Goal: Navigation & Orientation: Find specific page/section

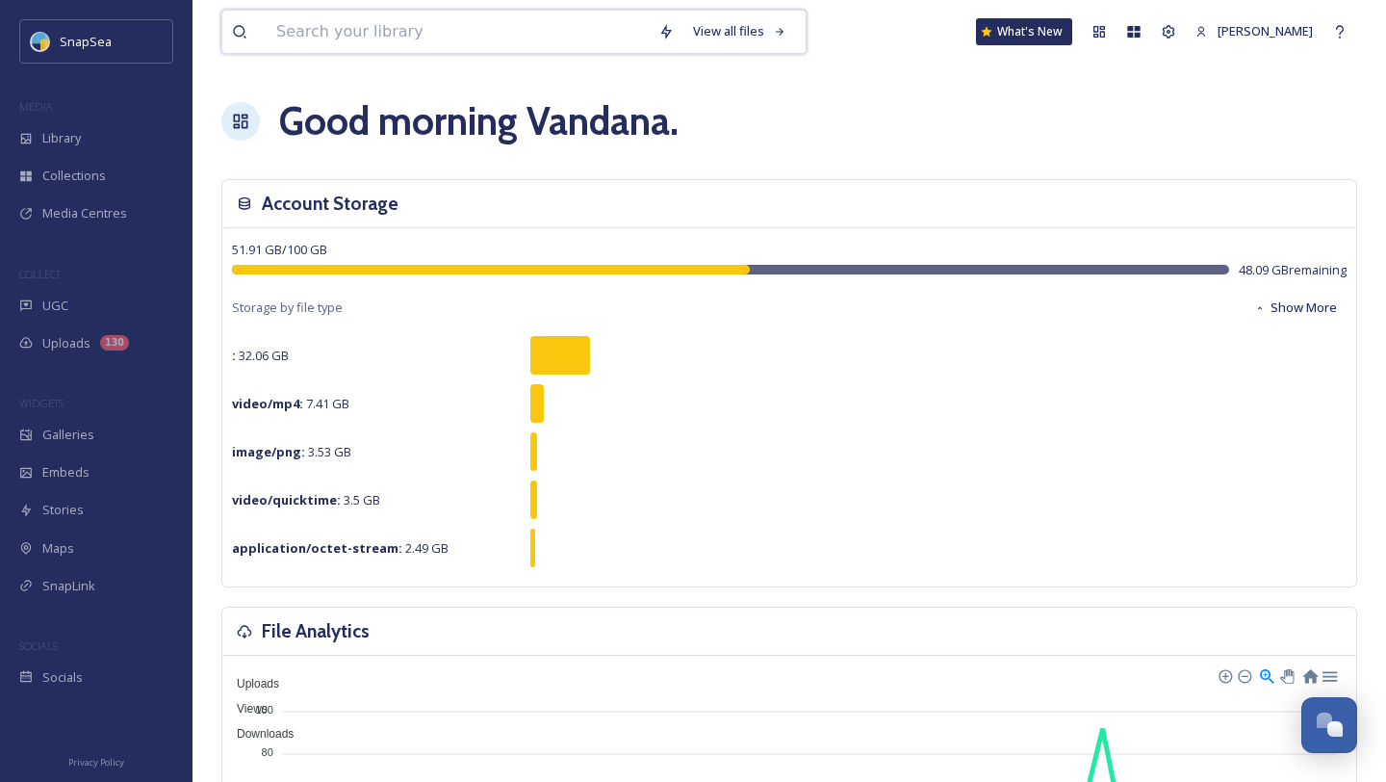
click at [319, 37] on input at bounding box center [458, 32] width 382 height 42
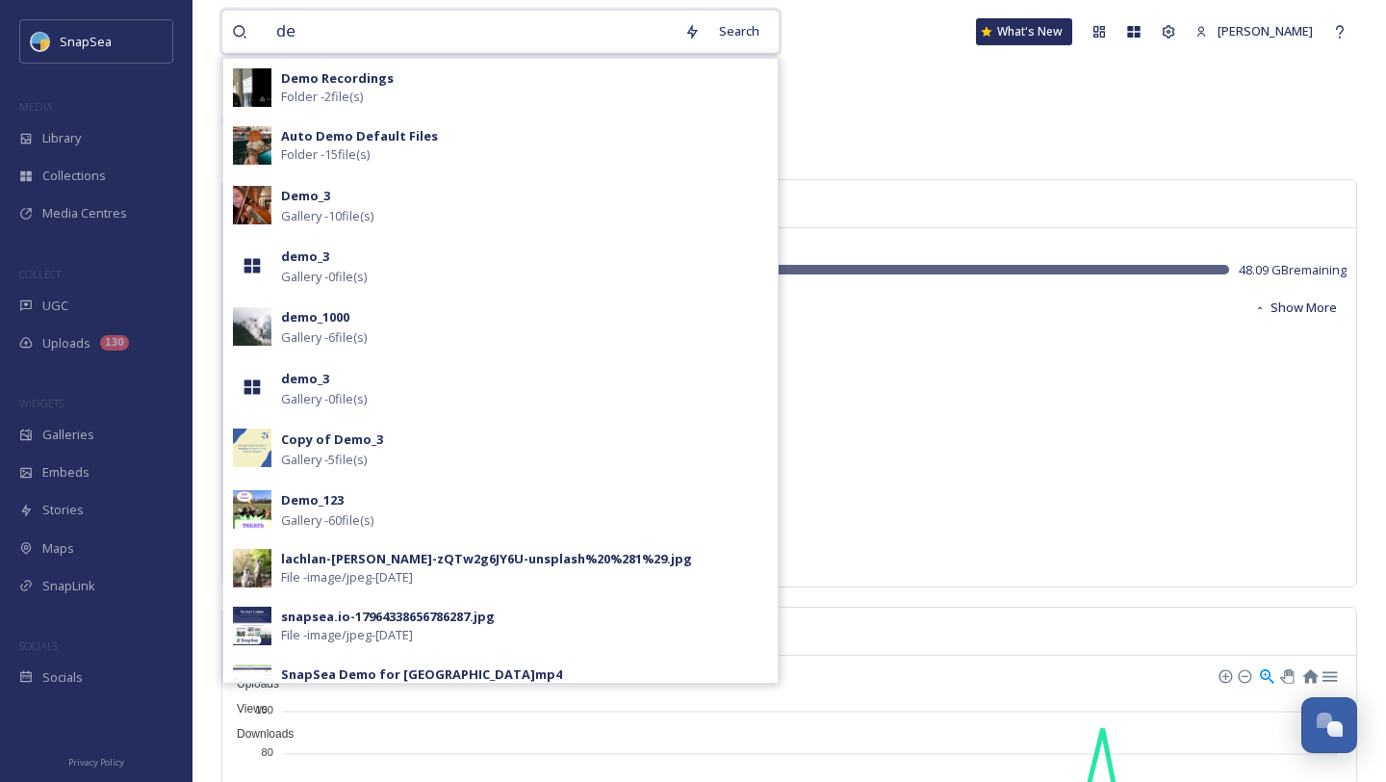
type input "d"
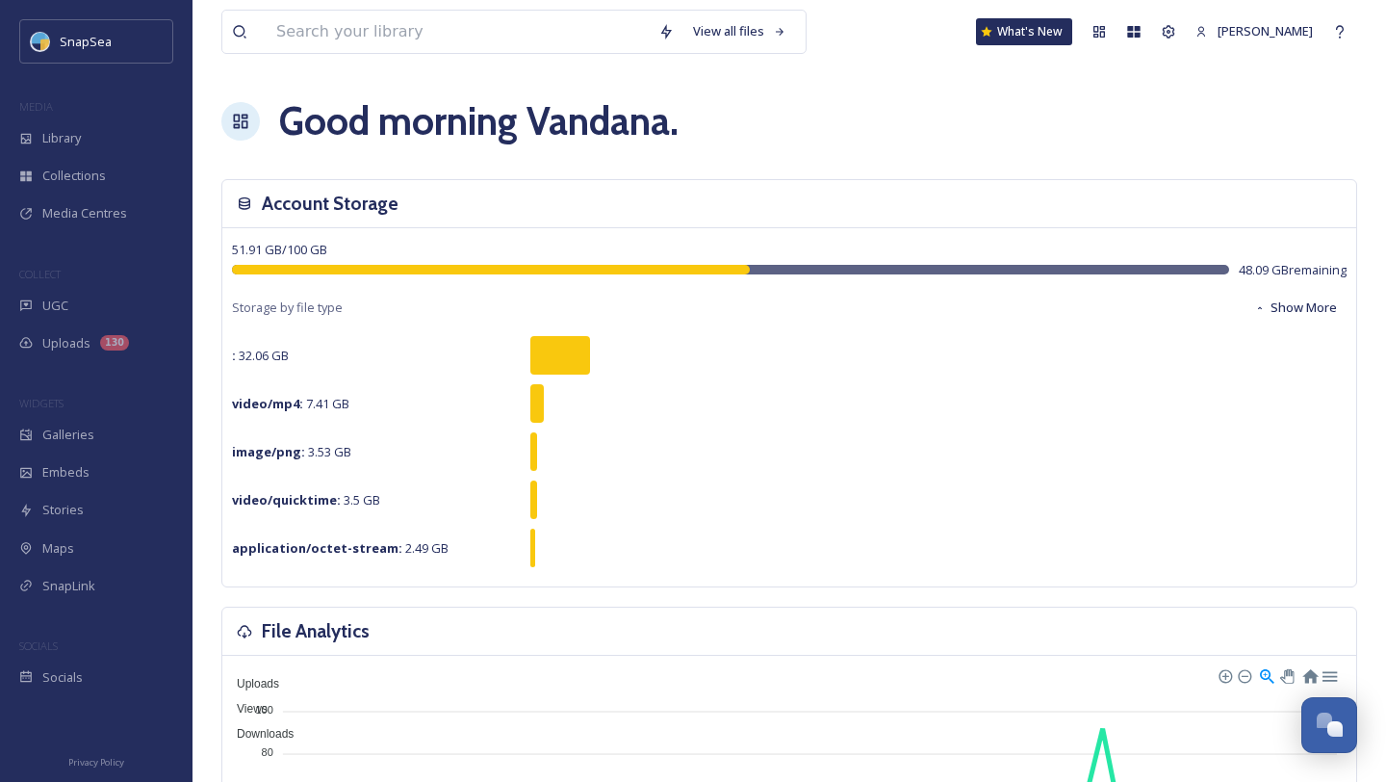
click at [874, 144] on div "Good morning [PERSON_NAME] ." at bounding box center [789, 121] width 1136 height 58
click at [36, 142] on div "Library" at bounding box center [96, 138] width 193 height 38
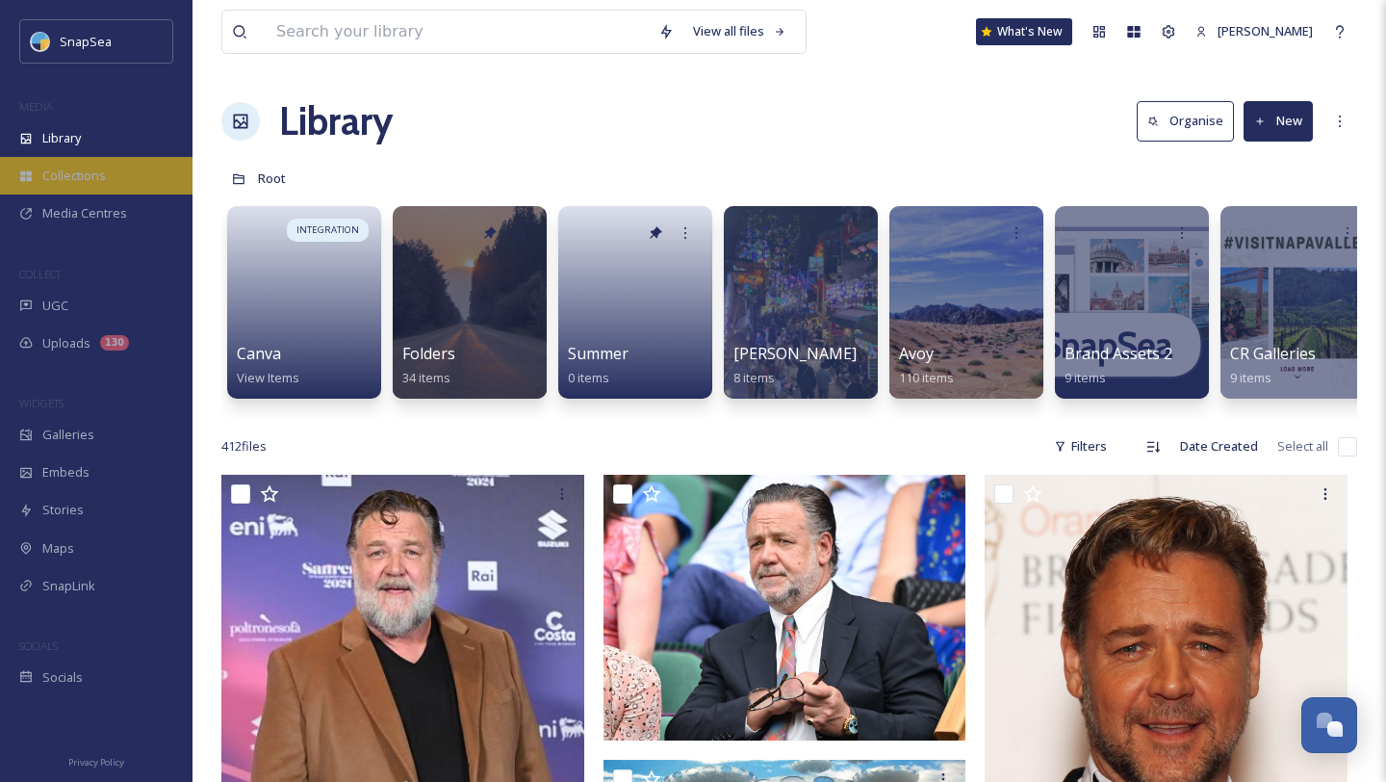
click at [59, 191] on div "Collections" at bounding box center [96, 176] width 193 height 38
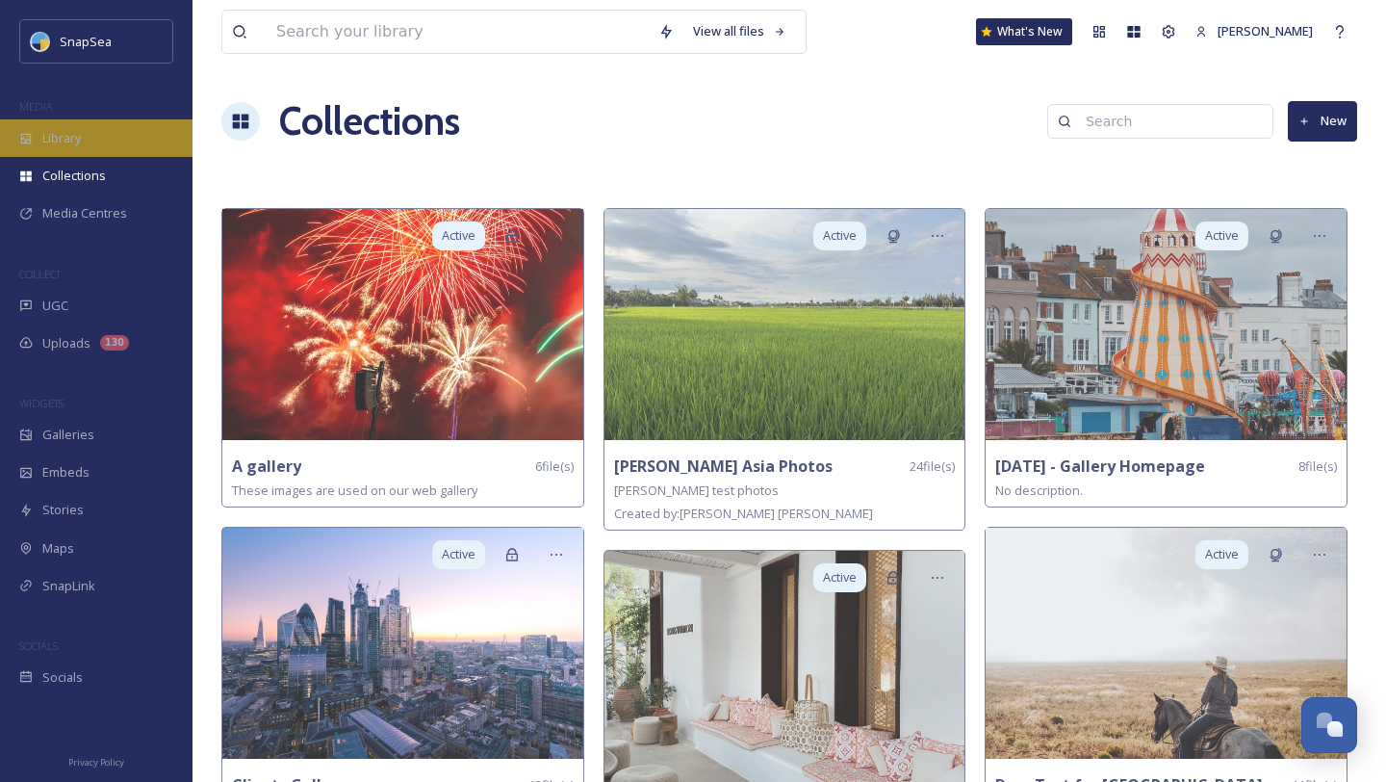
click at [82, 141] on div "Library" at bounding box center [96, 138] width 193 height 38
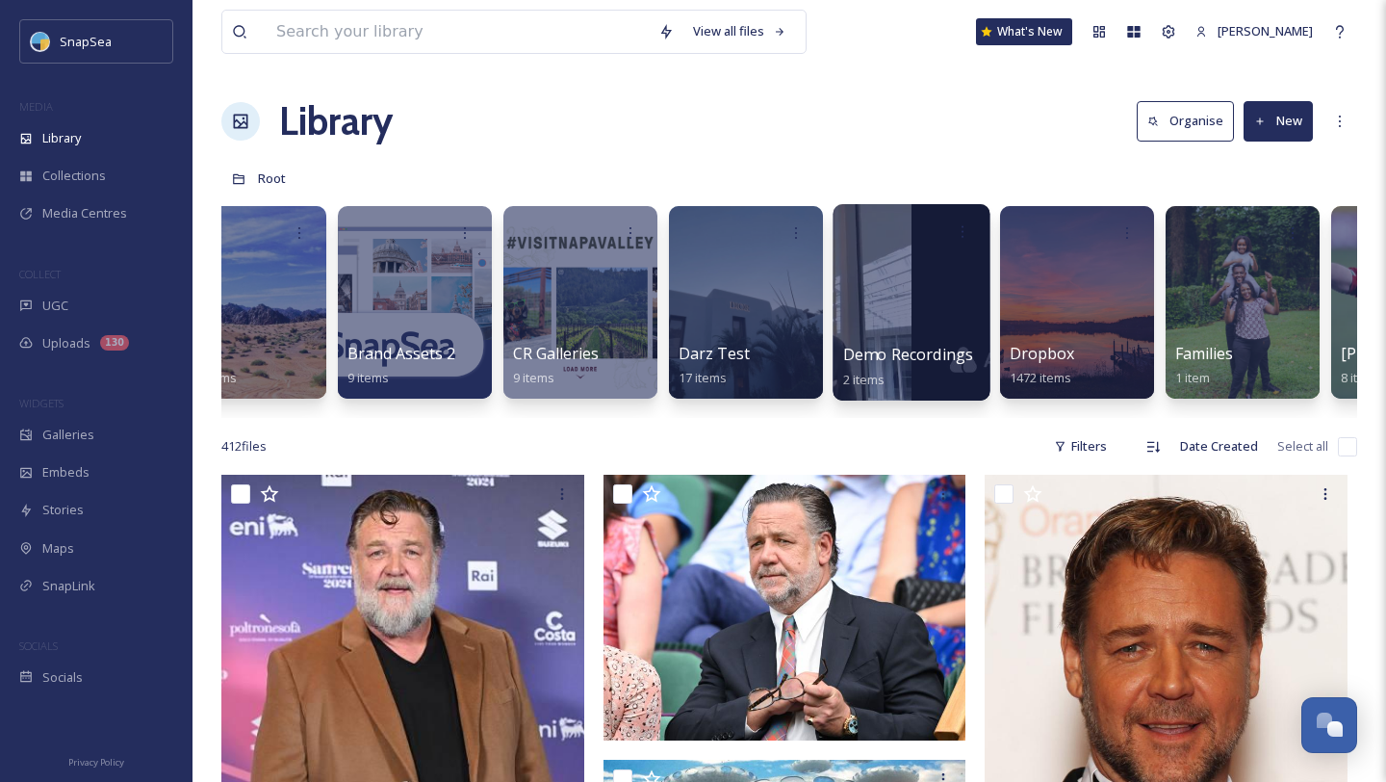
scroll to position [0, 730]
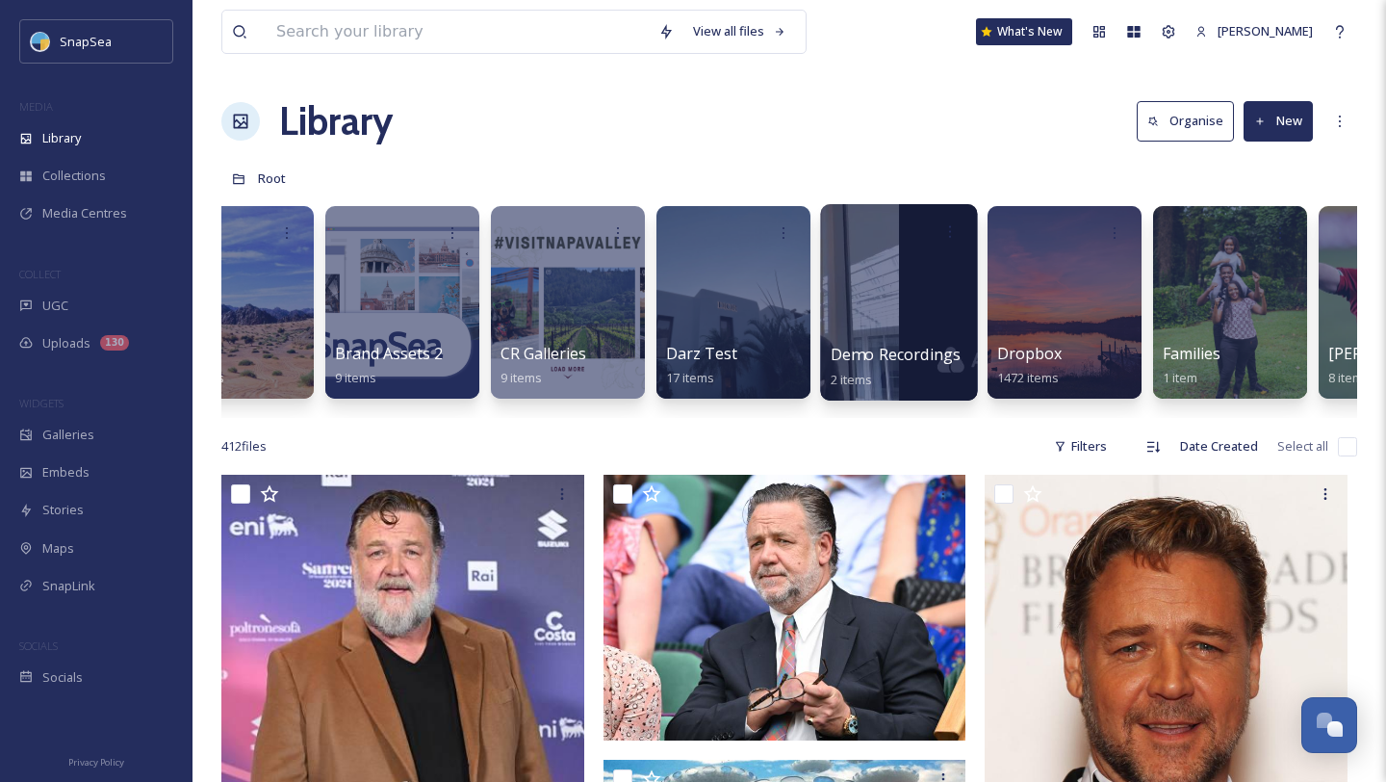
click at [899, 285] on div at bounding box center [898, 302] width 157 height 196
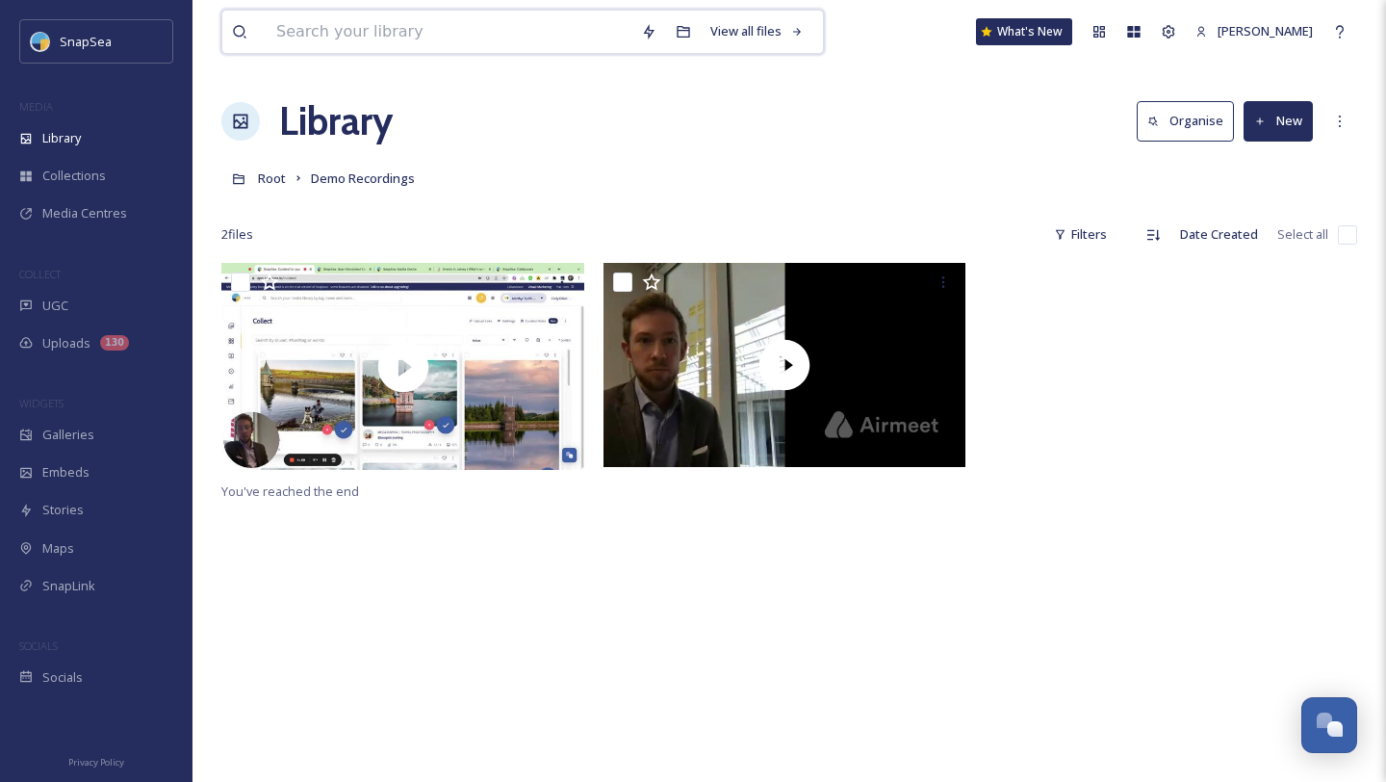
click at [497, 33] on input at bounding box center [449, 32] width 365 height 42
type input "visit [GEOGRAPHIC_DATA]"
type input "v"
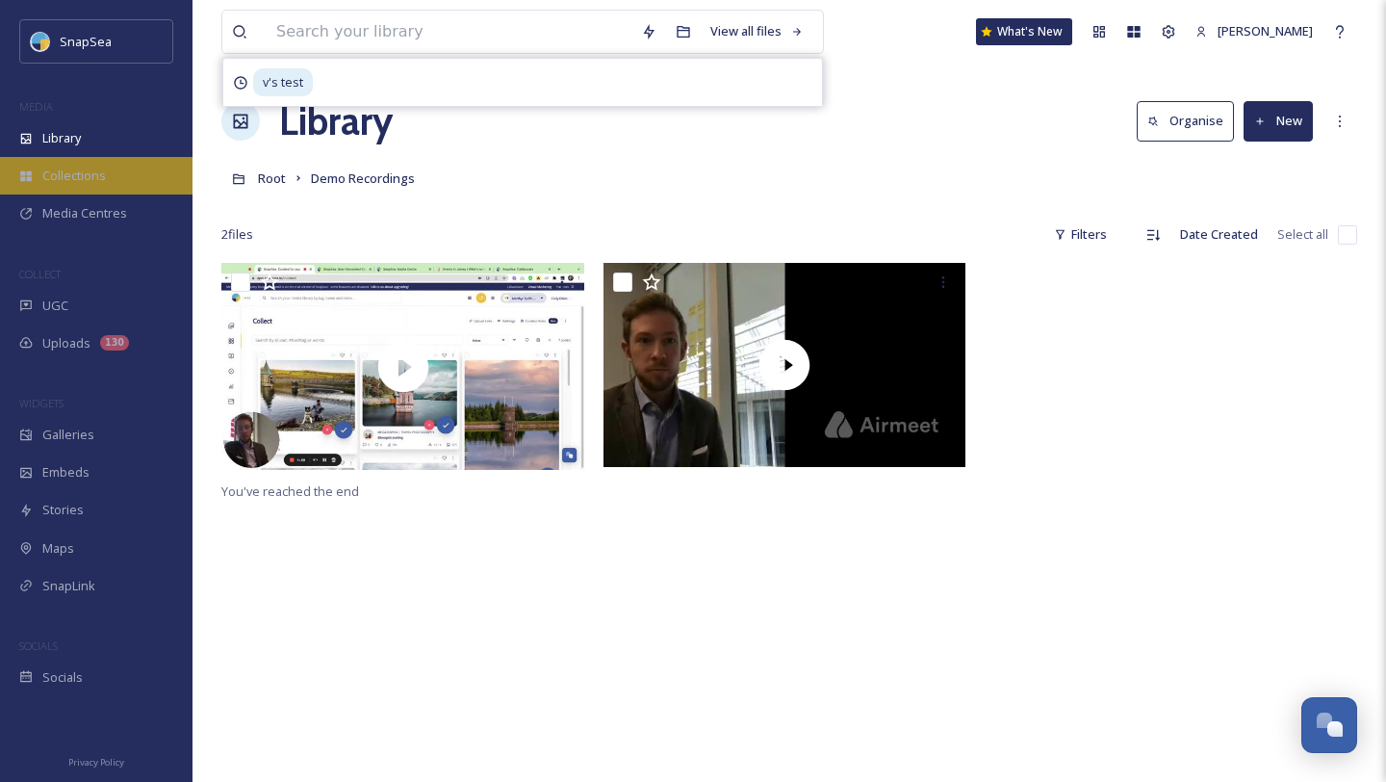
click at [90, 174] on span "Collections" at bounding box center [74, 176] width 64 height 18
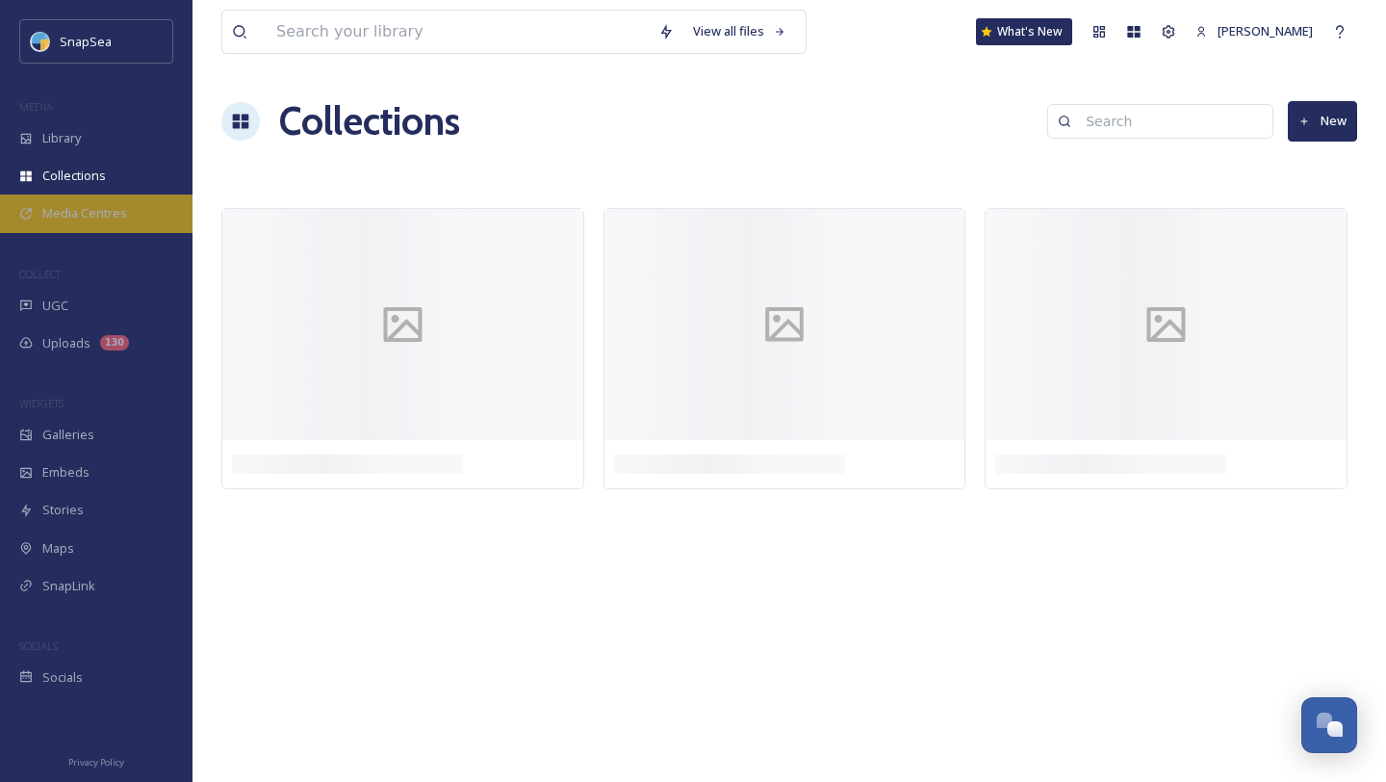
click at [94, 204] on span "Media Centres" at bounding box center [84, 213] width 85 height 18
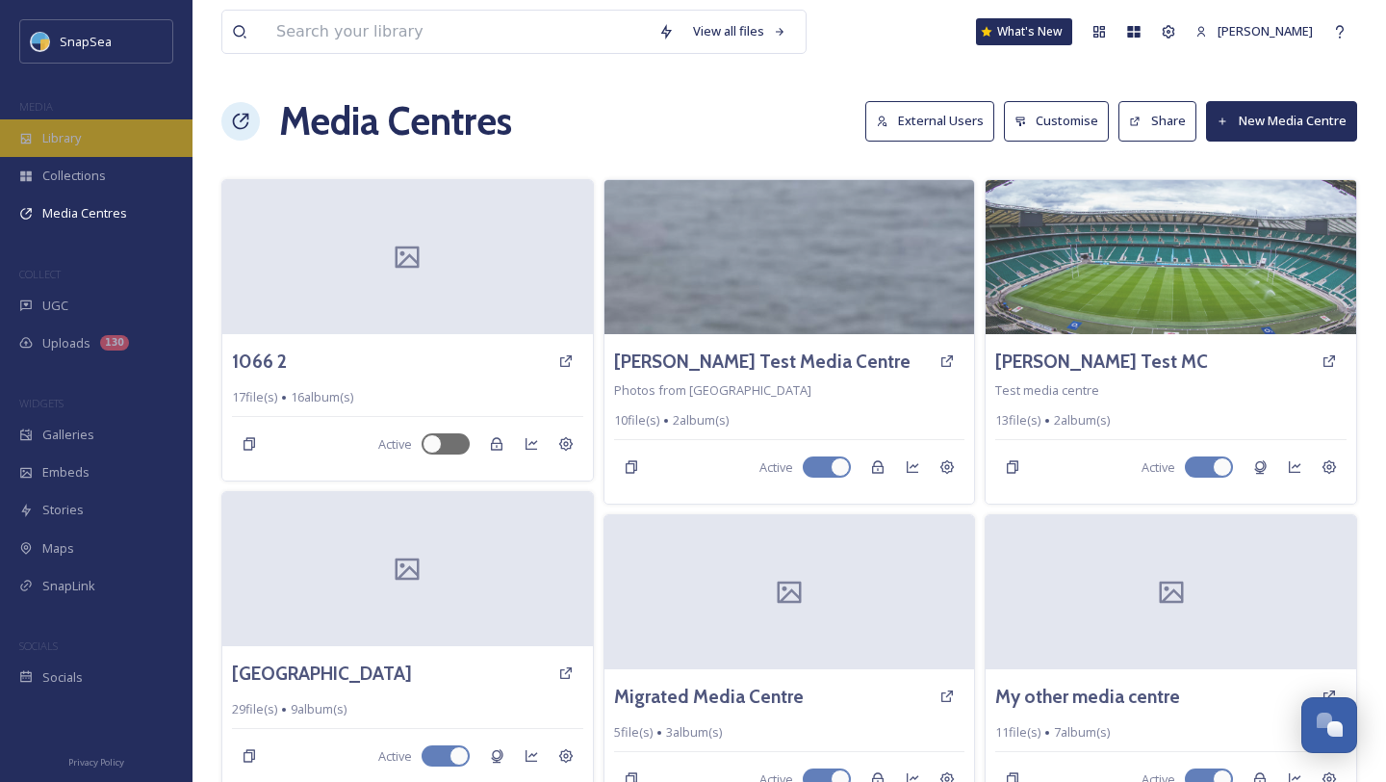
click at [73, 142] on span "Library" at bounding box center [61, 138] width 39 height 18
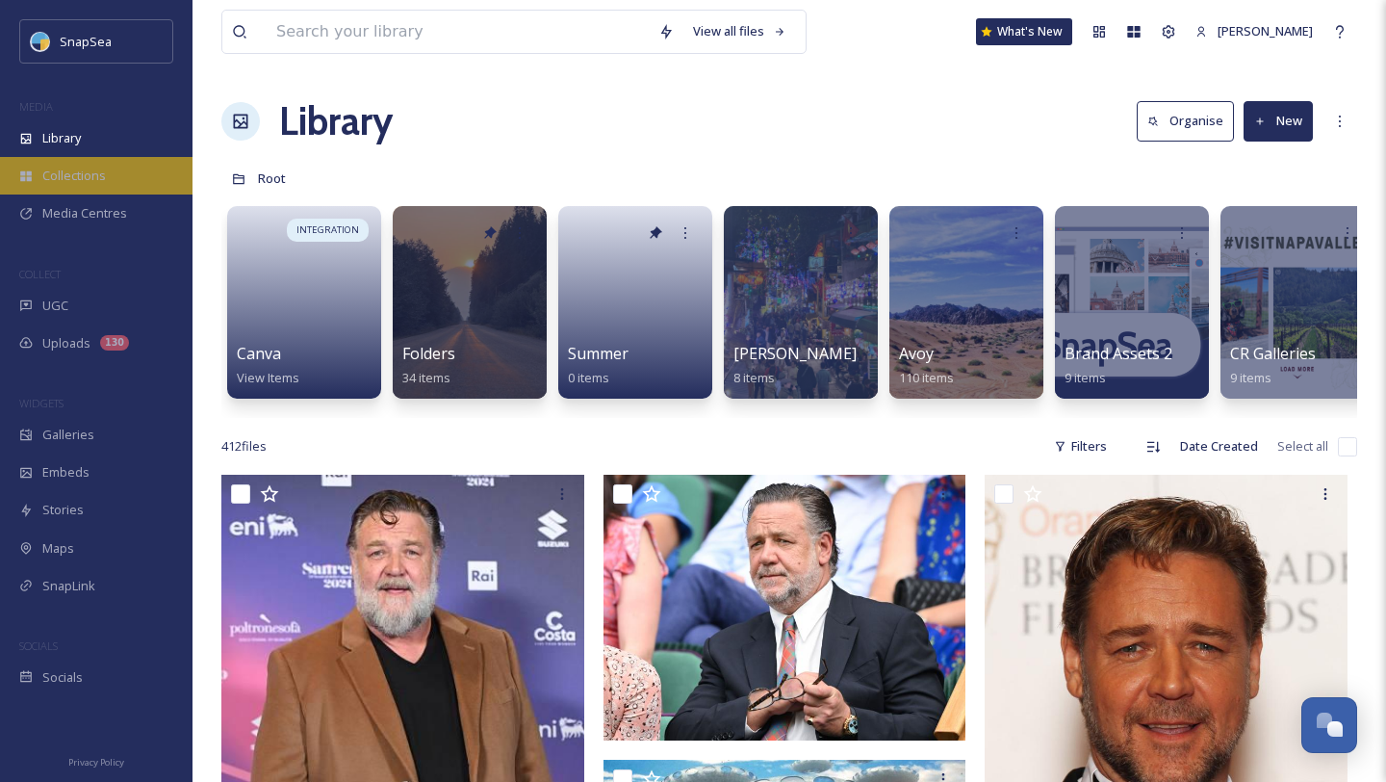
click at [85, 177] on span "Collections" at bounding box center [74, 176] width 64 height 18
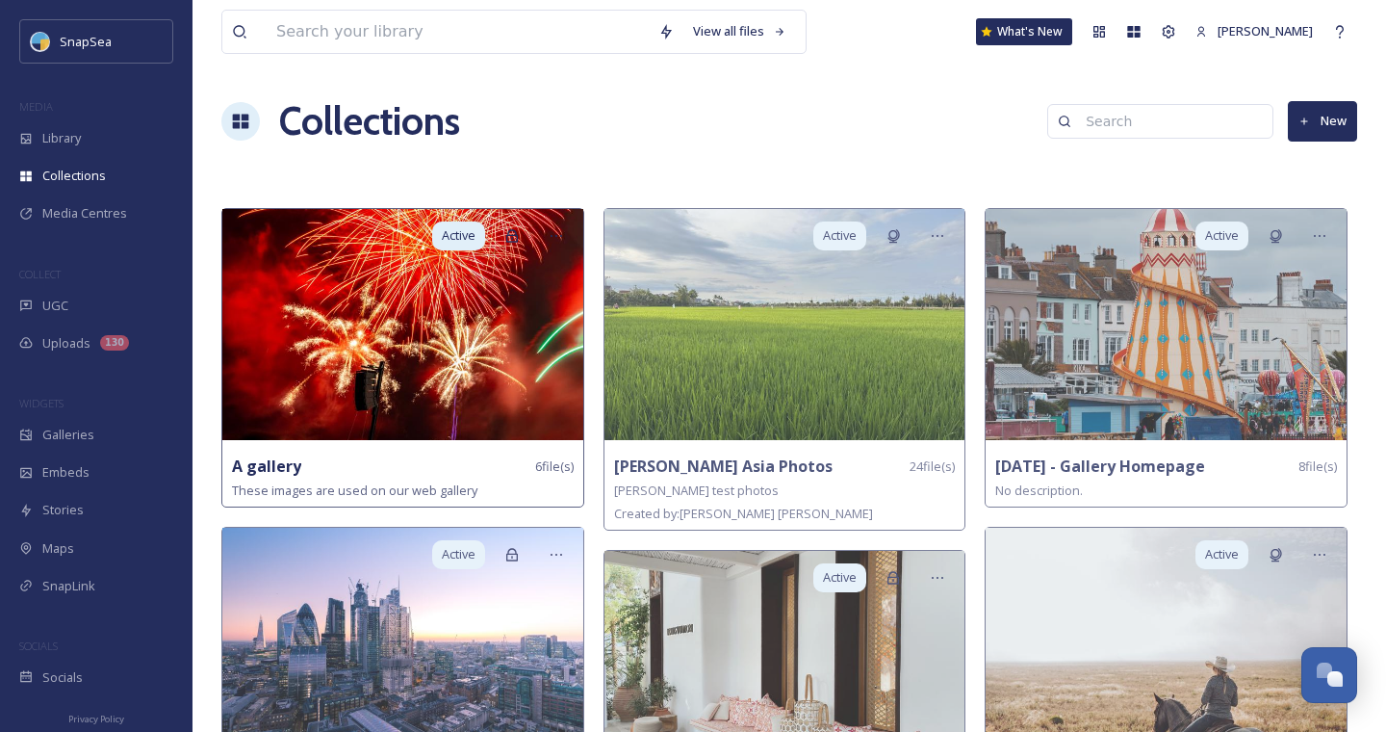
click at [501, 212] on div "Active" at bounding box center [502, 236] width 164 height 54
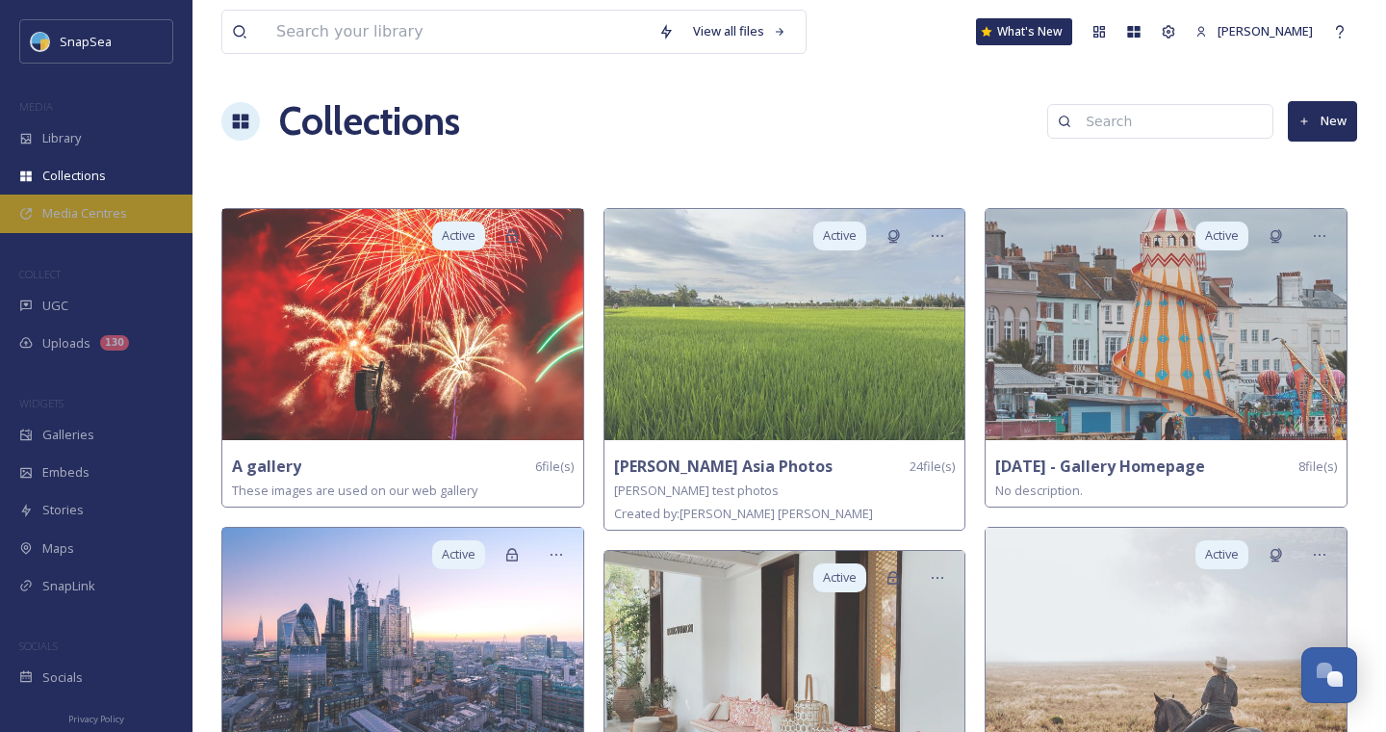
click at [91, 225] on div "Media Centres" at bounding box center [96, 213] width 193 height 38
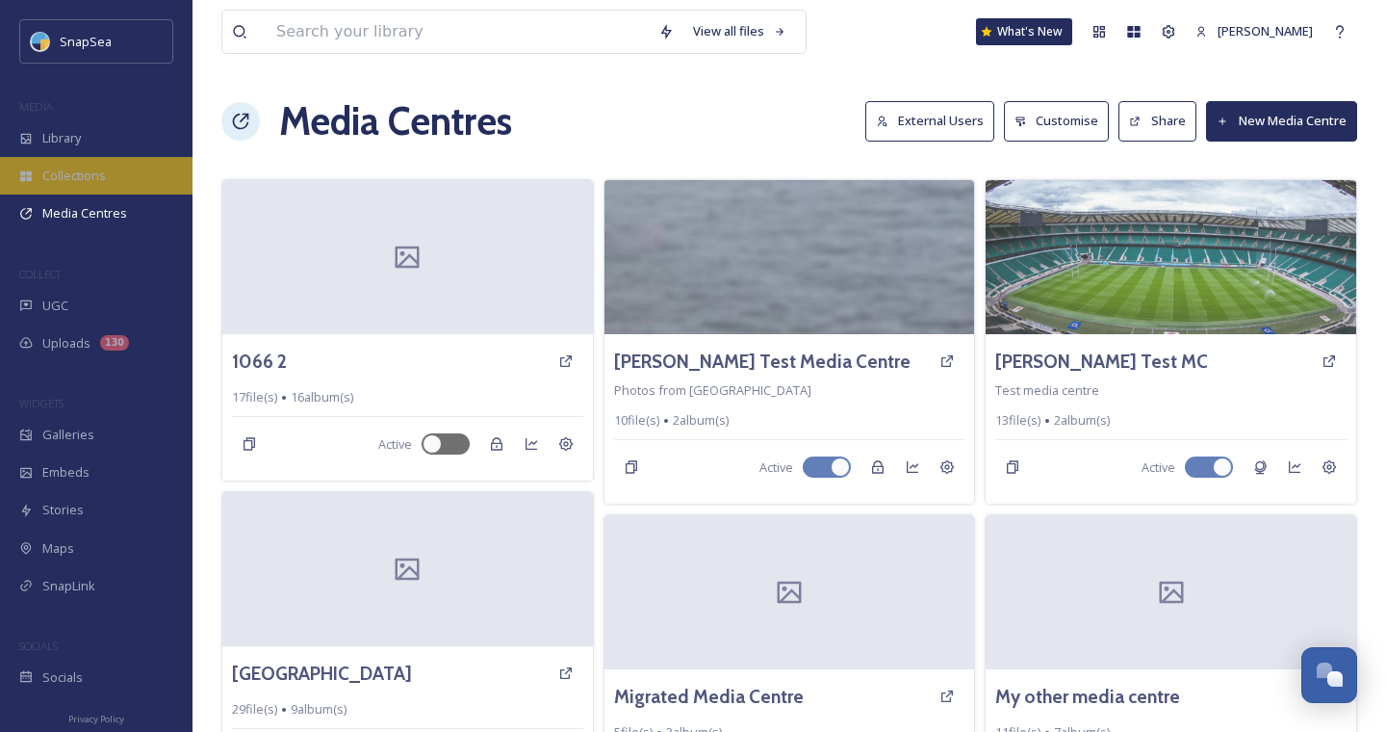
click at [79, 160] on div "Collections" at bounding box center [96, 176] width 193 height 38
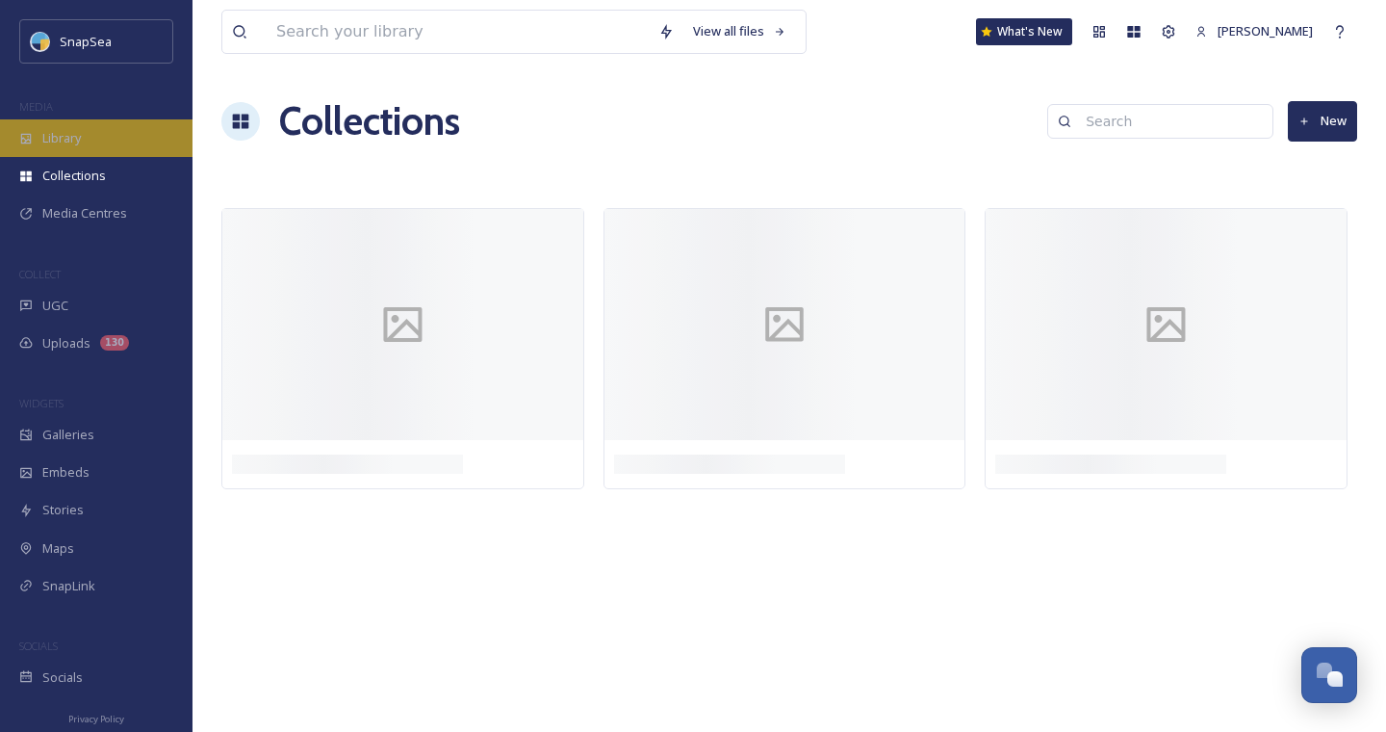
click at [73, 138] on span "Library" at bounding box center [61, 138] width 39 height 18
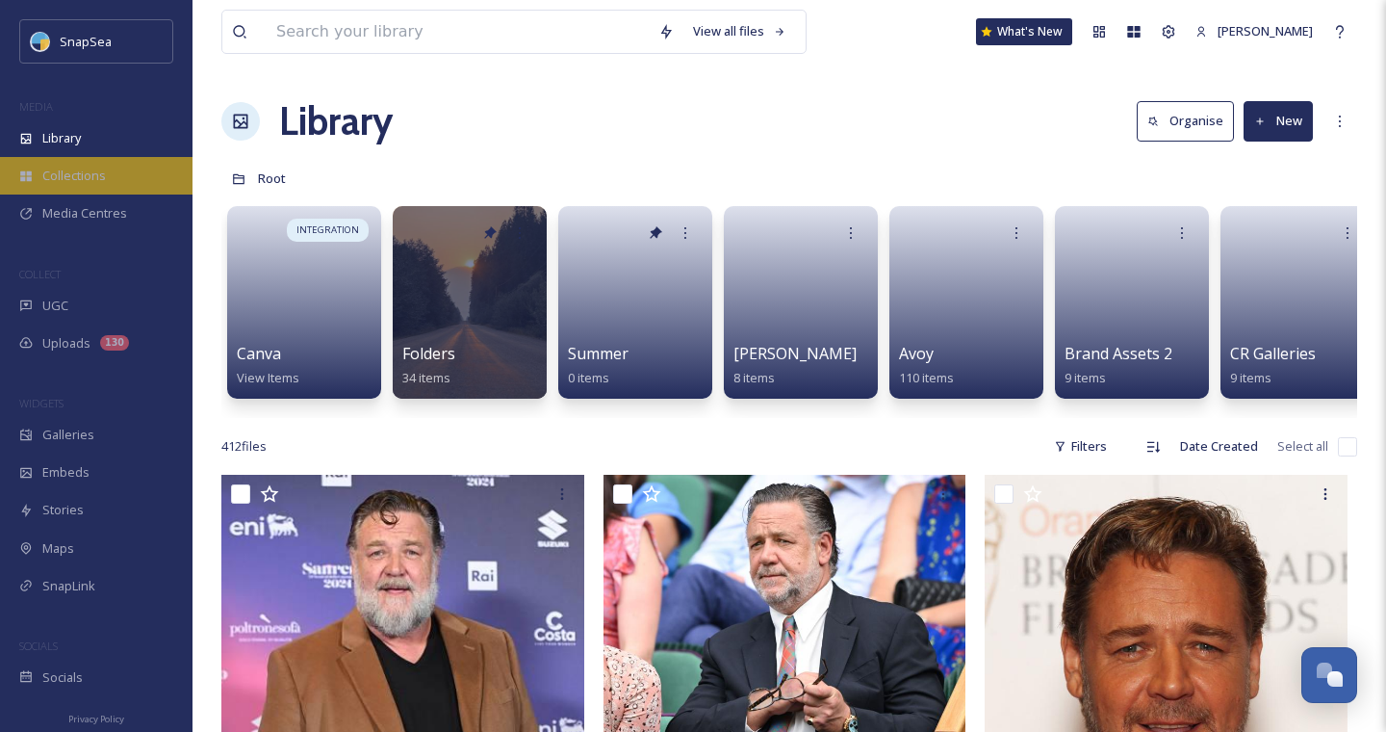
click at [80, 176] on span "Collections" at bounding box center [74, 176] width 64 height 18
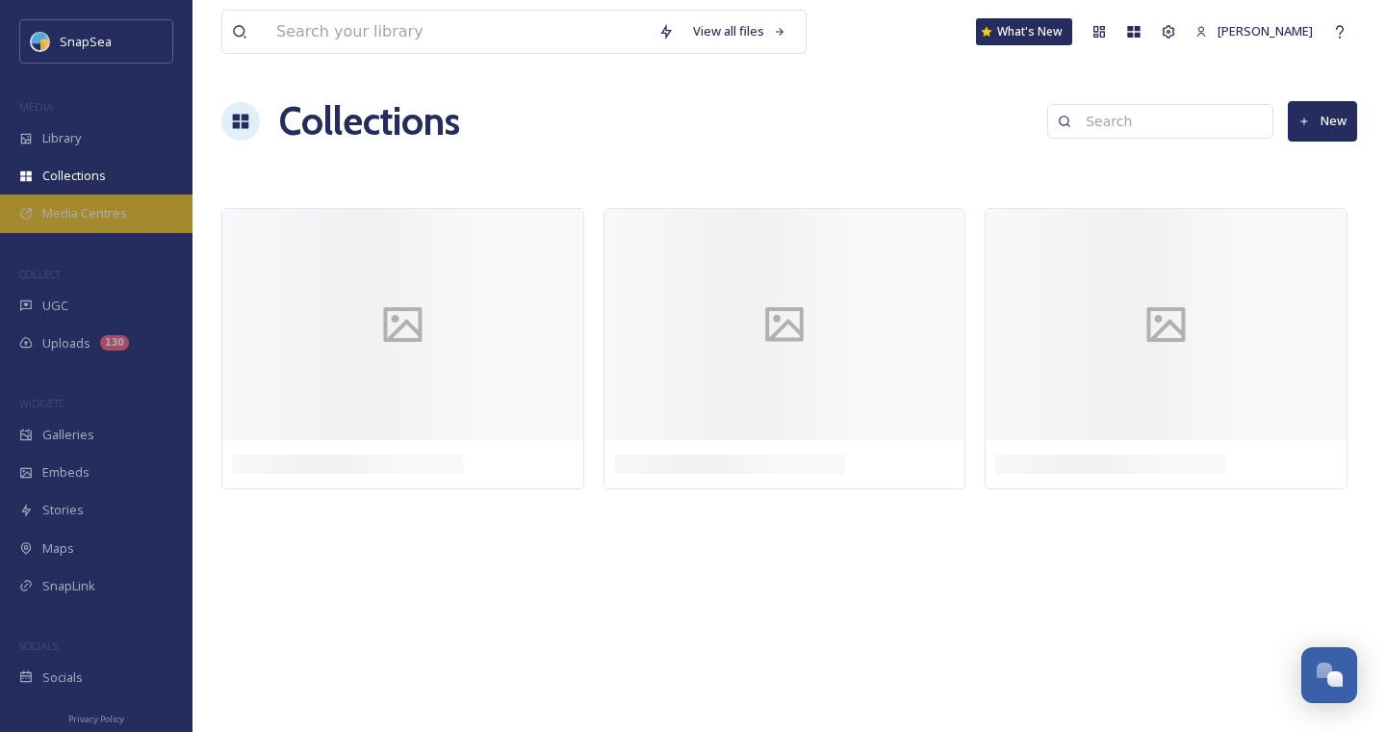
click at [86, 213] on span "Media Centres" at bounding box center [84, 213] width 85 height 18
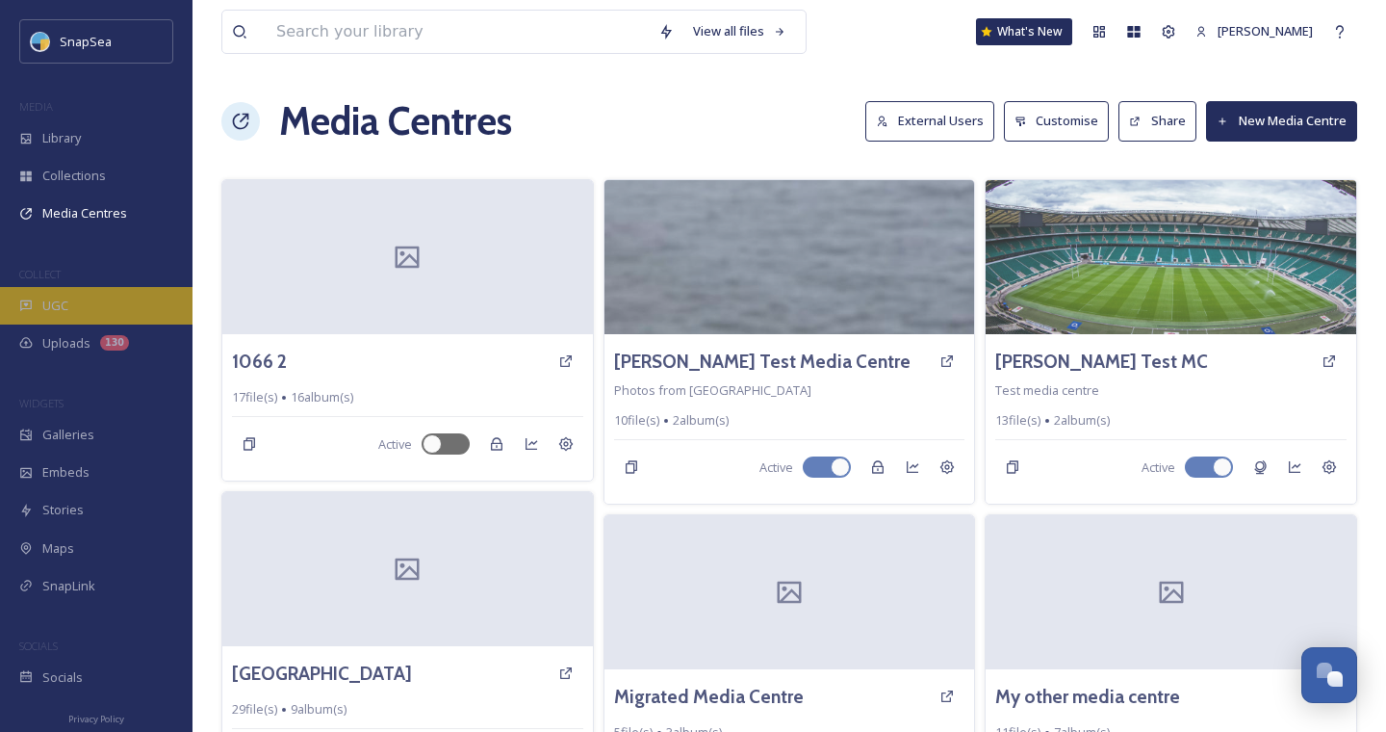
click at [64, 307] on span "UGC" at bounding box center [55, 305] width 26 height 18
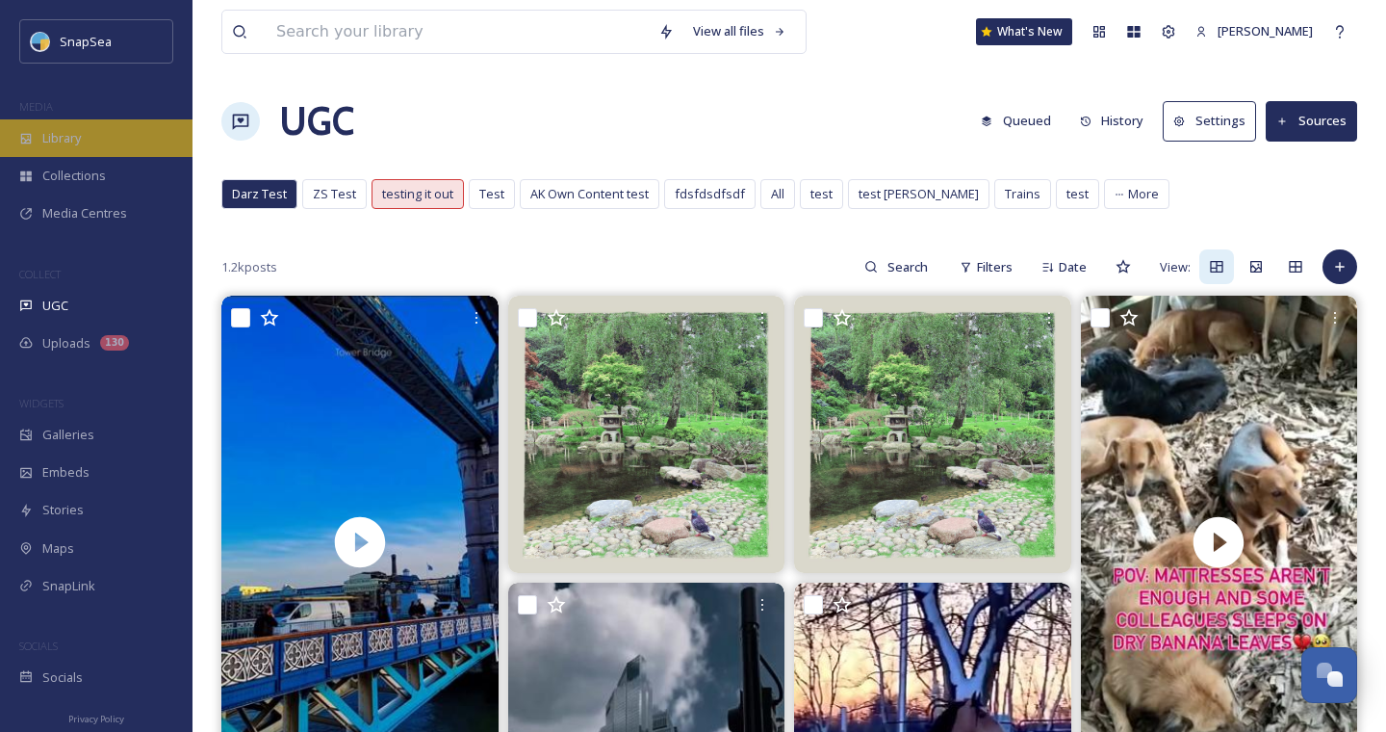
click at [59, 154] on div "Library" at bounding box center [96, 138] width 193 height 38
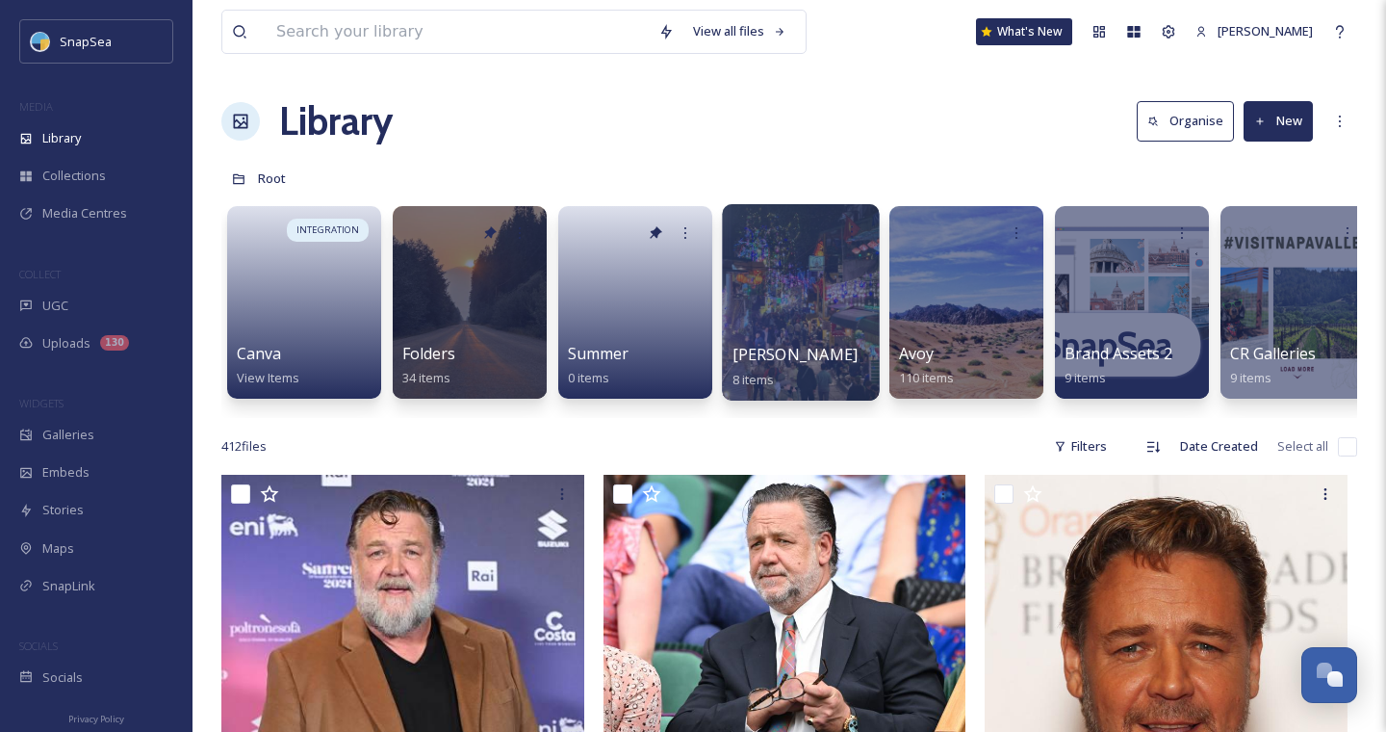
click at [804, 334] on div at bounding box center [800, 302] width 157 height 196
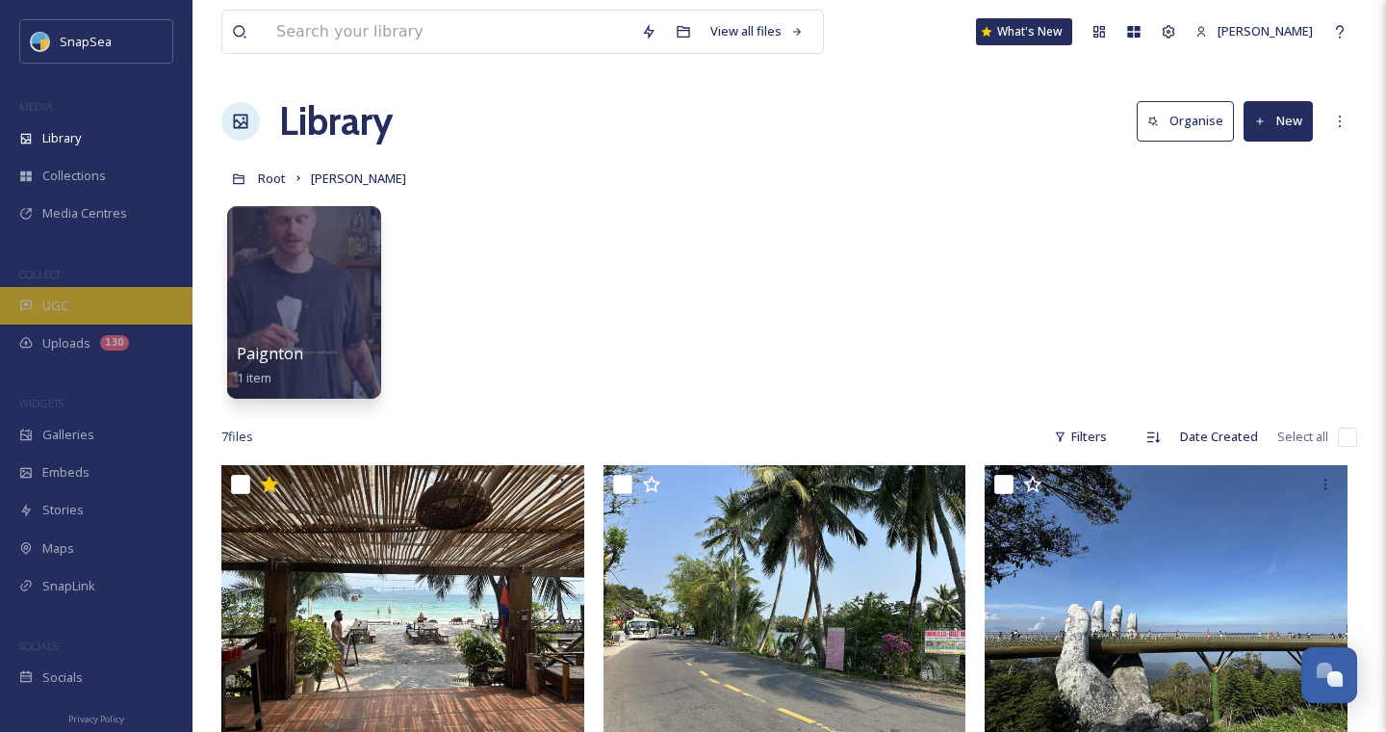
click at [135, 309] on div "UGC" at bounding box center [96, 306] width 193 height 38
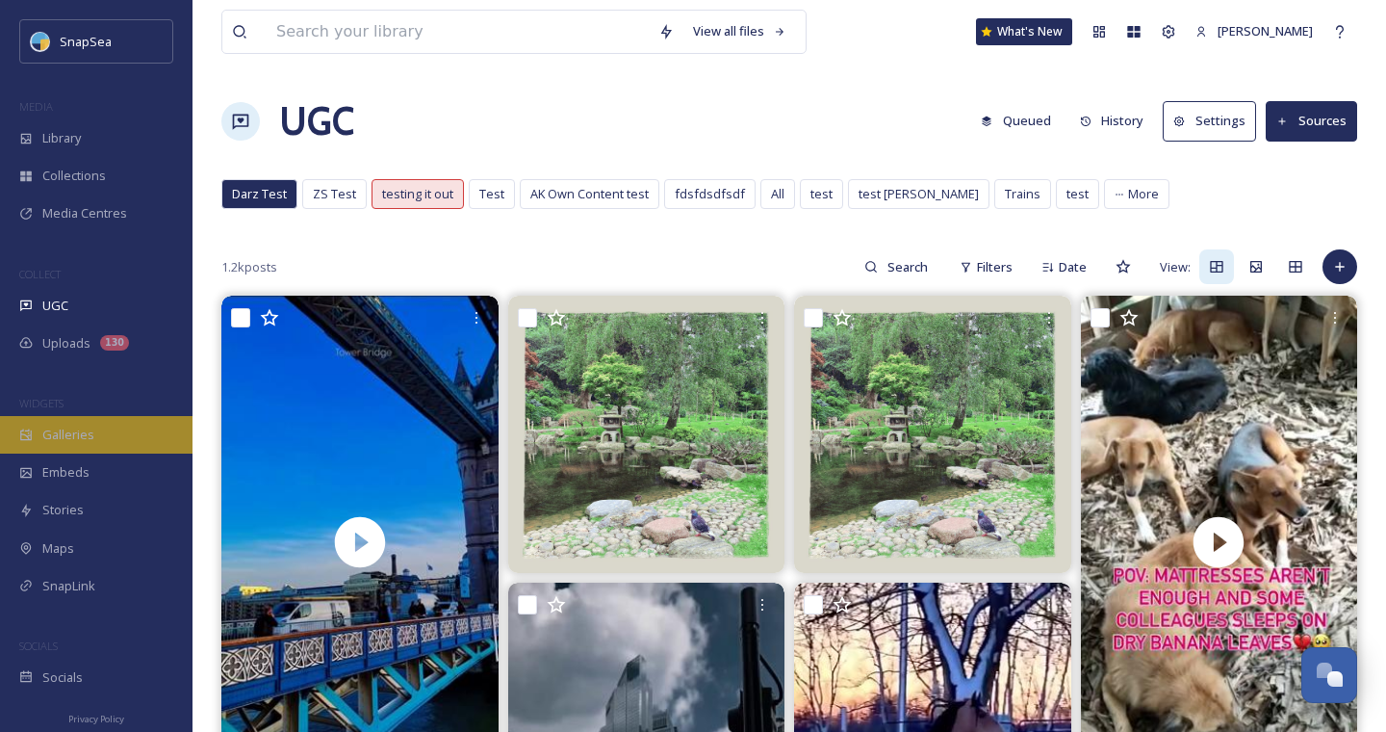
click at [103, 435] on div "Galleries" at bounding box center [96, 435] width 193 height 38
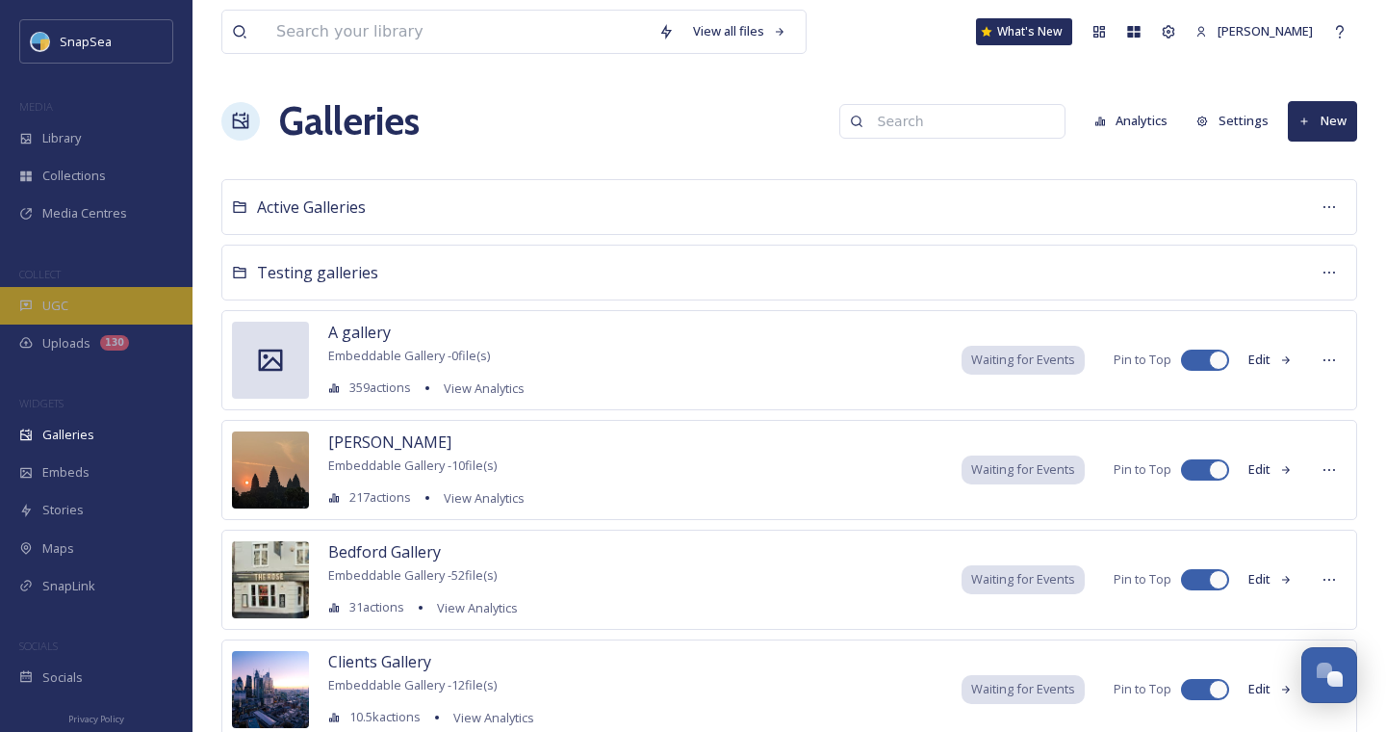
click at [83, 299] on div "UGC" at bounding box center [96, 306] width 193 height 38
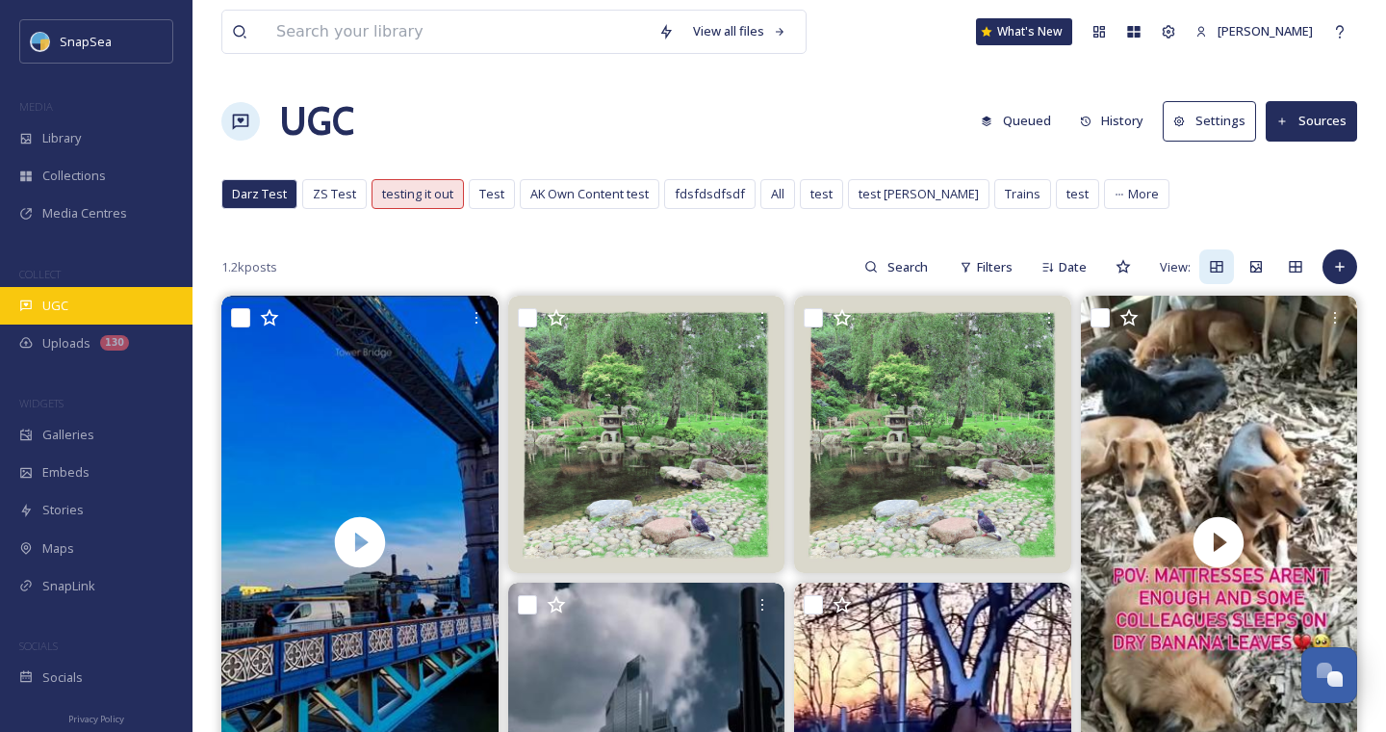
click at [61, 314] on div "UGC" at bounding box center [96, 306] width 193 height 38
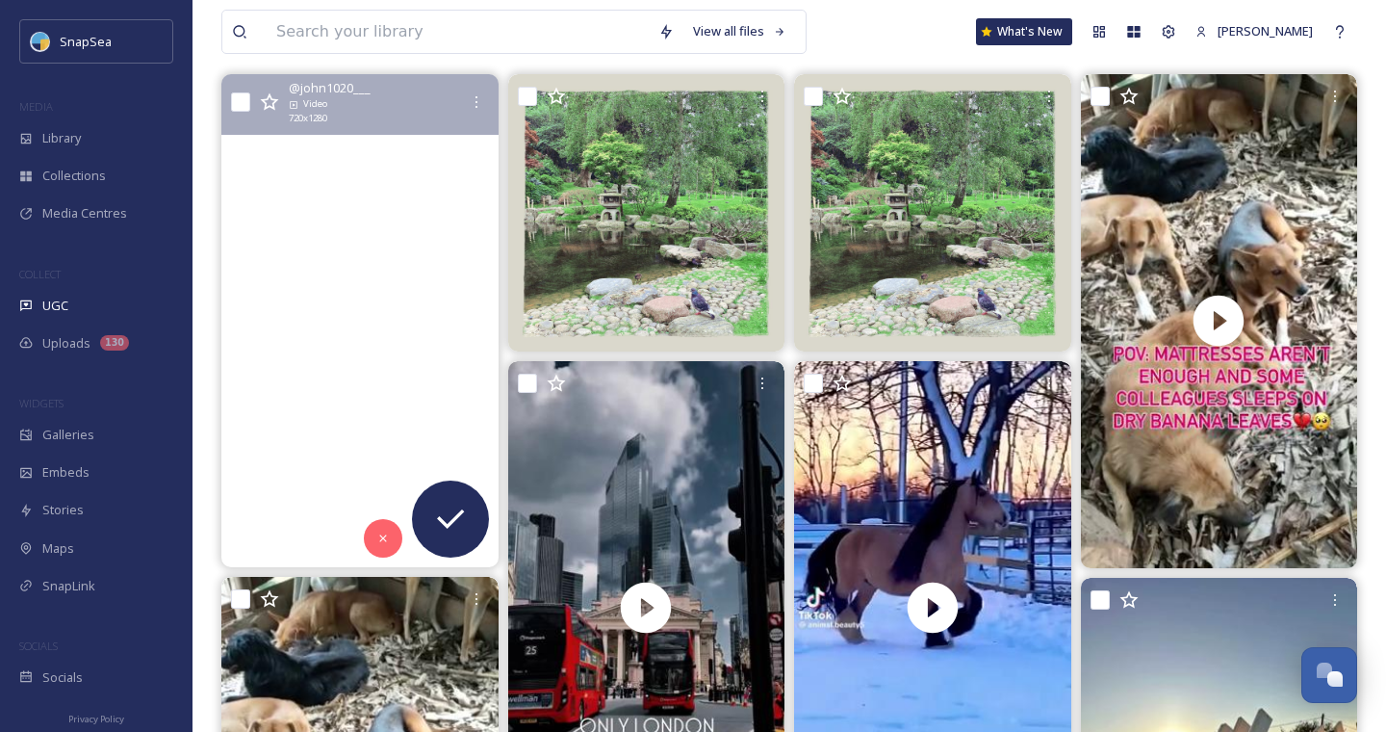
scroll to position [218, 0]
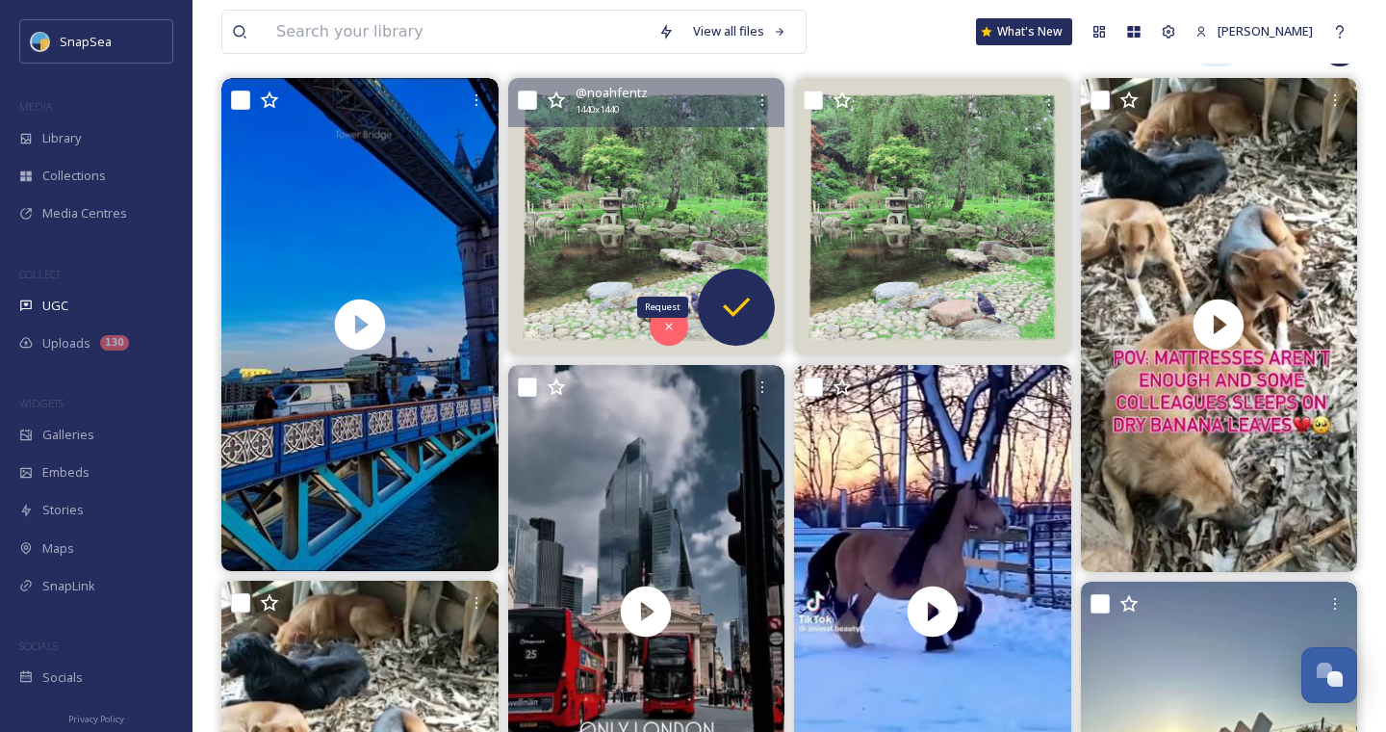
click at [744, 294] on icon at bounding box center [736, 307] width 39 height 39
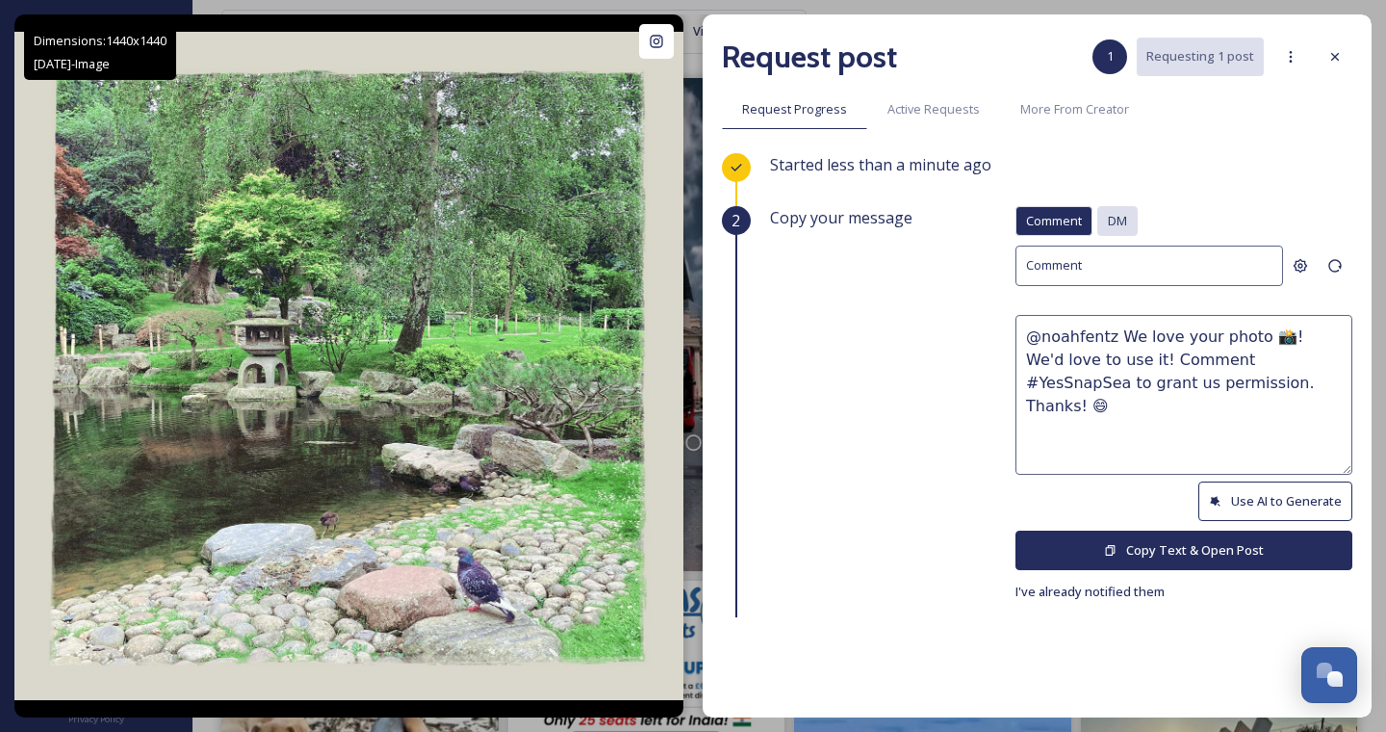
click at [1121, 227] on span "DM" at bounding box center [1117, 221] width 19 height 18
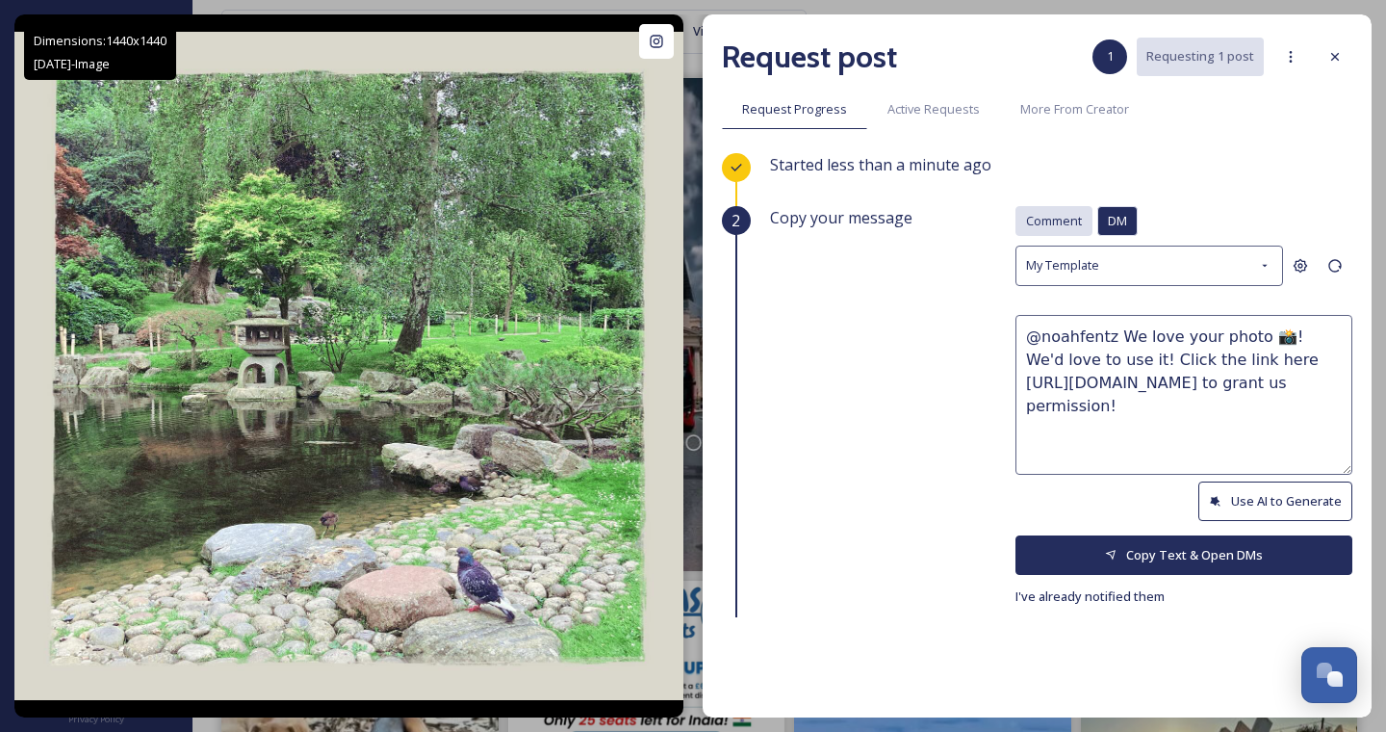
click at [1059, 217] on span "Comment" at bounding box center [1054, 221] width 56 height 18
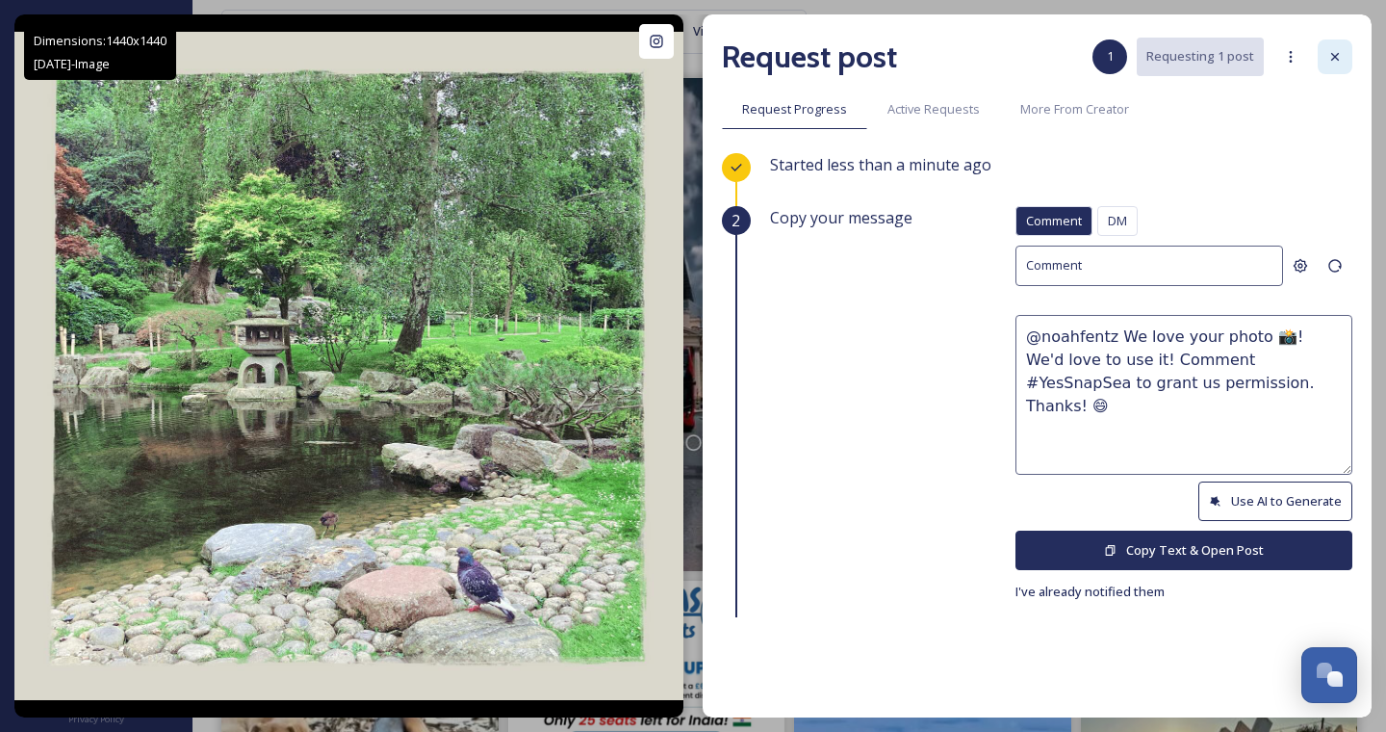
click at [1339, 60] on icon at bounding box center [1334, 56] width 15 height 15
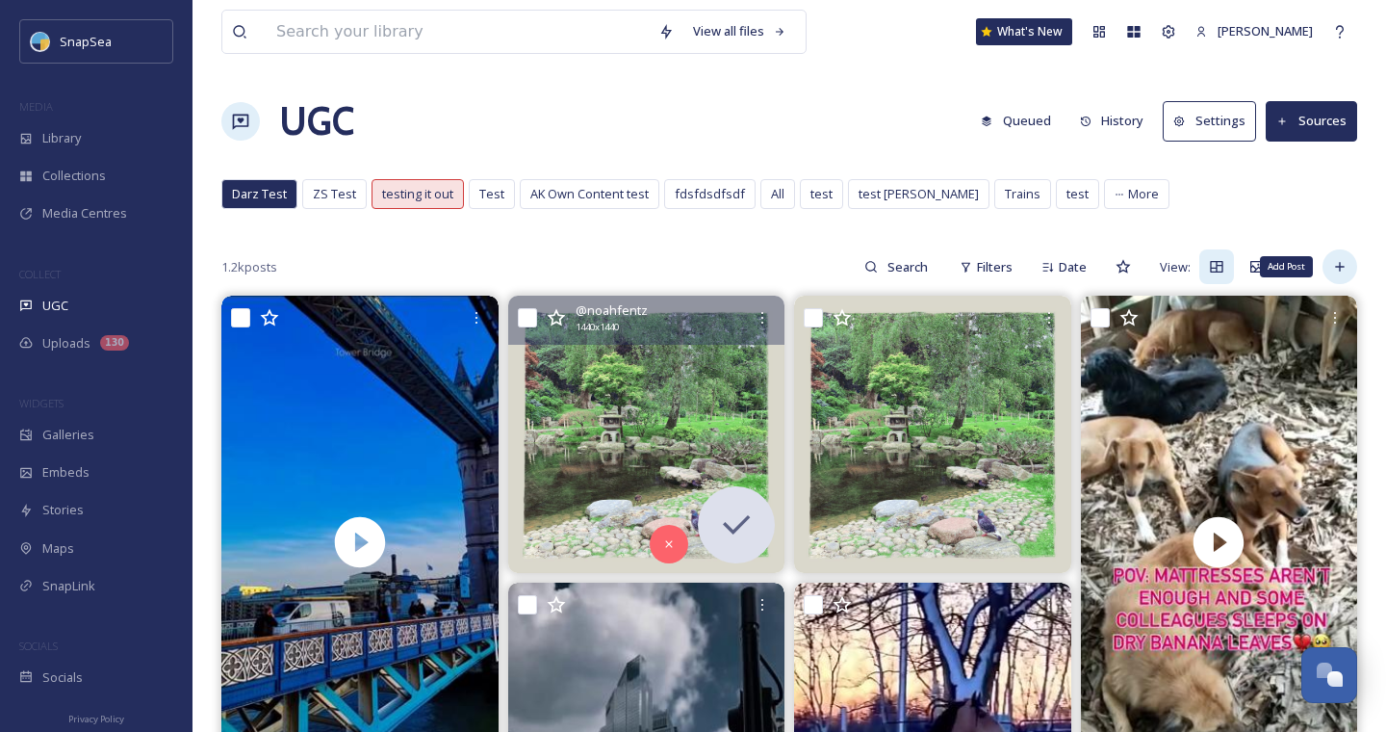
click at [1337, 266] on icon at bounding box center [1339, 267] width 9 height 9
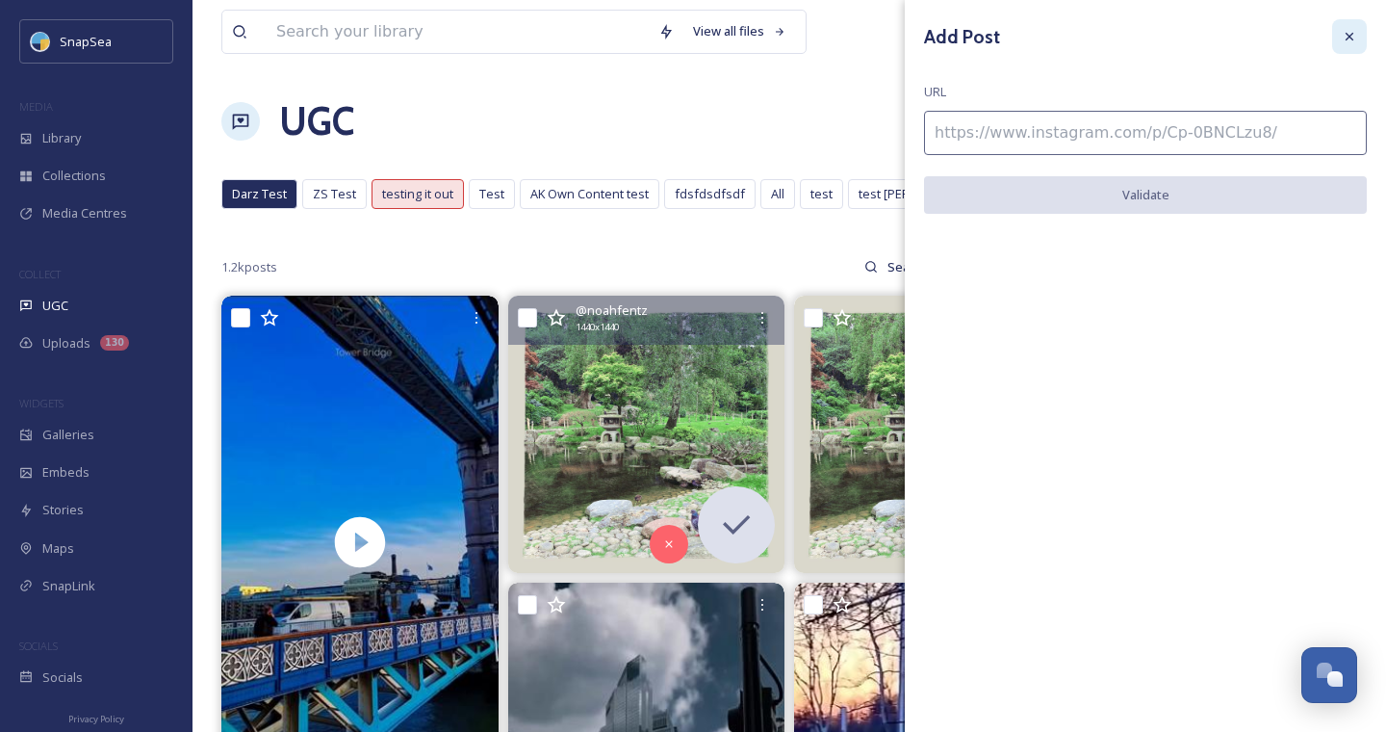
click at [1357, 30] on div at bounding box center [1349, 36] width 35 height 35
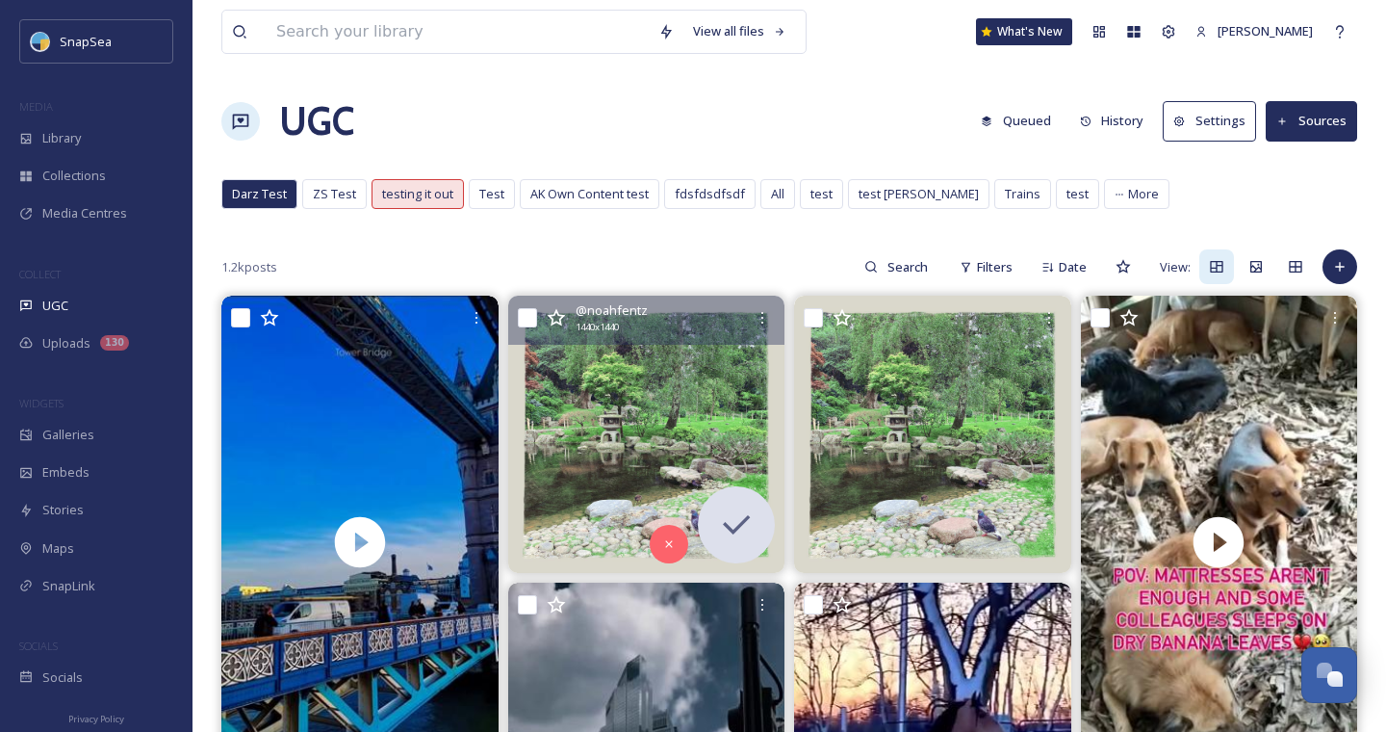
click at [1222, 118] on button "Settings" at bounding box center [1209, 120] width 93 height 39
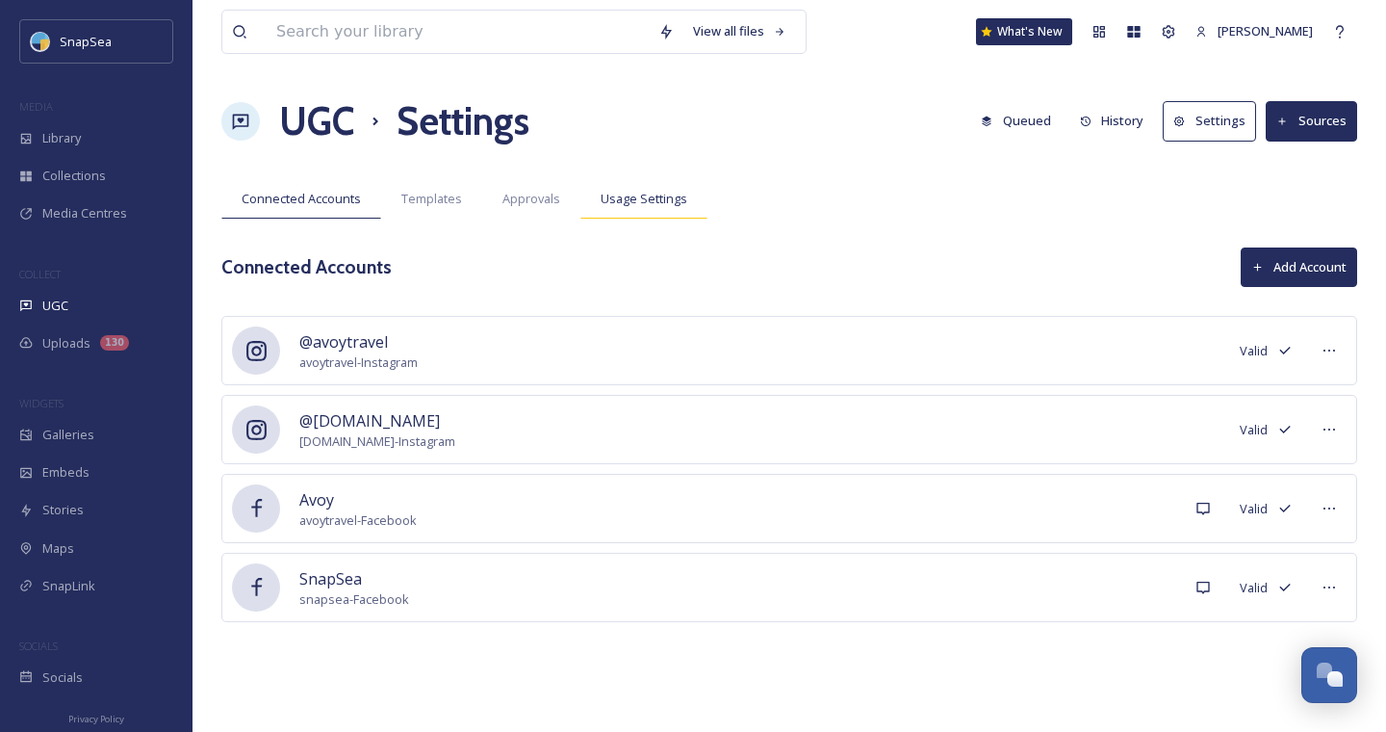
click at [625, 214] on div "Usage Settings" at bounding box center [643, 198] width 127 height 39
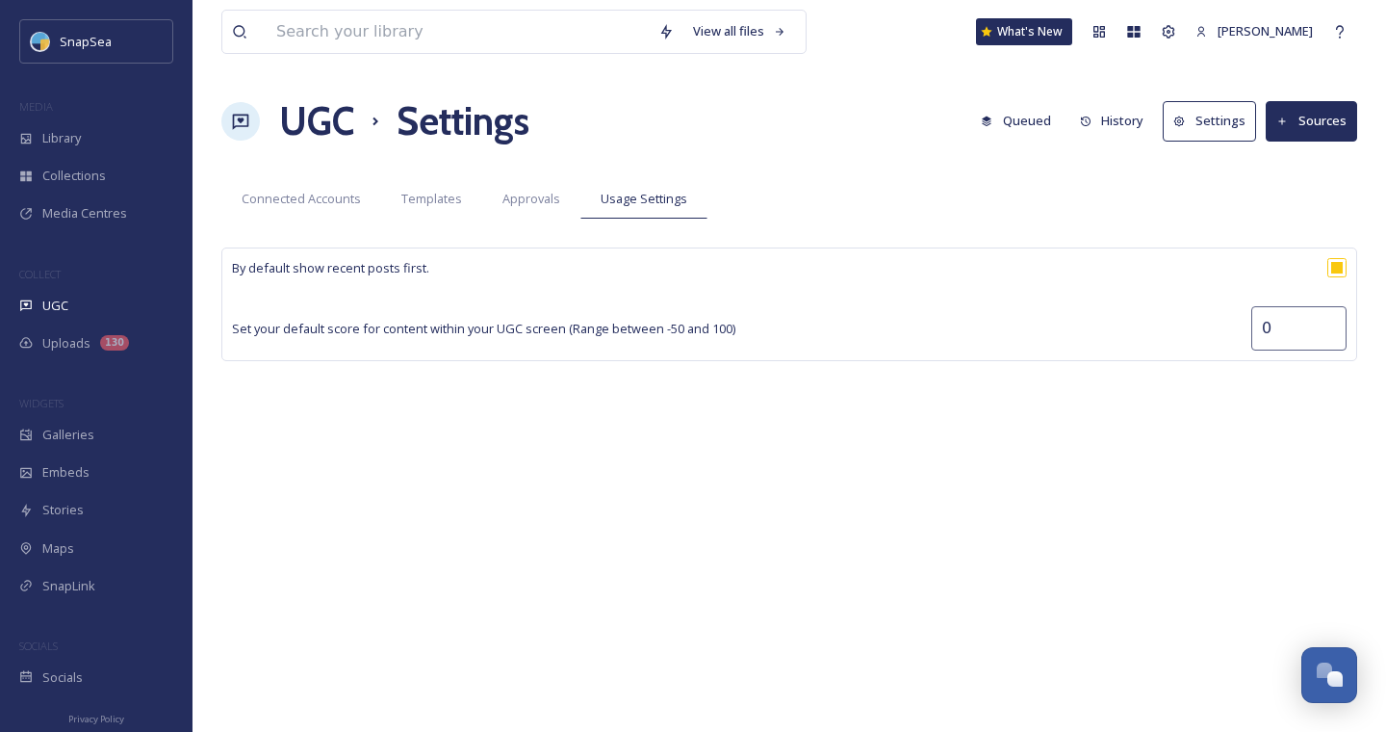
click at [1326, 117] on button "Sources" at bounding box center [1311, 120] width 91 height 39
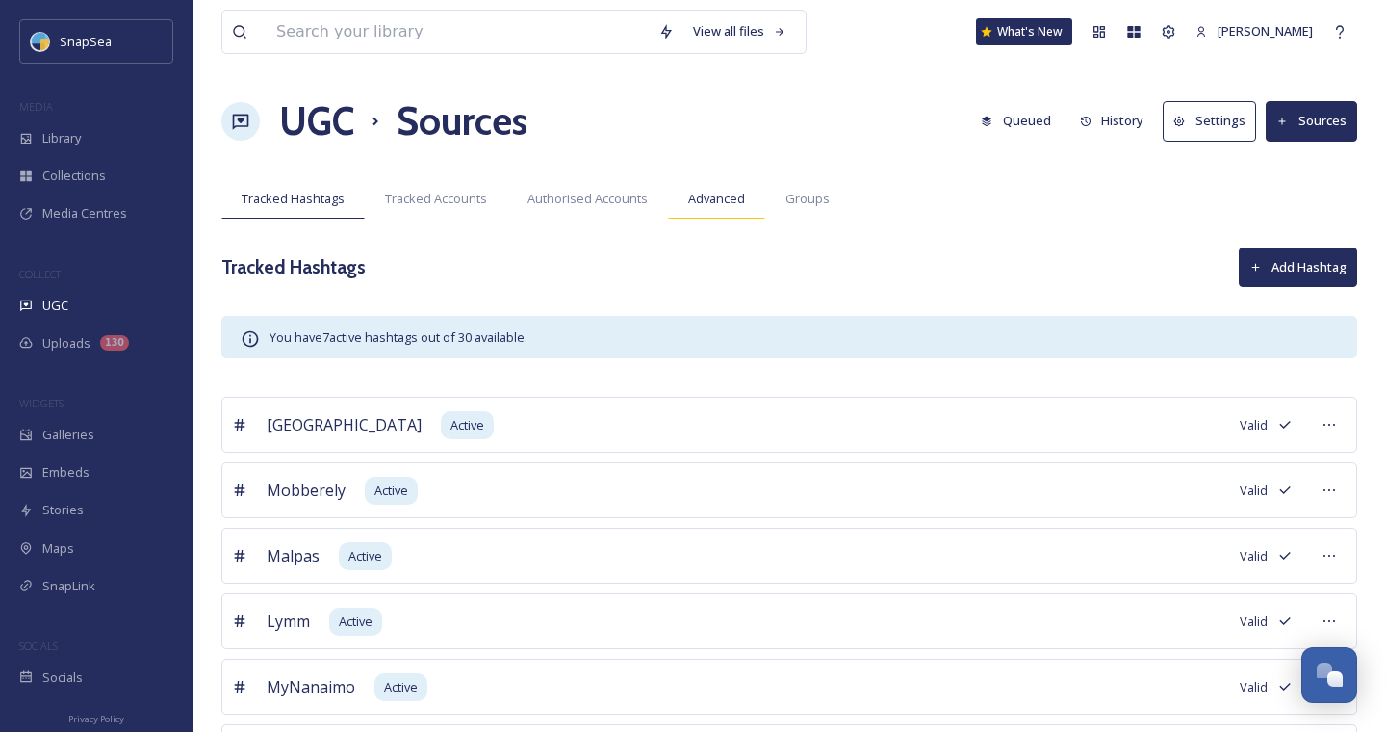
click at [715, 187] on div "Advanced" at bounding box center [716, 198] width 97 height 39
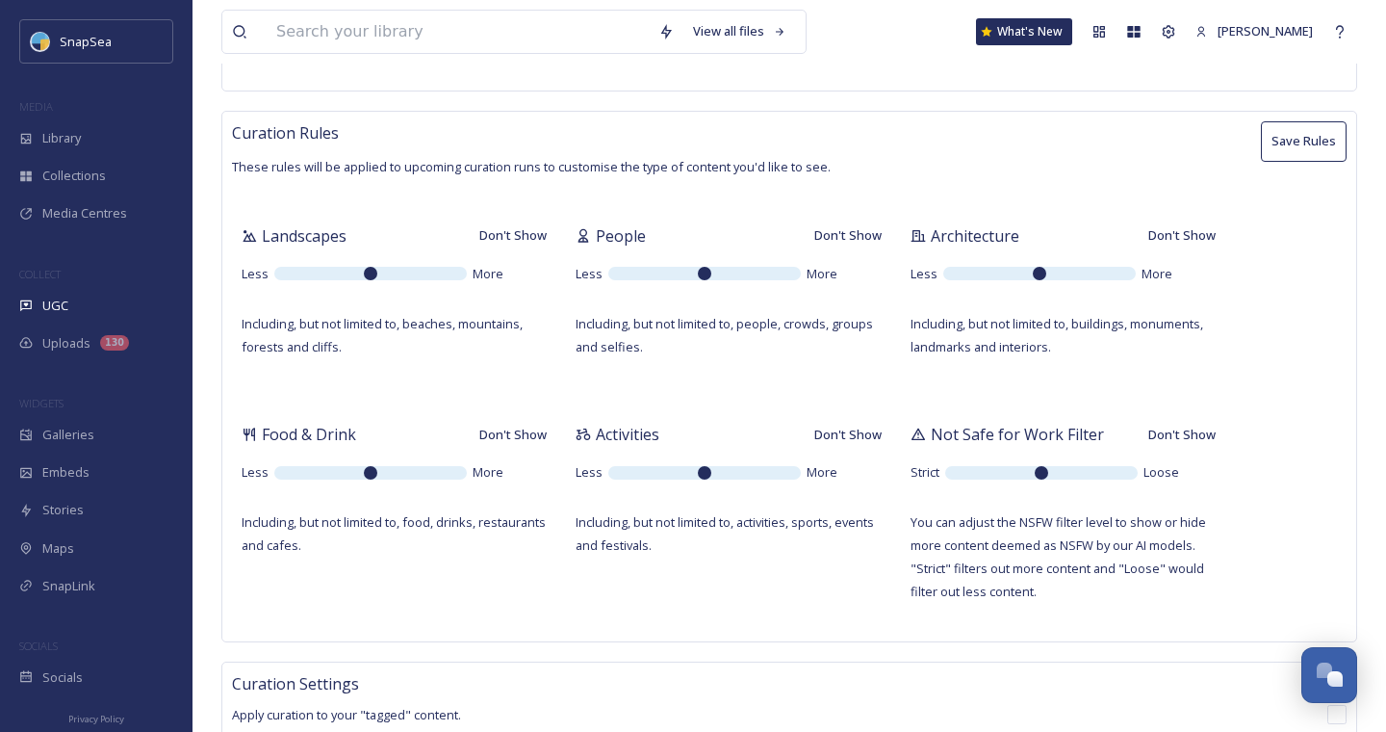
scroll to position [421, 0]
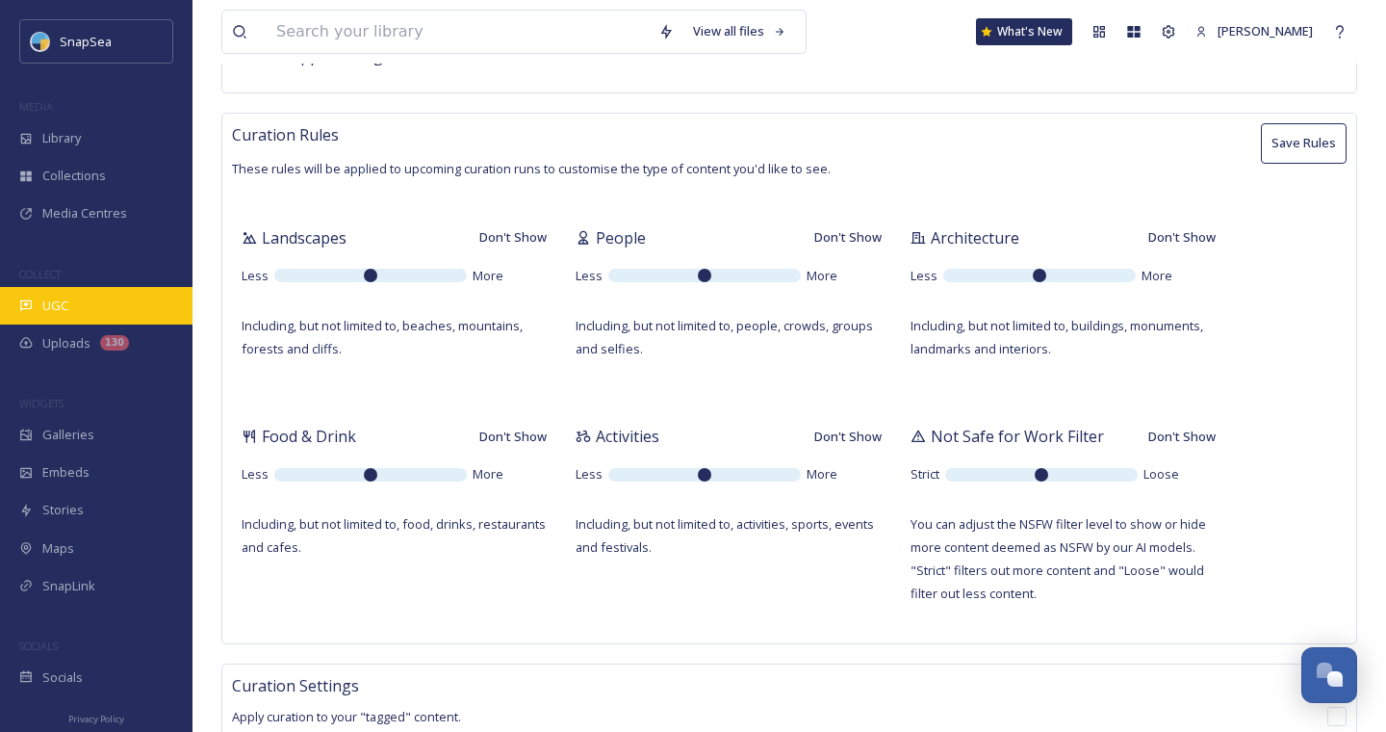
click at [37, 295] on div "UGC" at bounding box center [96, 306] width 193 height 38
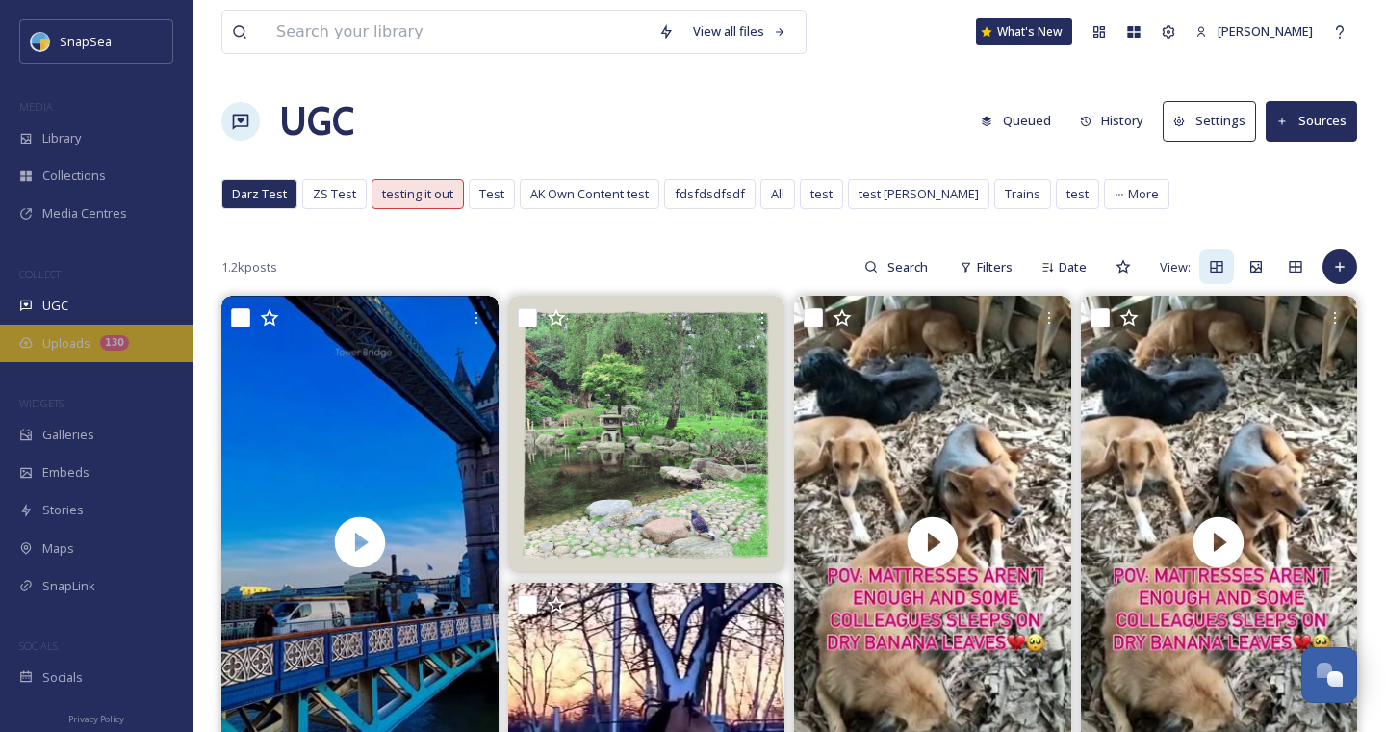
click at [44, 342] on span "Uploads" at bounding box center [66, 343] width 48 height 18
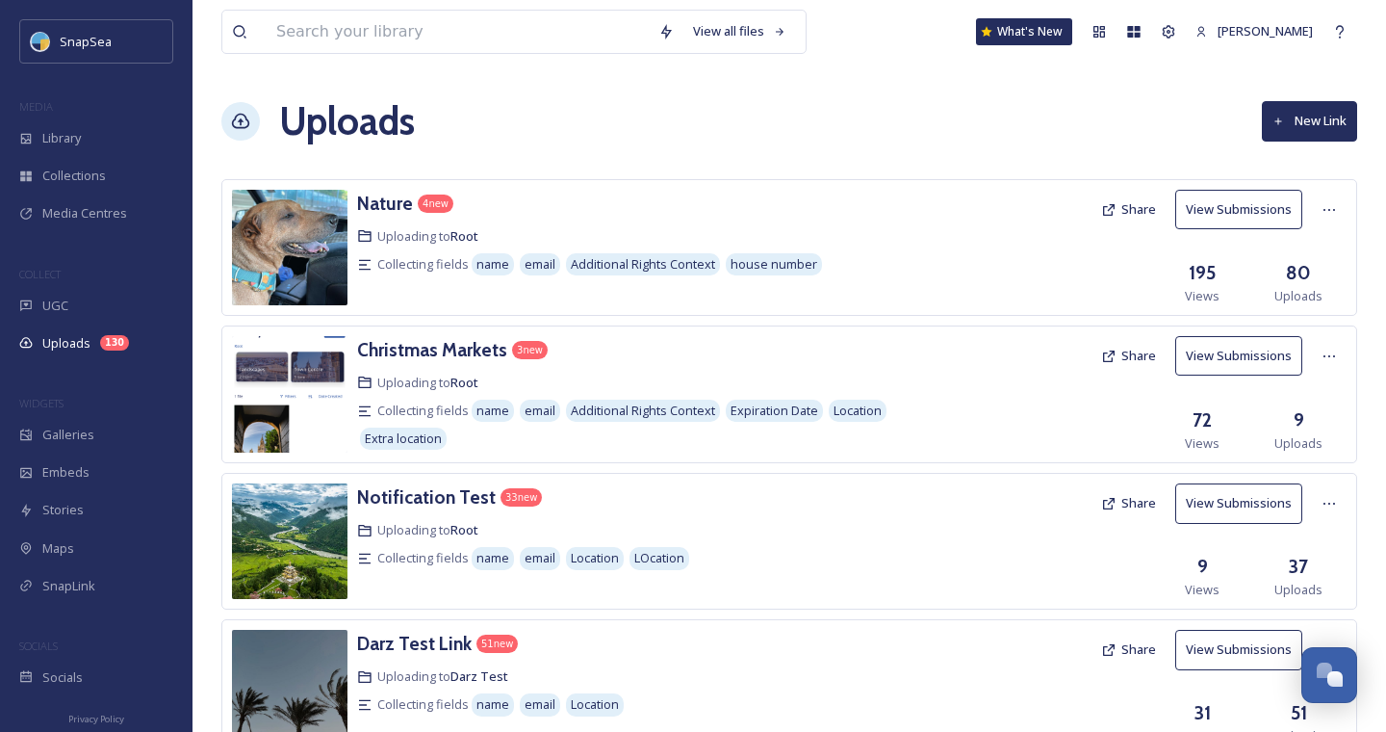
click at [1309, 126] on button "New Link" at bounding box center [1309, 120] width 95 height 39
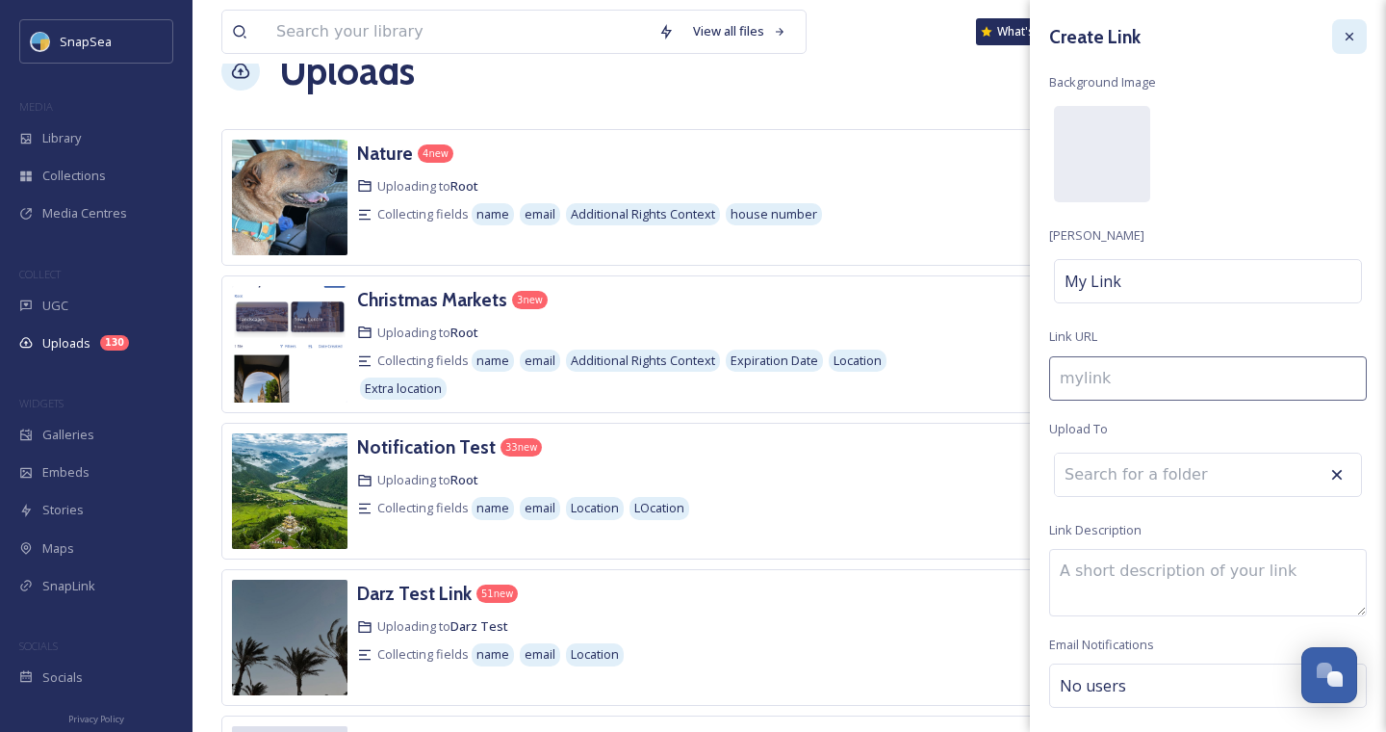
click at [1352, 42] on icon at bounding box center [1349, 36] width 15 height 15
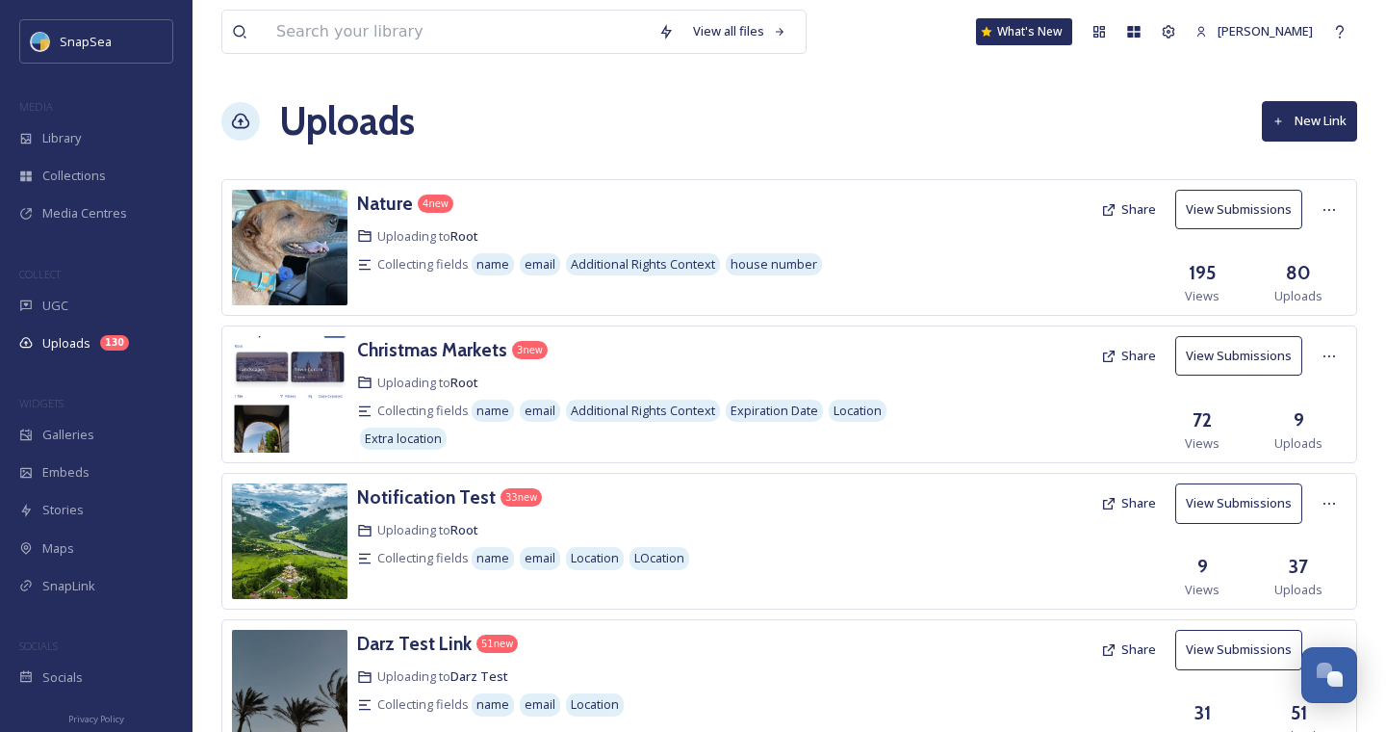
click at [1123, 214] on button "Share" at bounding box center [1129, 210] width 74 height 38
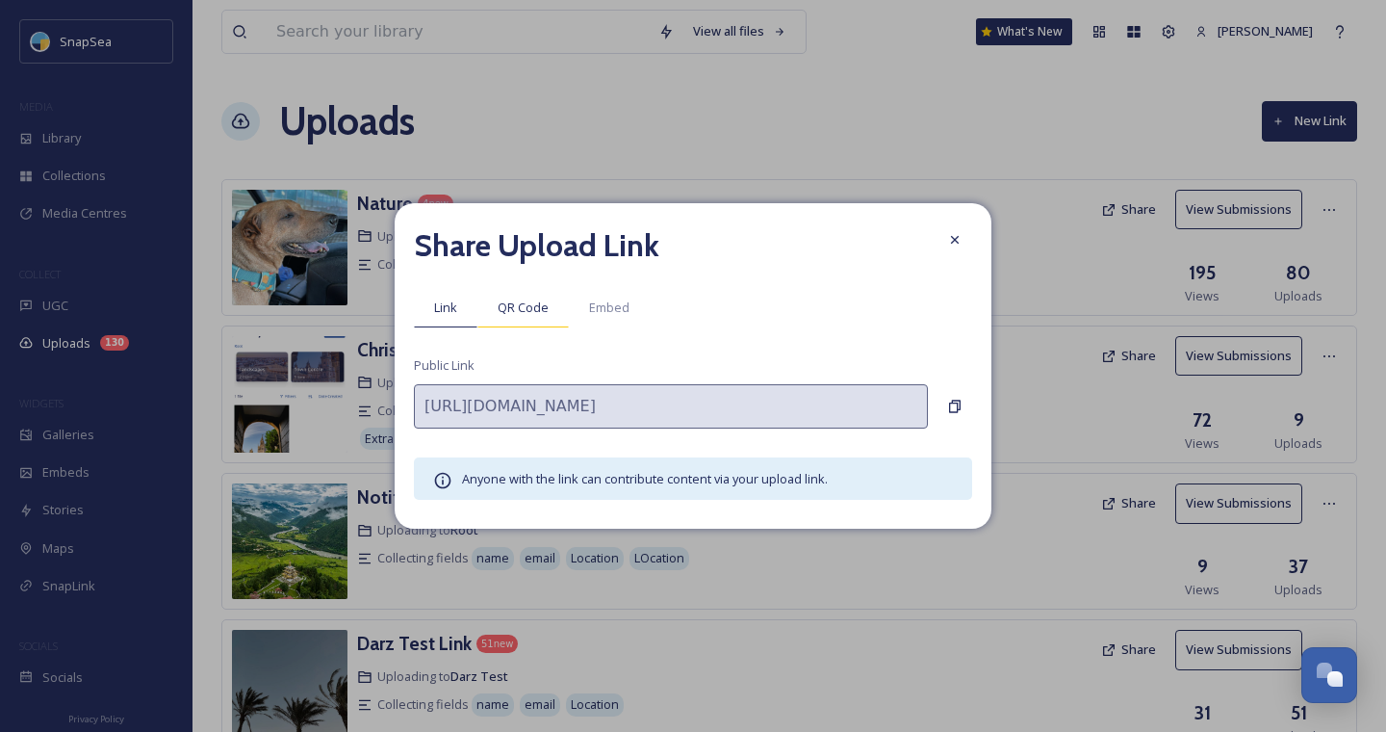
click at [524, 318] on div "QR Code" at bounding box center [522, 307] width 91 height 39
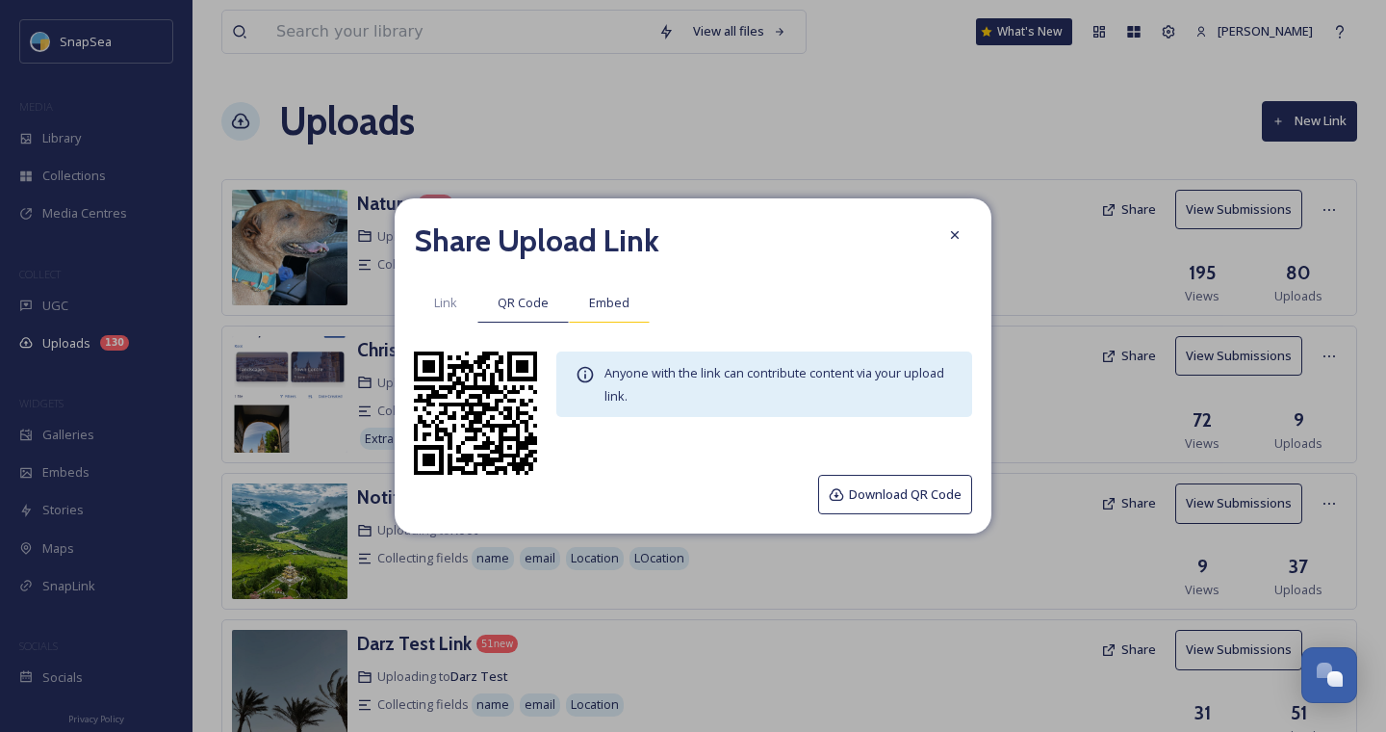
click at [605, 310] on span "Embed" at bounding box center [609, 303] width 40 height 18
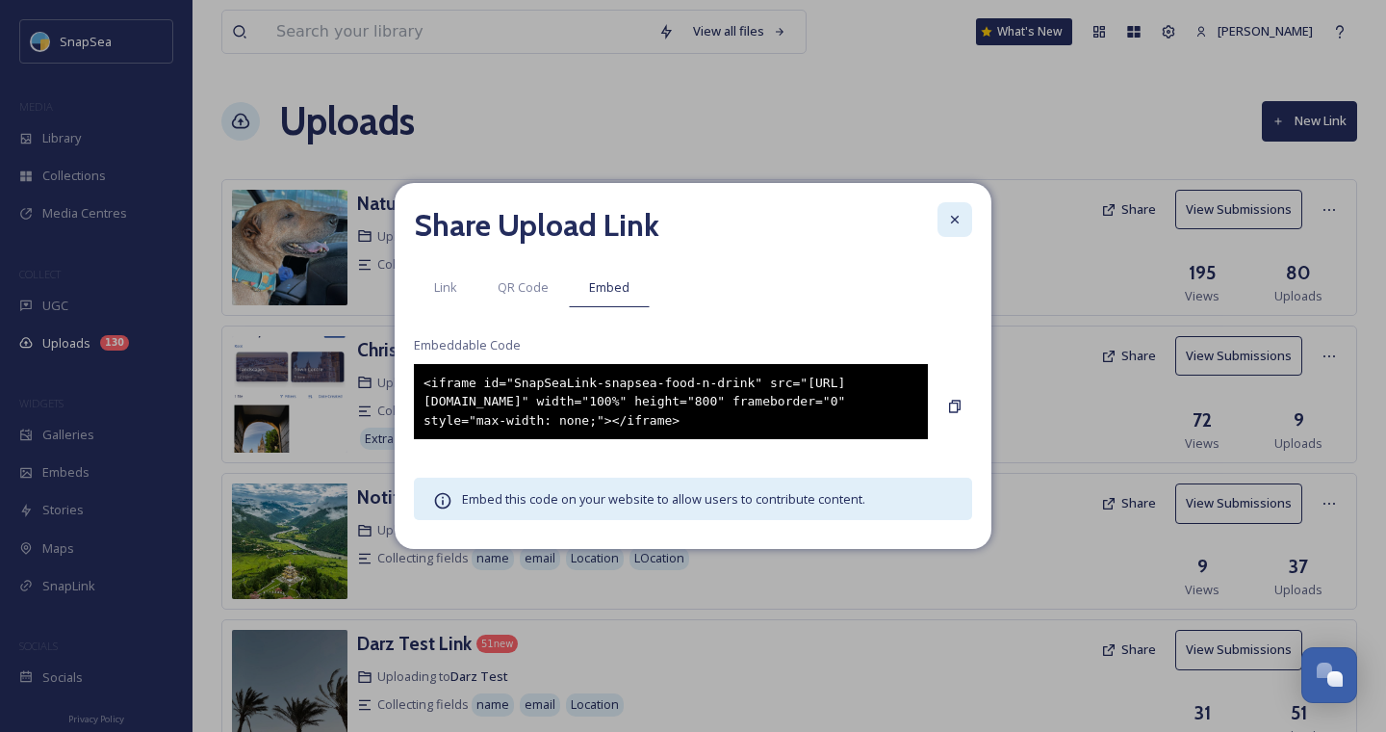
click at [950, 212] on icon at bounding box center [954, 219] width 15 height 15
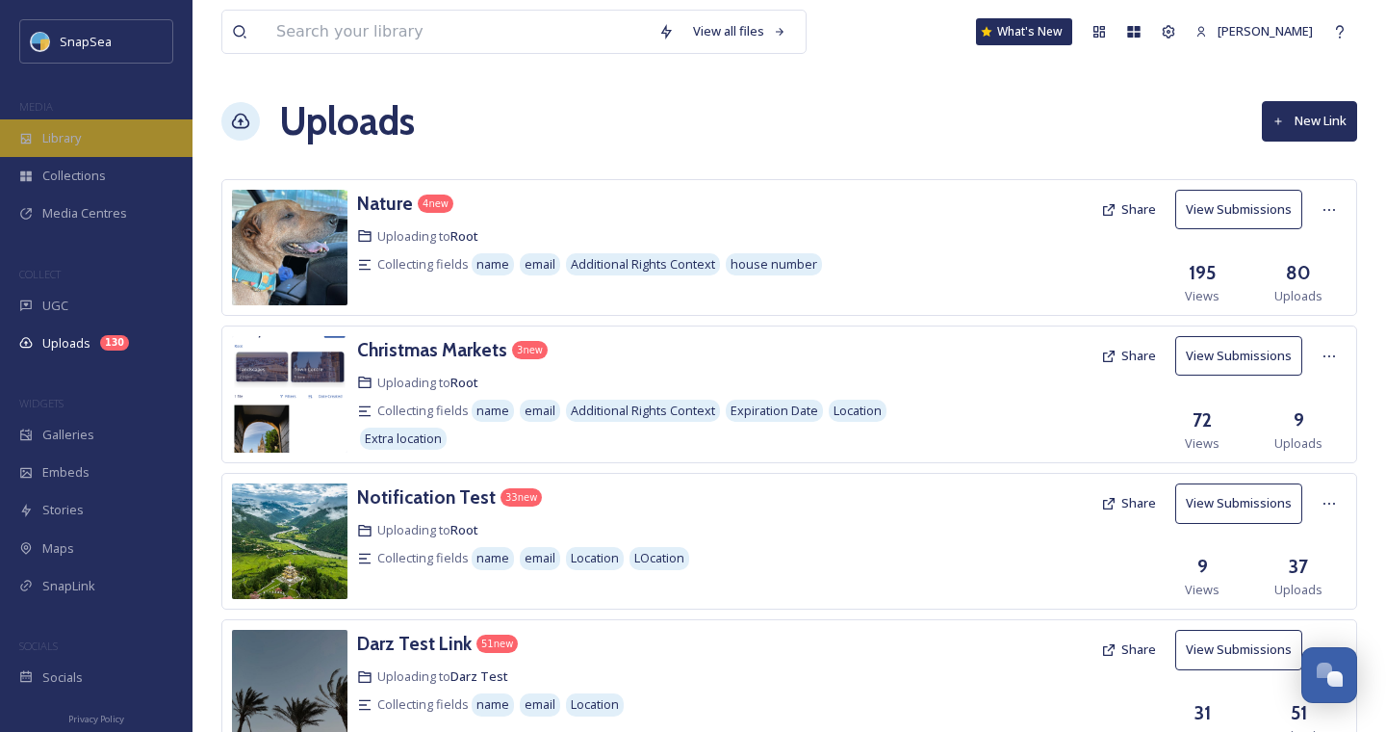
click at [81, 131] on span "Library" at bounding box center [61, 138] width 39 height 18
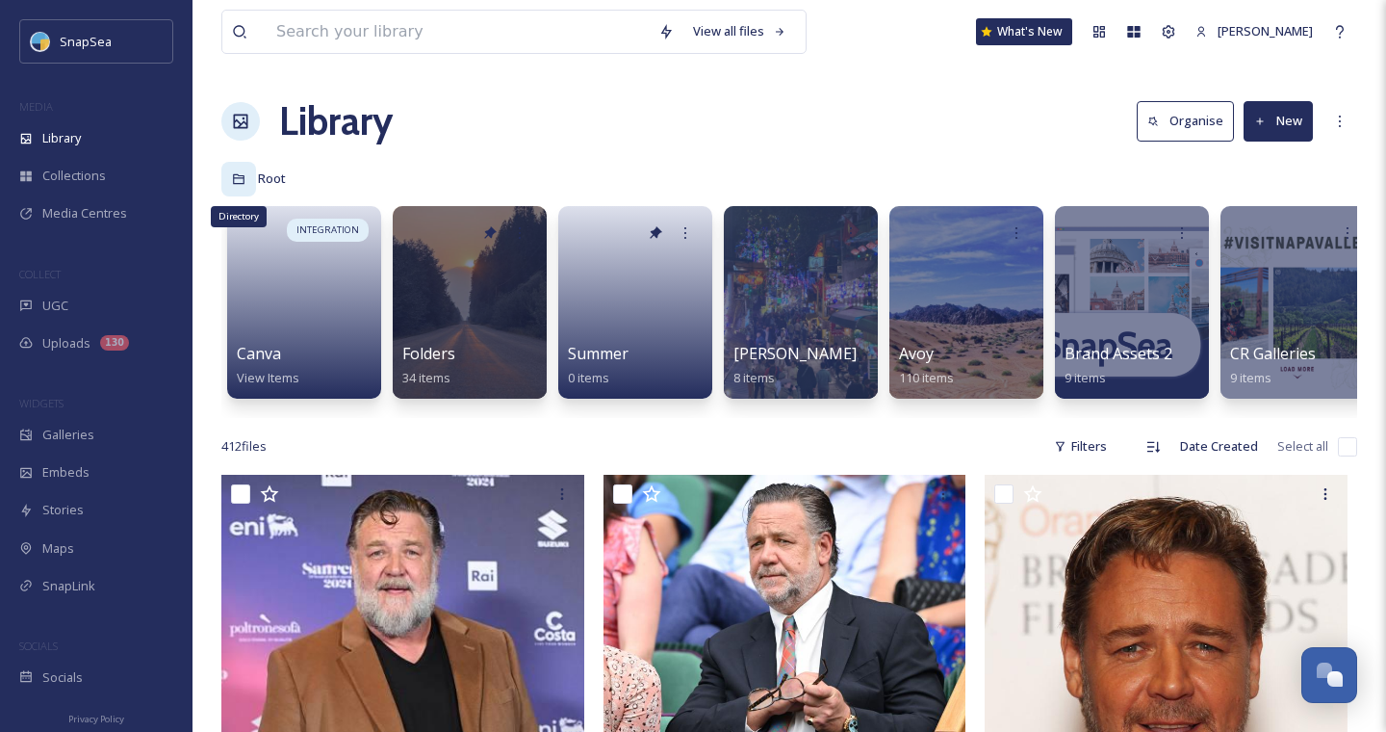
click at [245, 169] on div "Directory" at bounding box center [238, 179] width 35 height 35
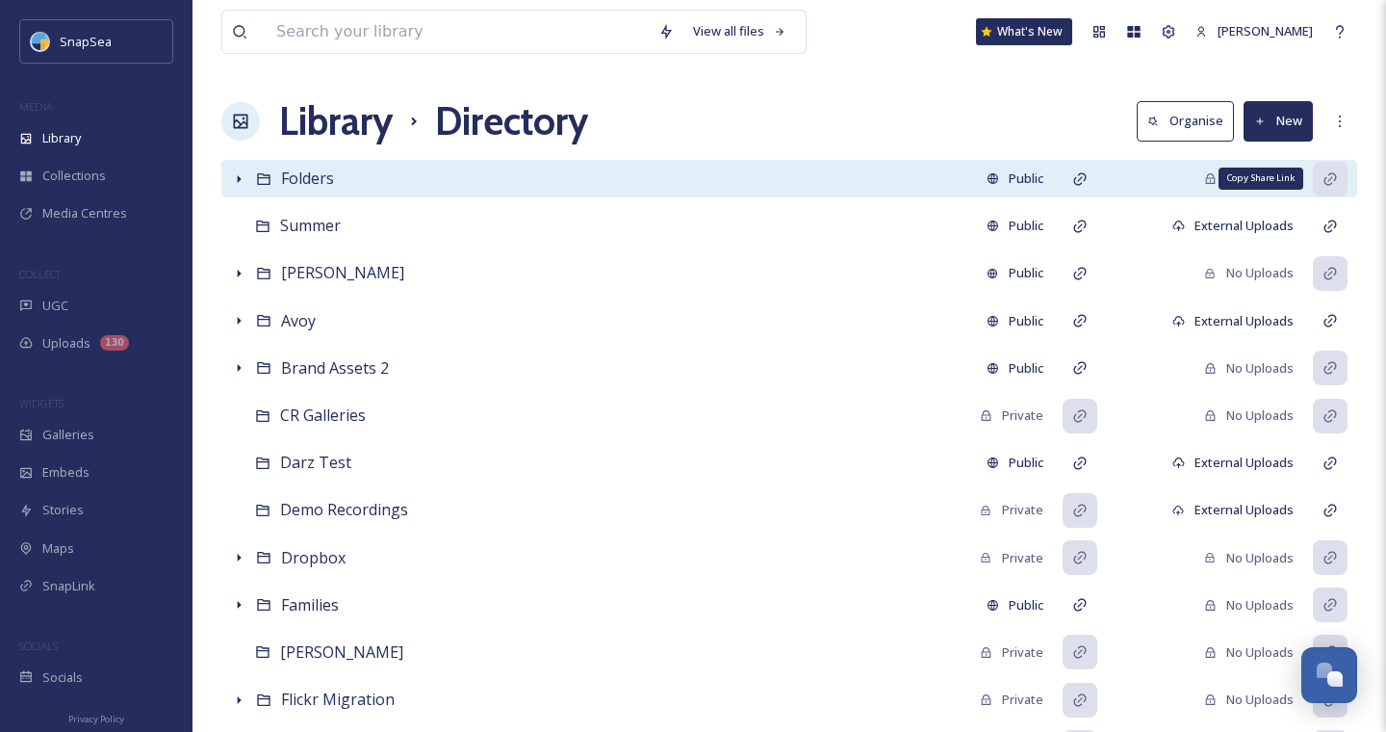
click at [1335, 184] on icon at bounding box center [1330, 178] width 15 height 15
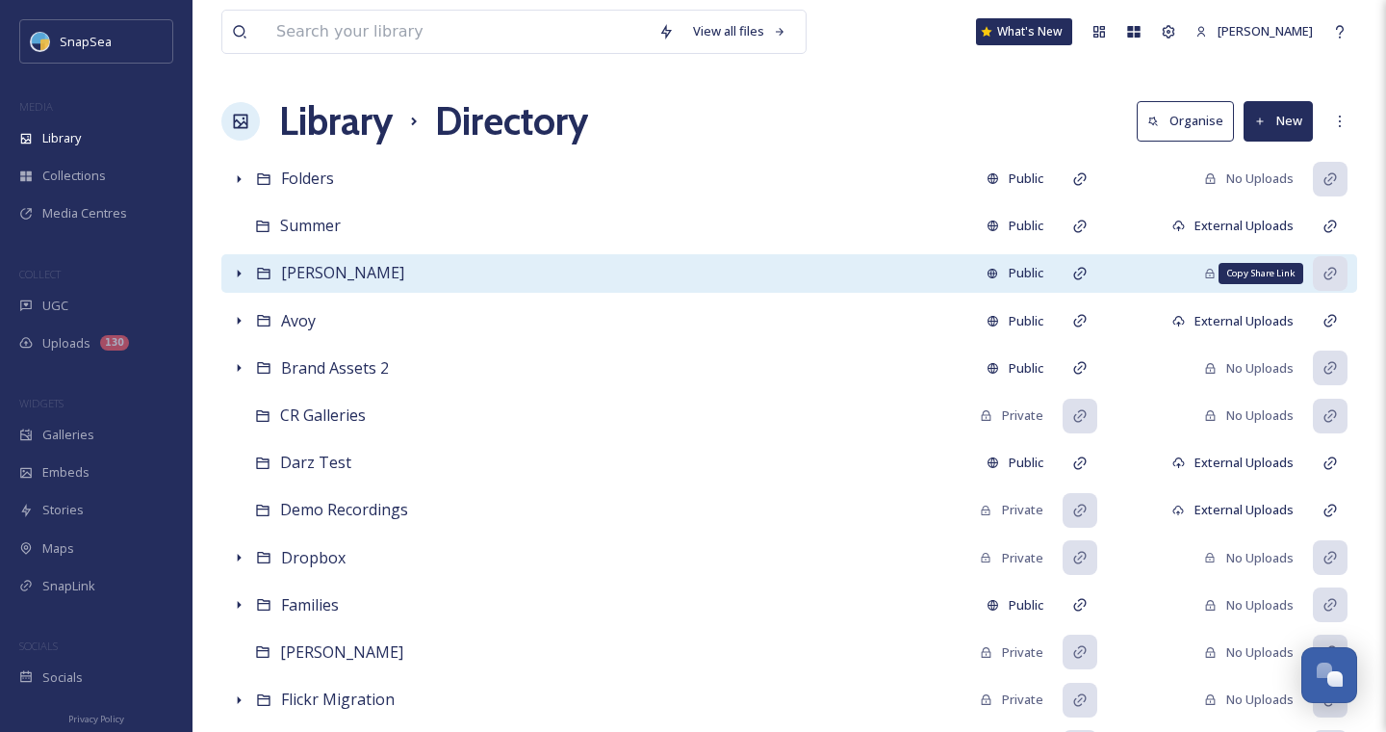
click at [1331, 279] on icon at bounding box center [1330, 273] width 15 height 15
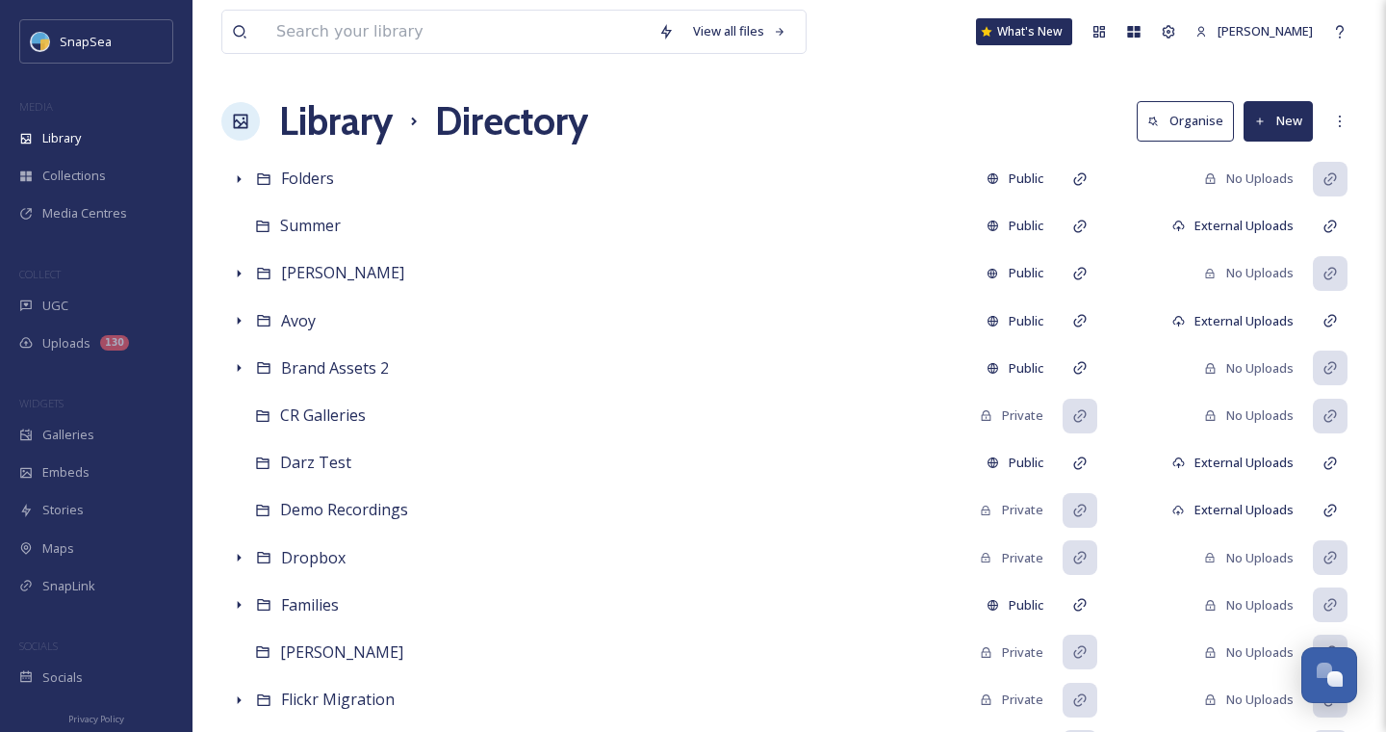
click at [325, 110] on h1 "Library" at bounding box center [336, 121] width 114 height 58
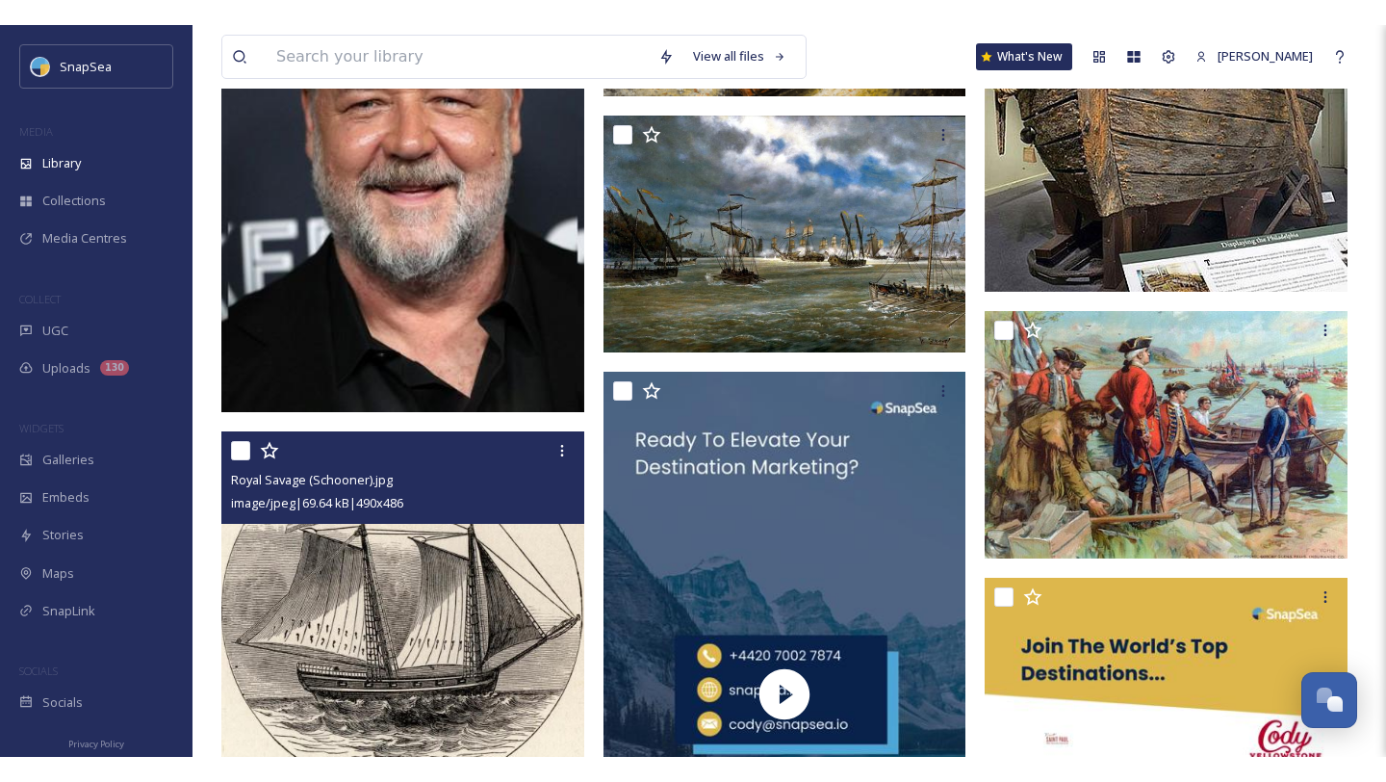
scroll to position [1142, 0]
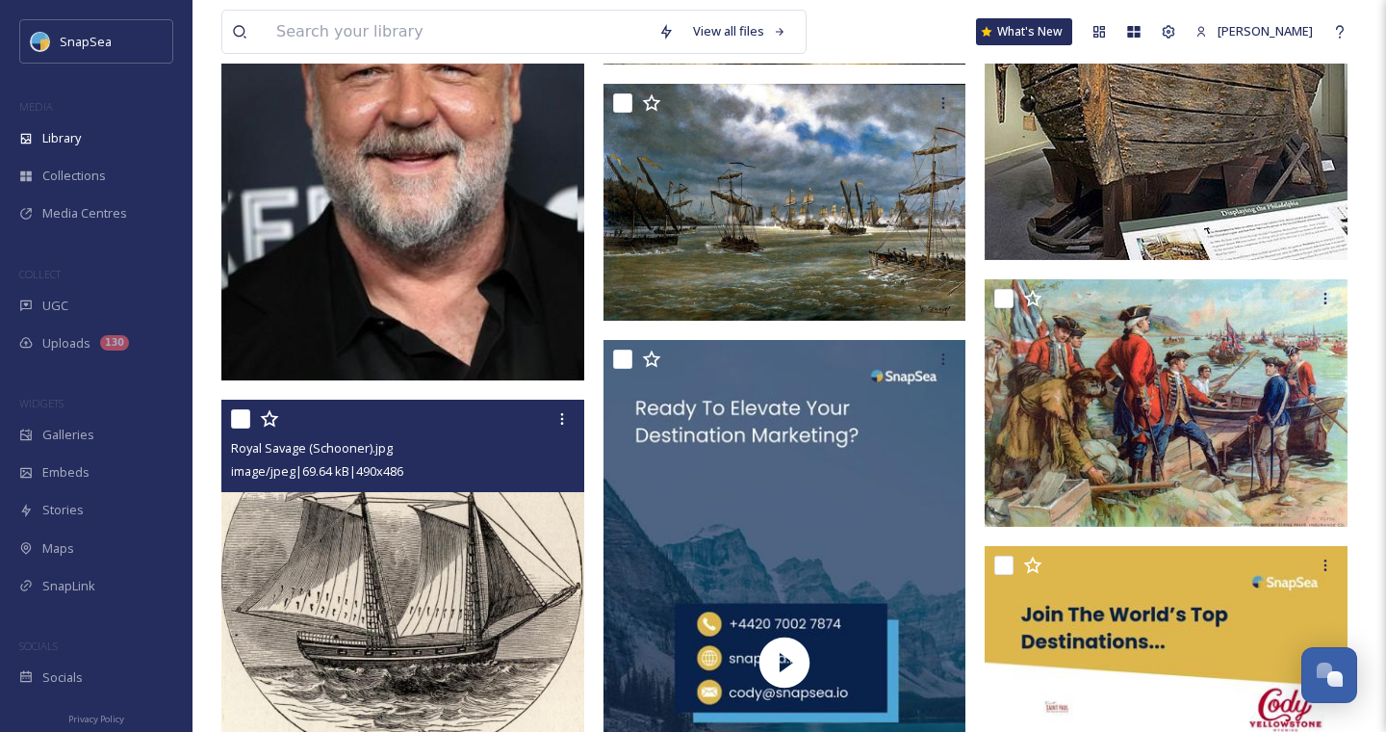
click at [433, 588] on img at bounding box center [402, 579] width 363 height 360
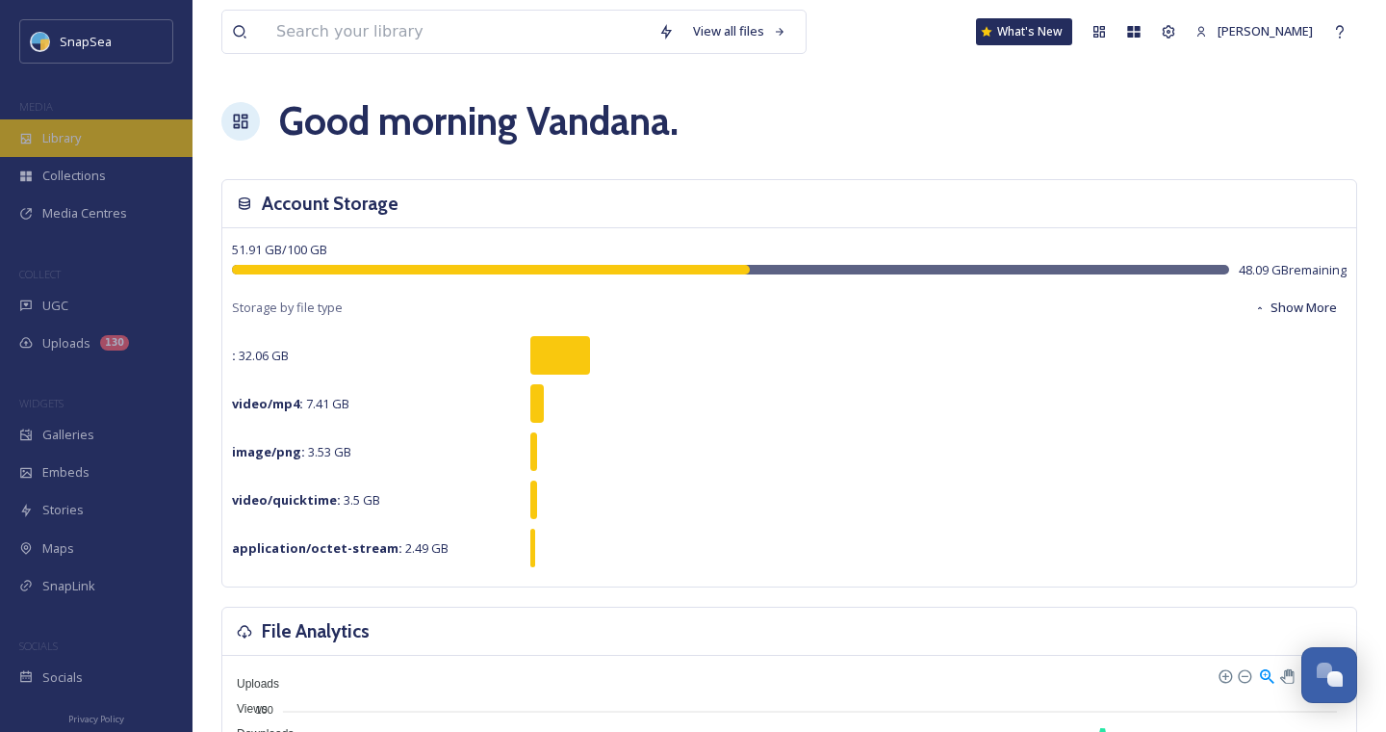
click at [87, 140] on div "Library" at bounding box center [96, 138] width 193 height 38
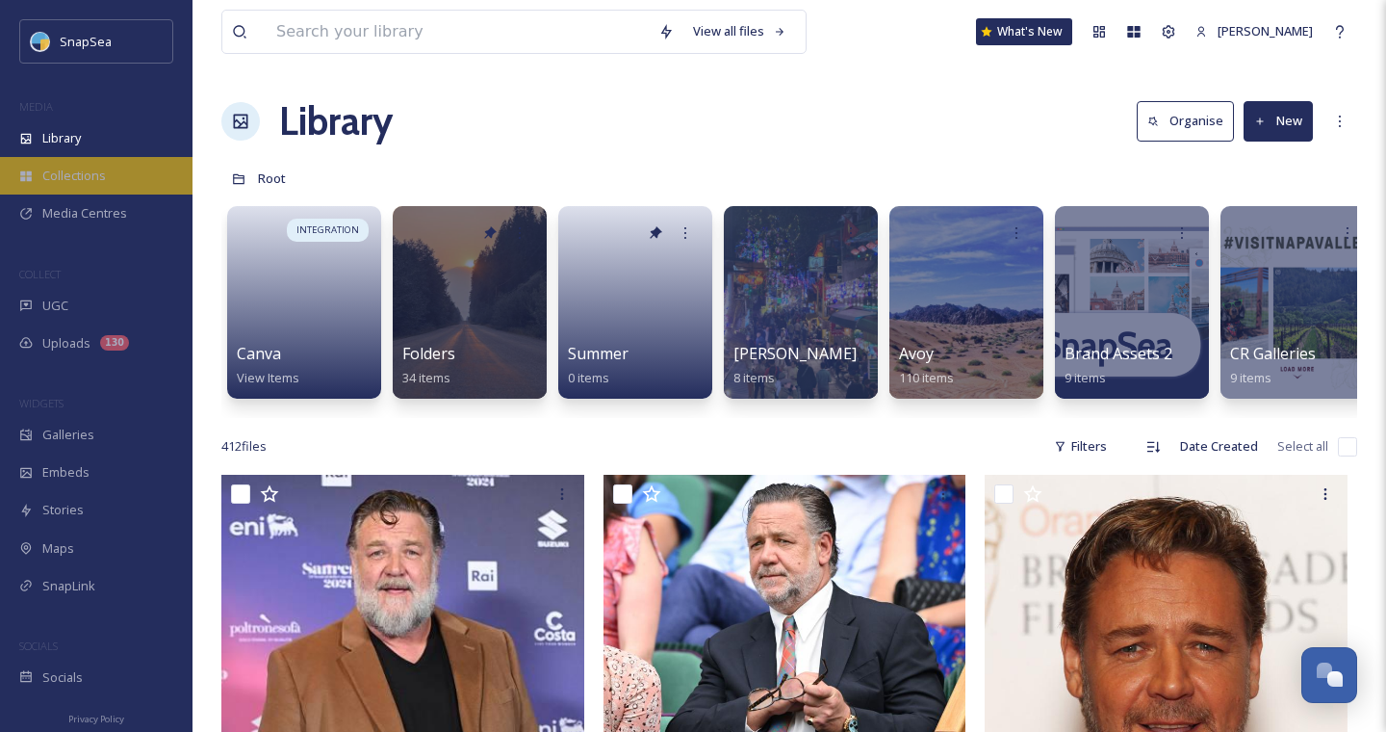
click at [88, 157] on div "Collections" at bounding box center [96, 176] width 193 height 38
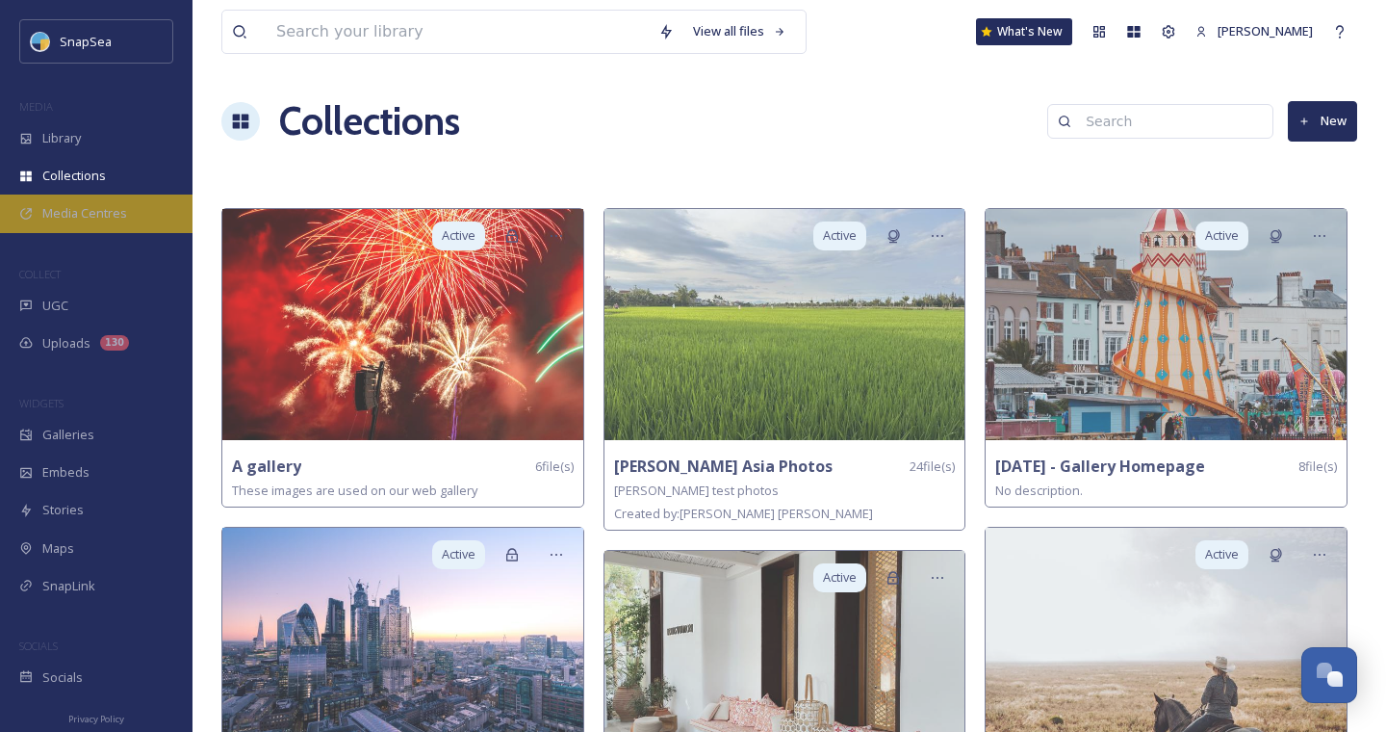
click at [95, 200] on div "Media Centres" at bounding box center [96, 213] width 193 height 38
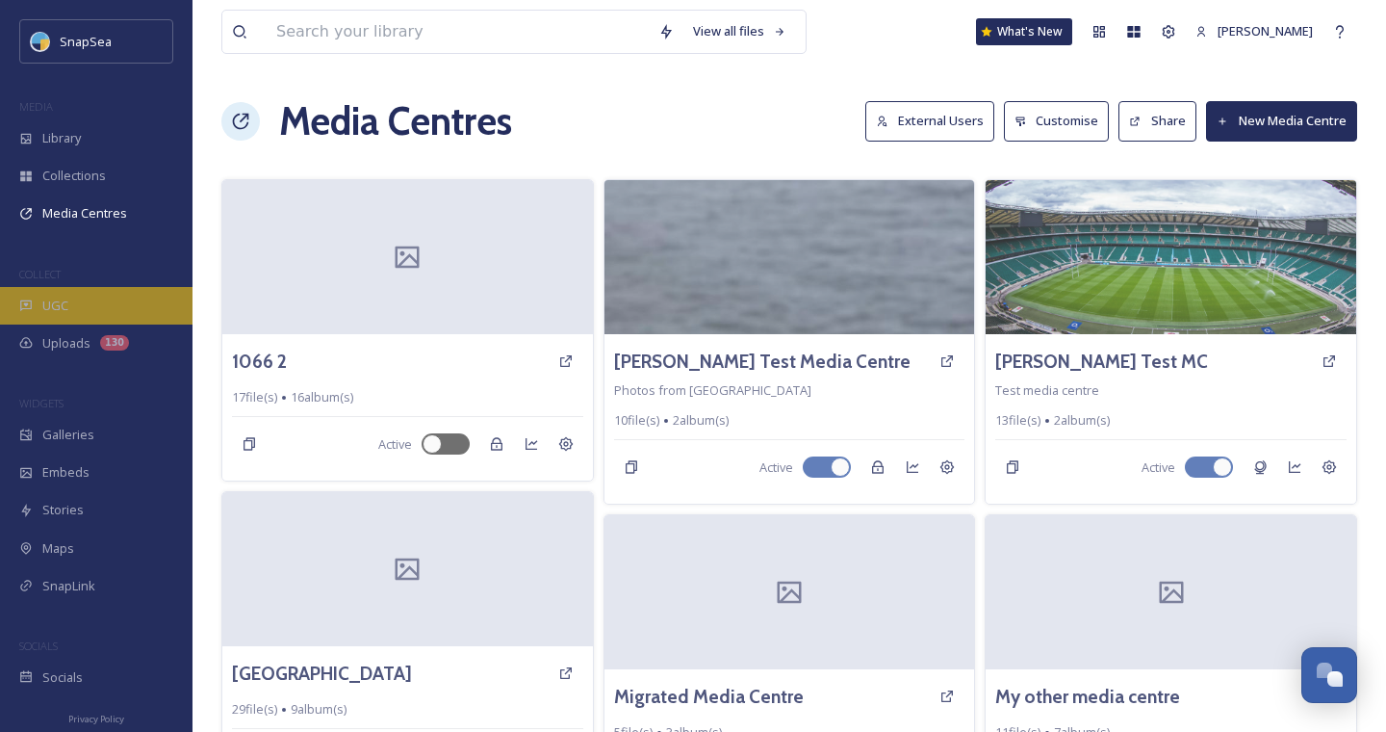
click at [62, 301] on span "UGC" at bounding box center [55, 305] width 26 height 18
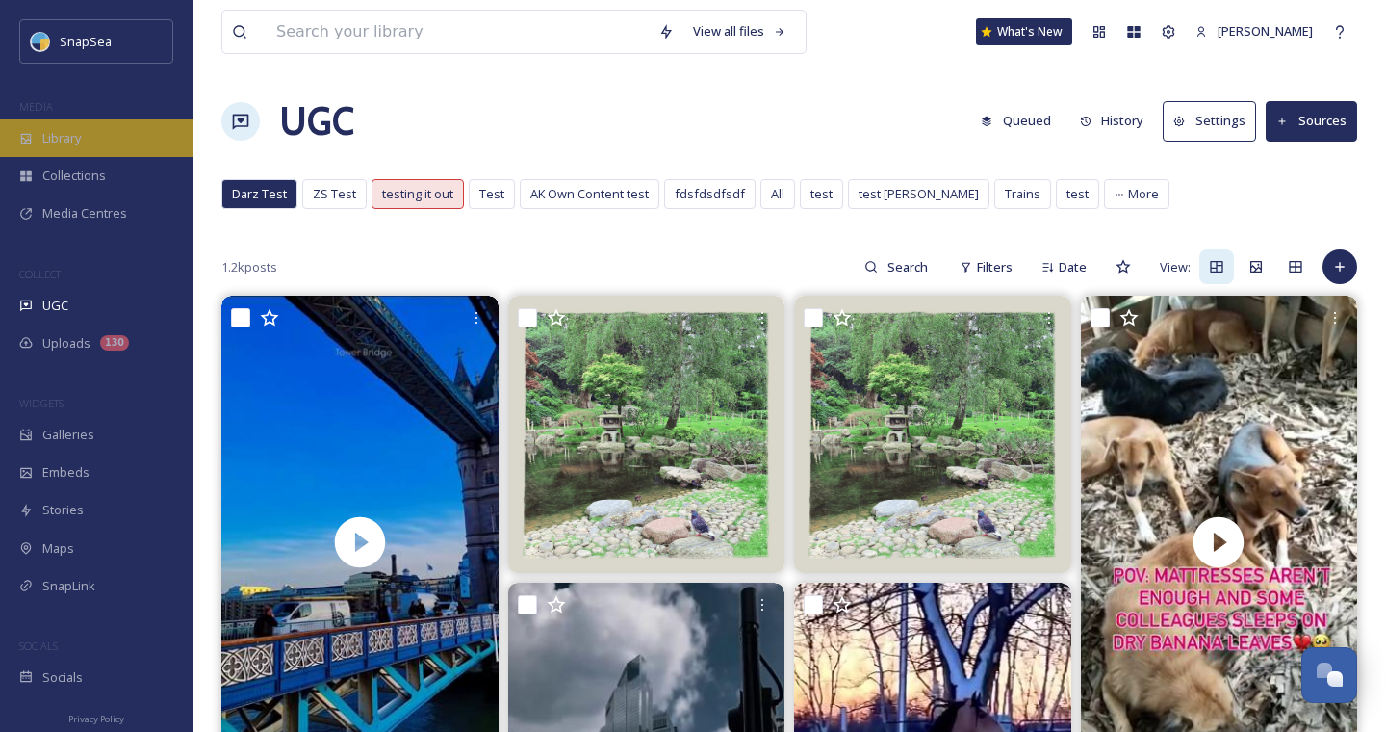
click at [39, 141] on div "Library" at bounding box center [96, 138] width 193 height 38
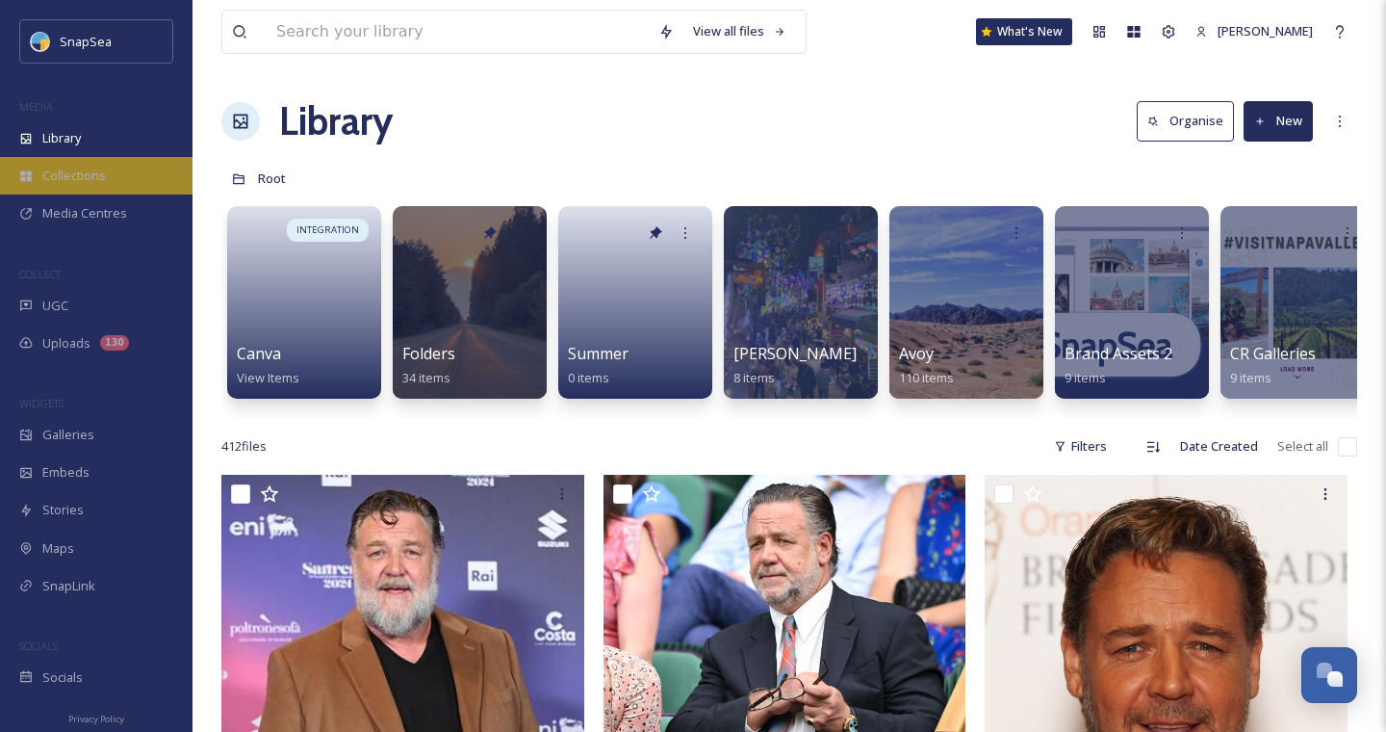
click at [46, 184] on div "Collections" at bounding box center [96, 176] width 193 height 38
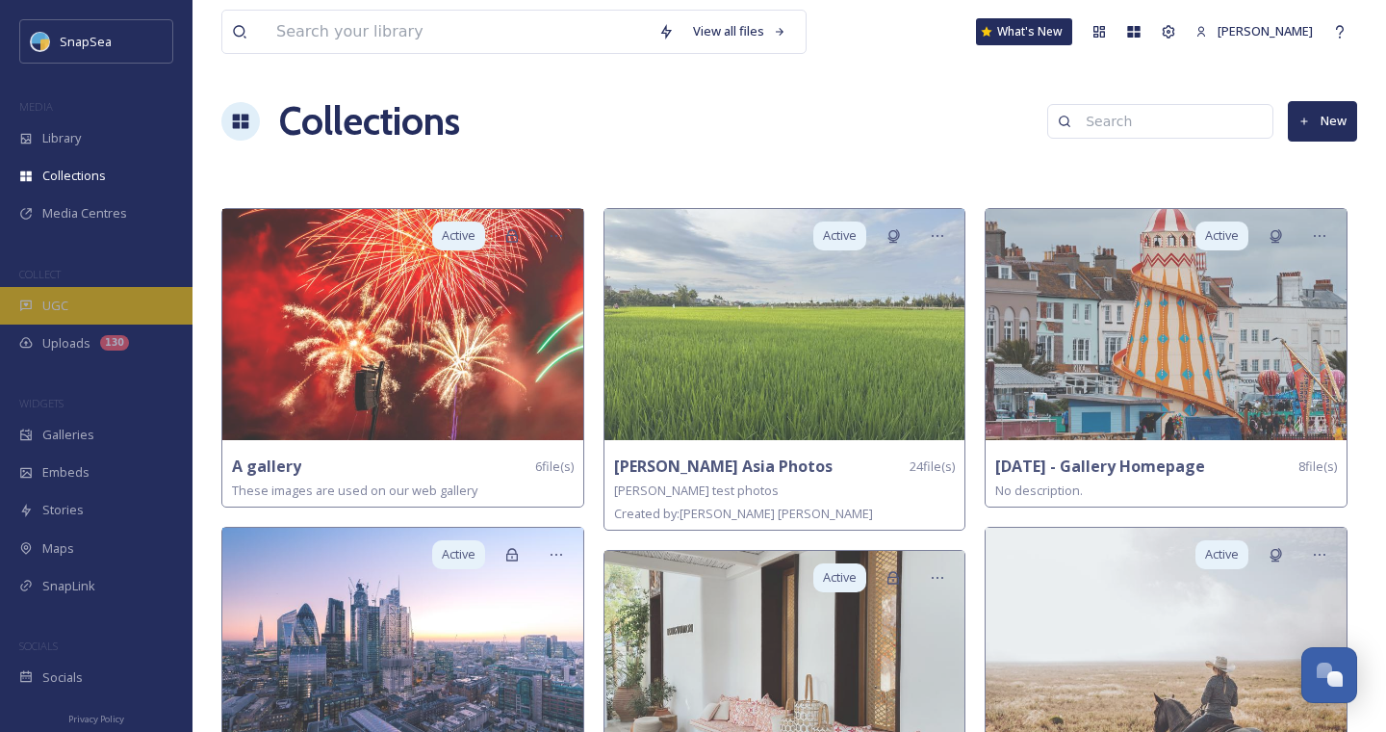
click at [61, 302] on span "UGC" at bounding box center [55, 305] width 26 height 18
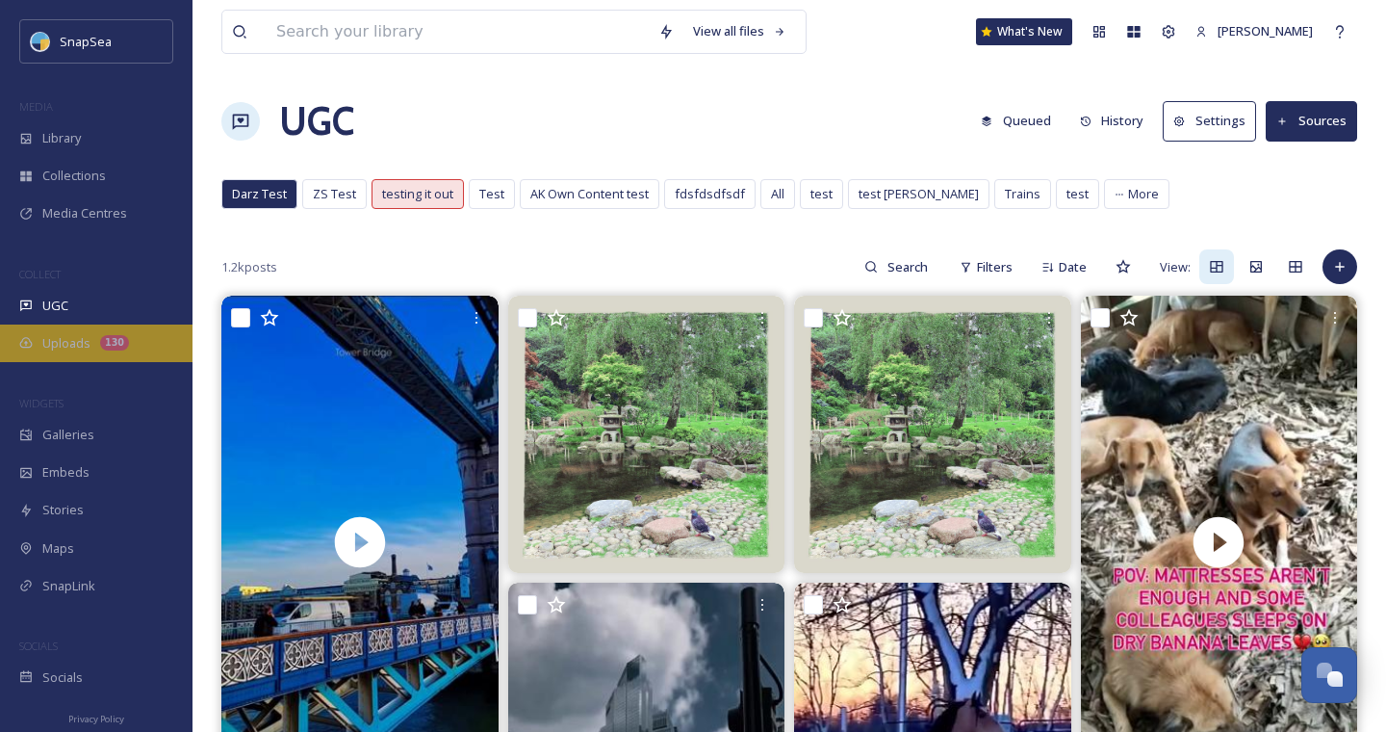
click at [61, 350] on span "Uploads" at bounding box center [66, 343] width 48 height 18
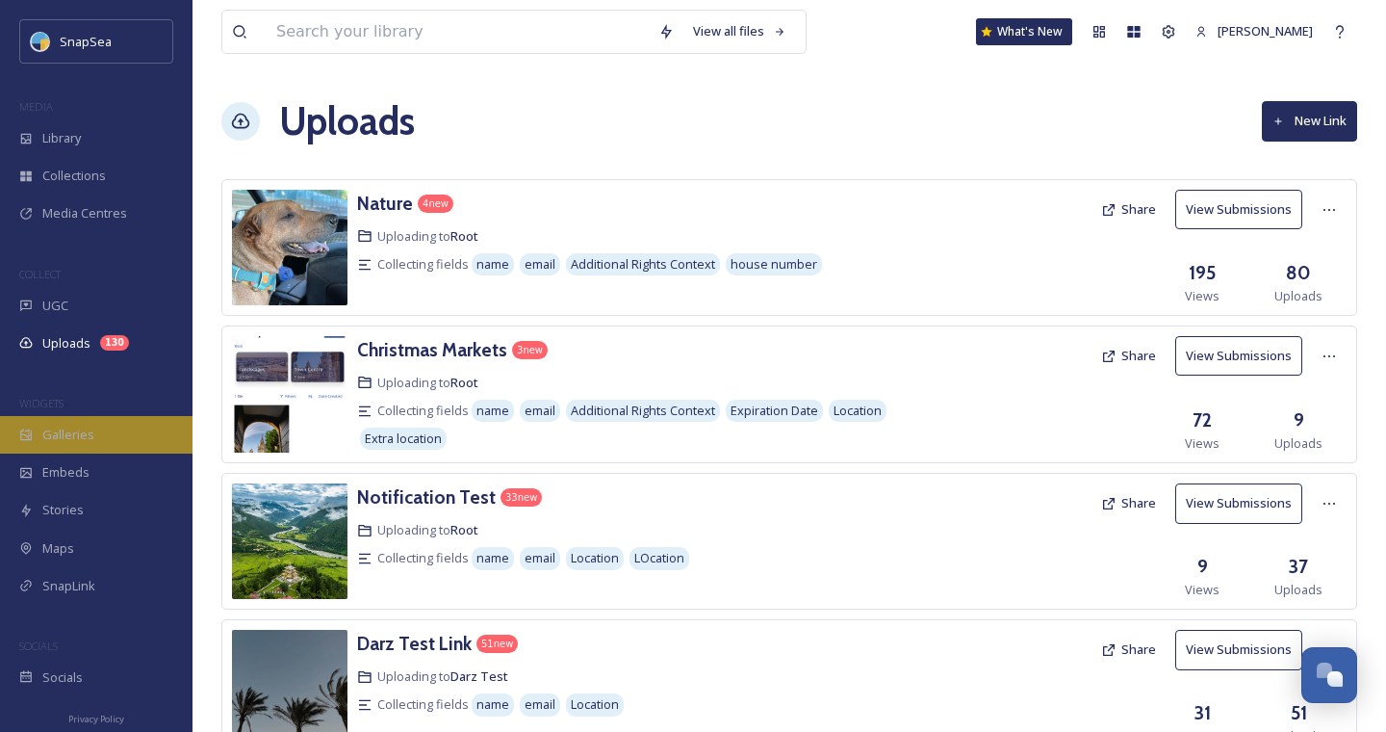
click at [70, 435] on span "Galleries" at bounding box center [68, 434] width 52 height 18
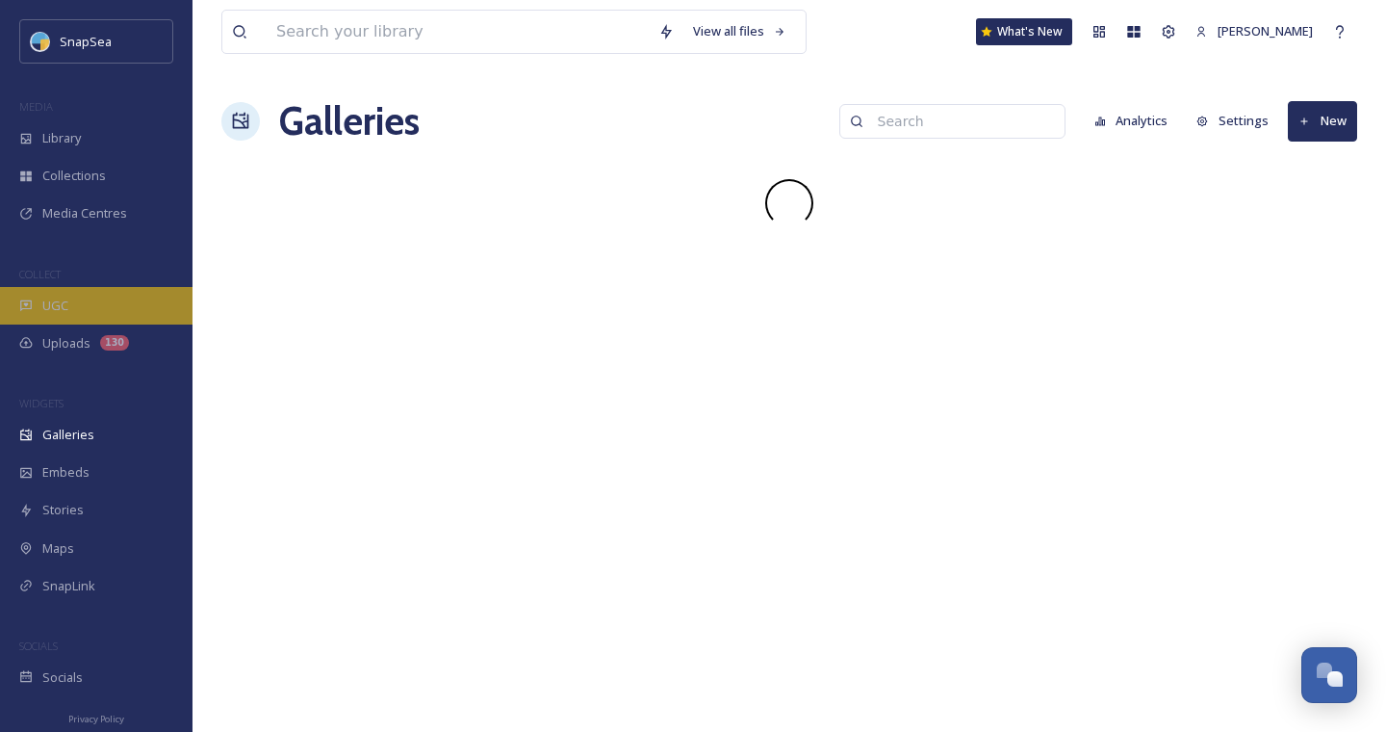
click at [39, 300] on div "UGC" at bounding box center [96, 306] width 193 height 38
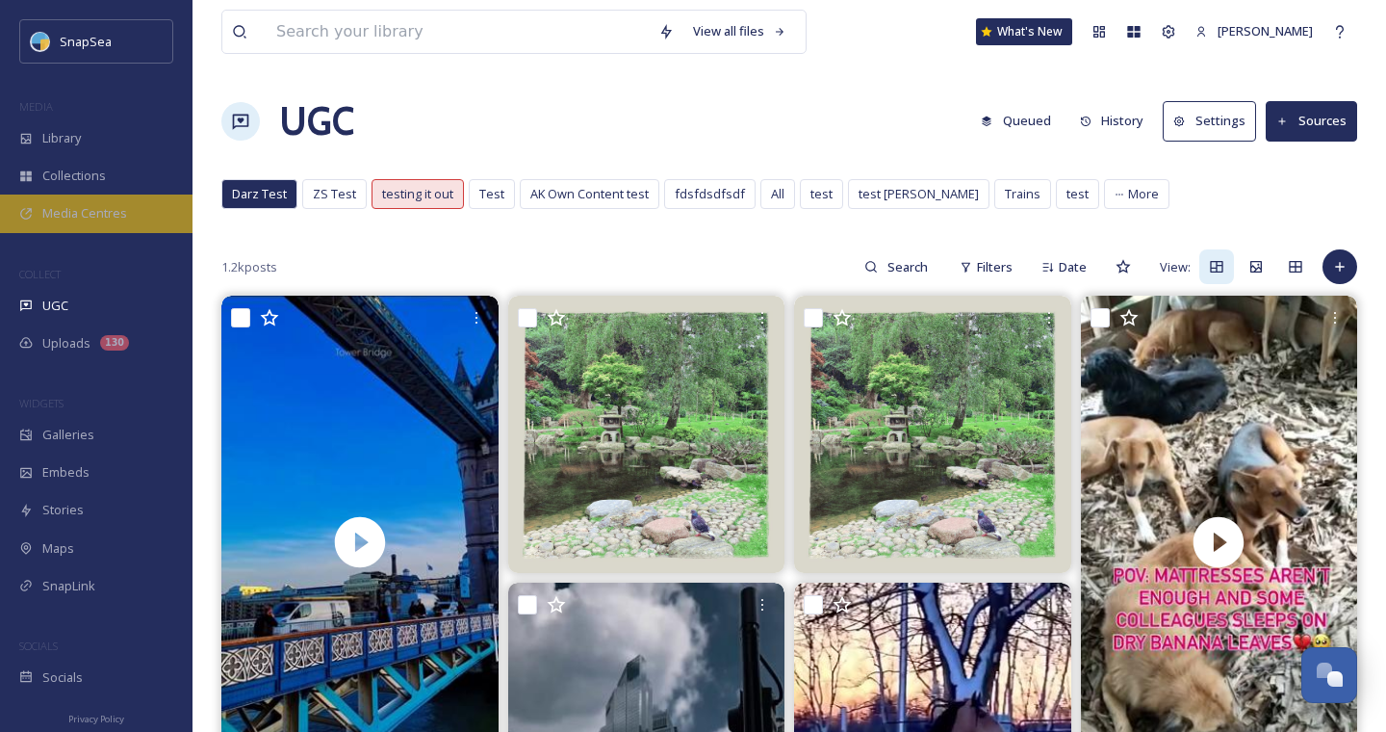
click at [57, 228] on div "Media Centres" at bounding box center [96, 213] width 193 height 38
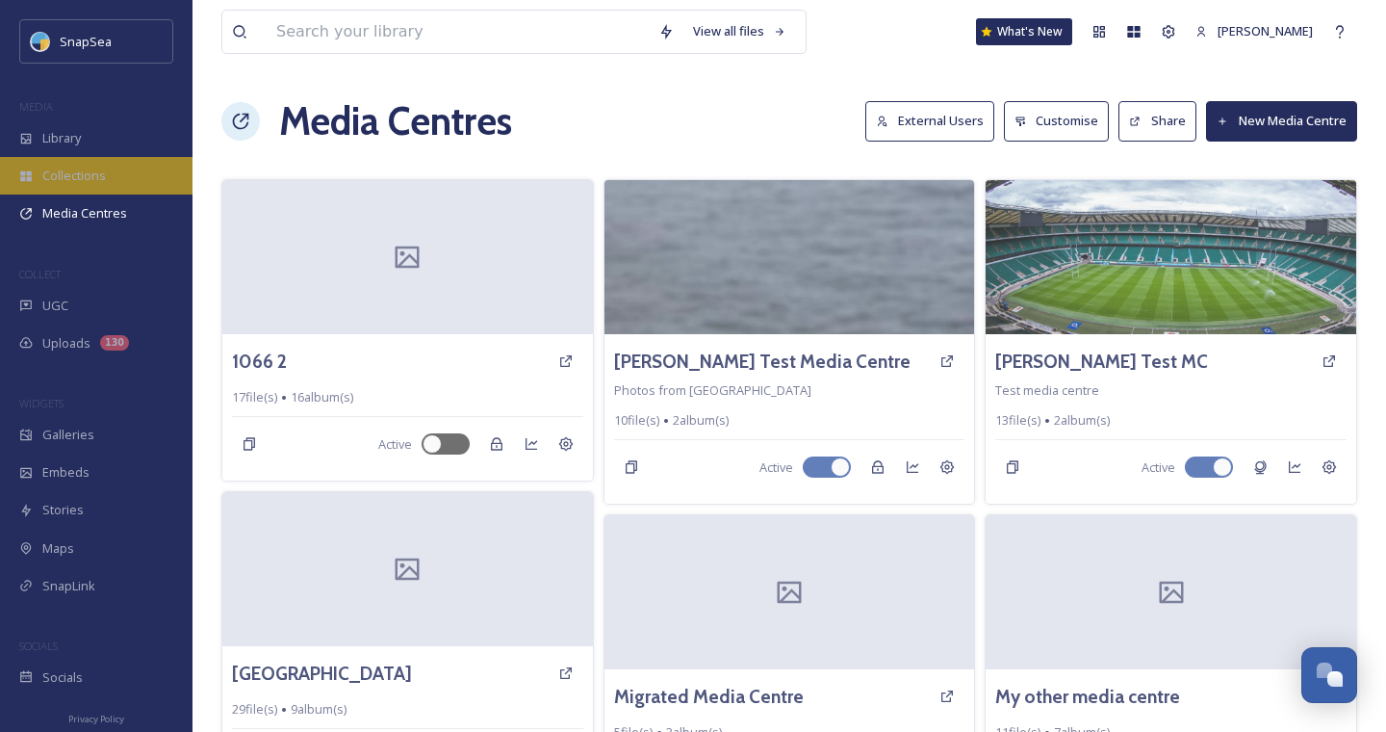
click at [60, 193] on div "Collections" at bounding box center [96, 176] width 193 height 38
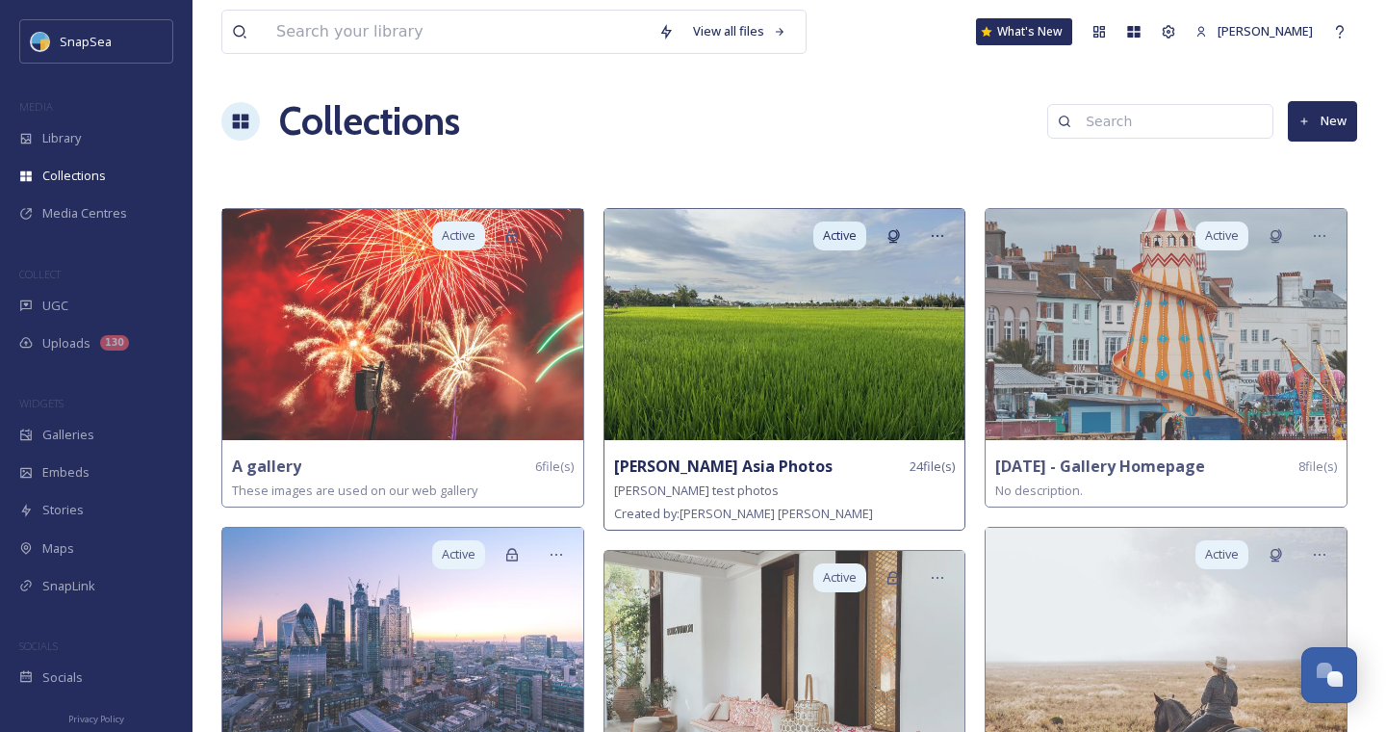
click at [861, 322] on img at bounding box center [785, 324] width 361 height 231
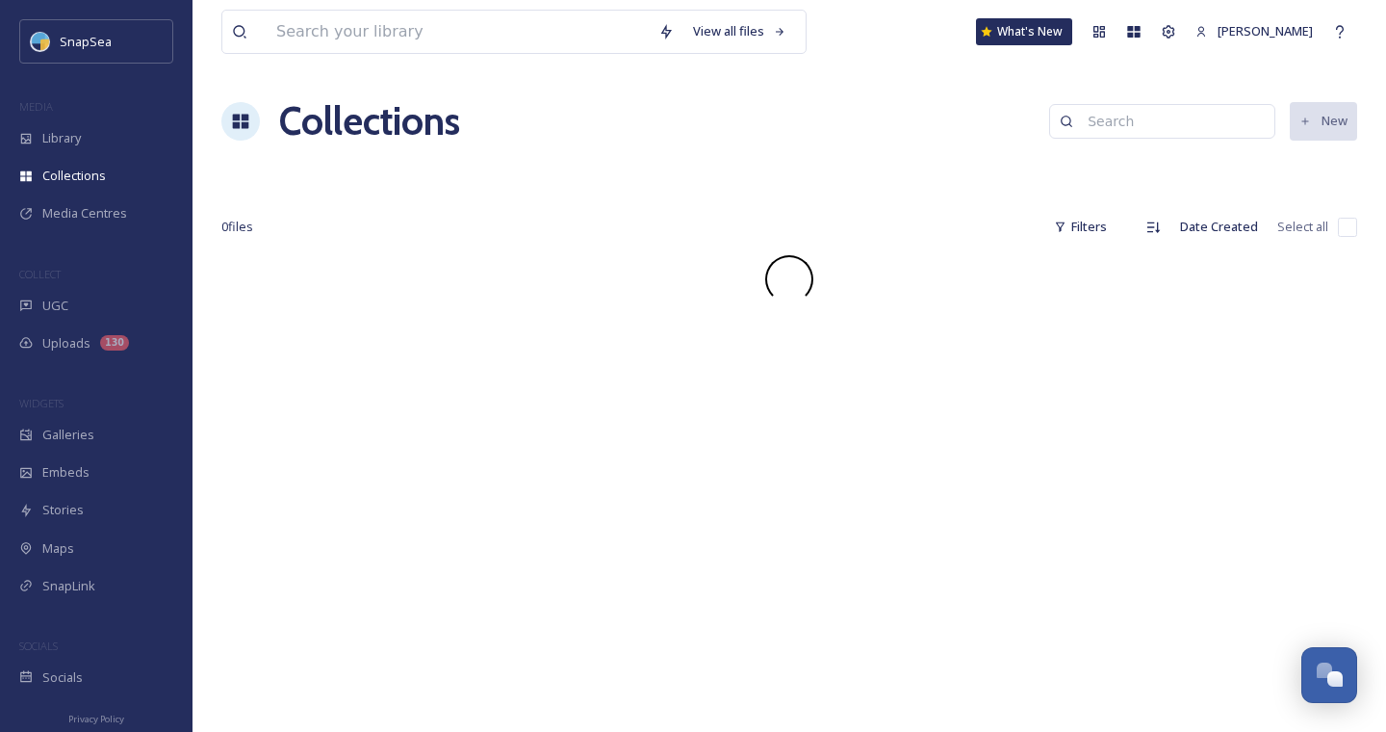
click at [464, 400] on div "View all files What's New Vandana Chawda Collections New 0 file s Filters Date …" at bounding box center [790, 366] width 1194 height 732
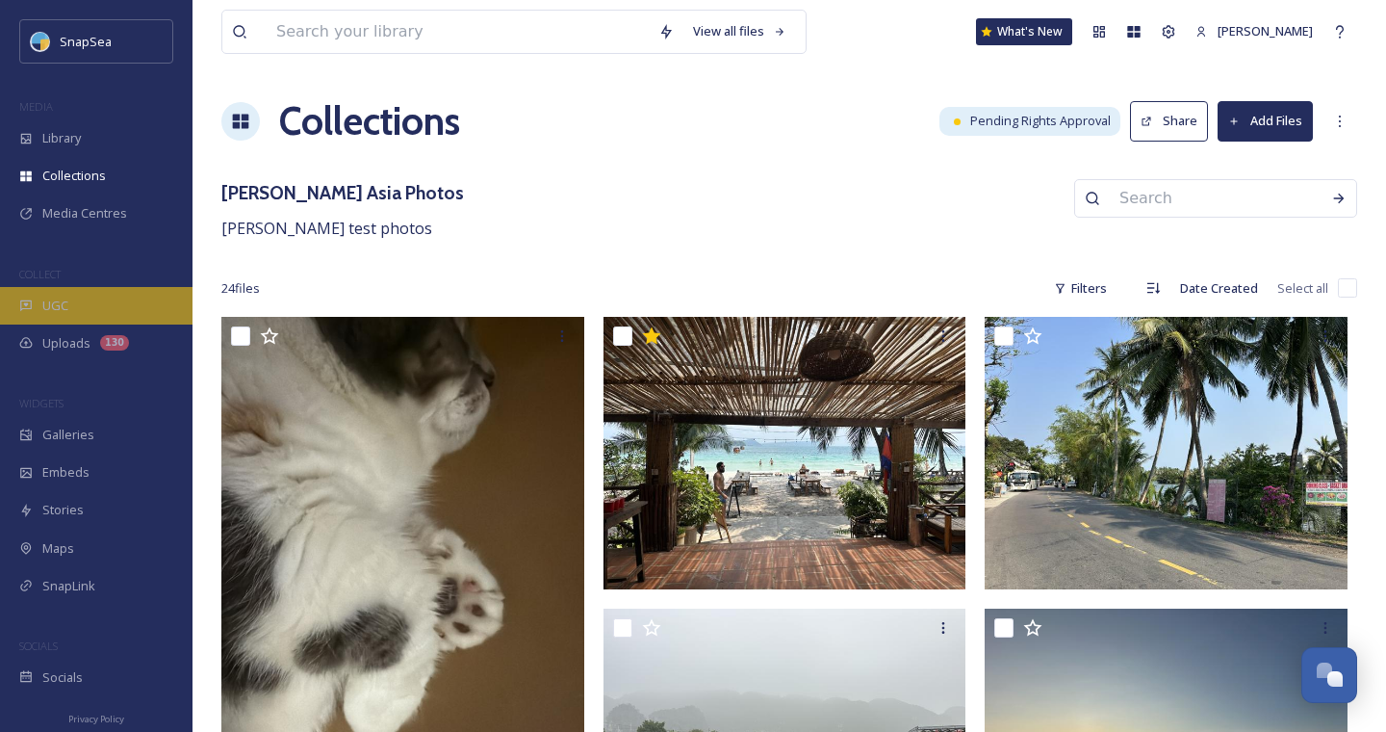
click at [49, 304] on span "UGC" at bounding box center [55, 305] width 26 height 18
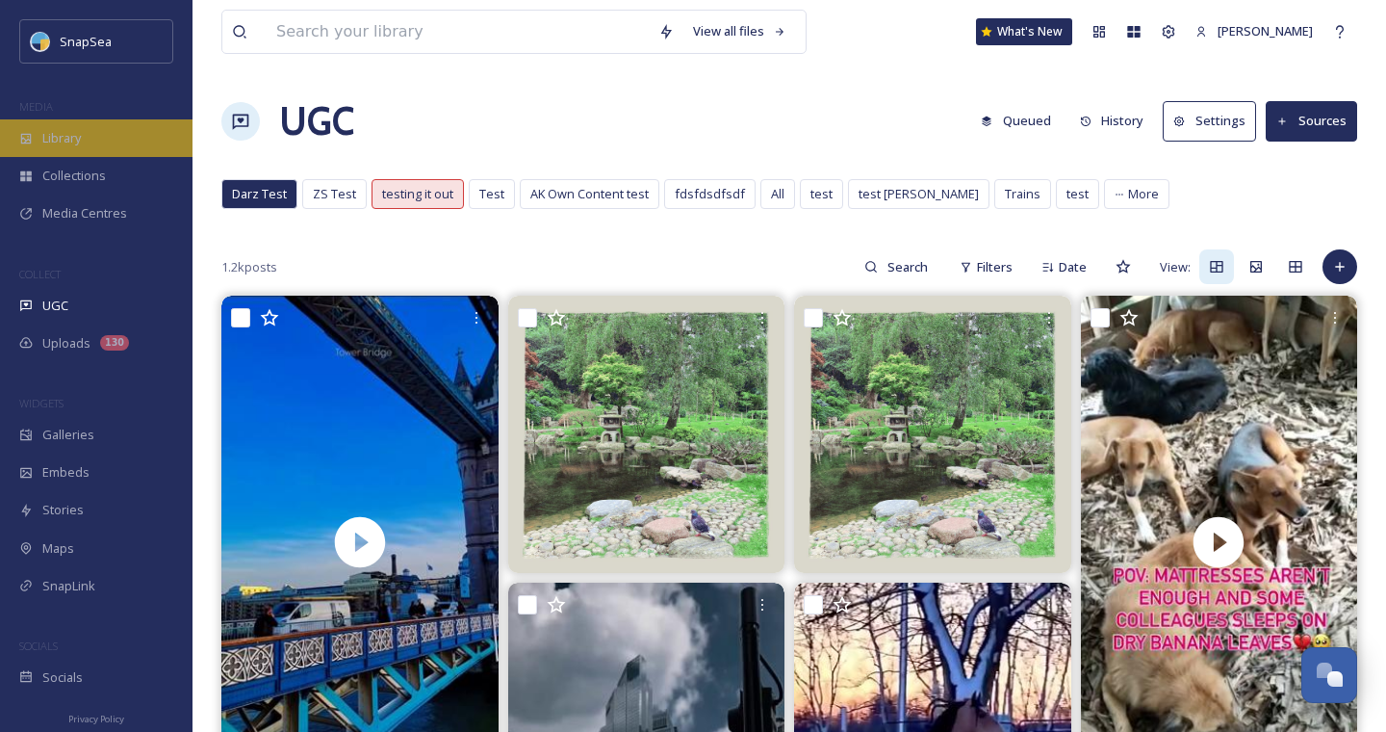
click at [76, 138] on span "Library" at bounding box center [61, 138] width 39 height 18
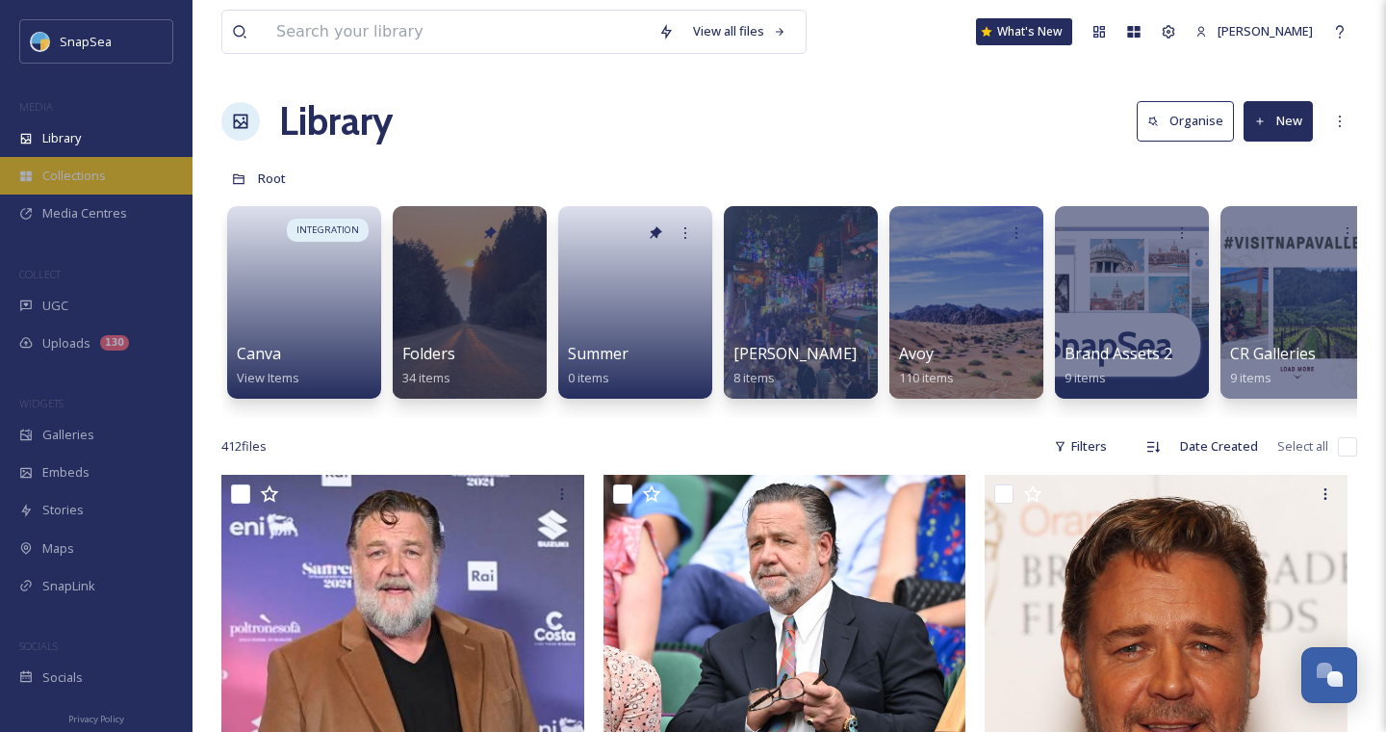
click at [71, 189] on div "Collections" at bounding box center [96, 176] width 193 height 38
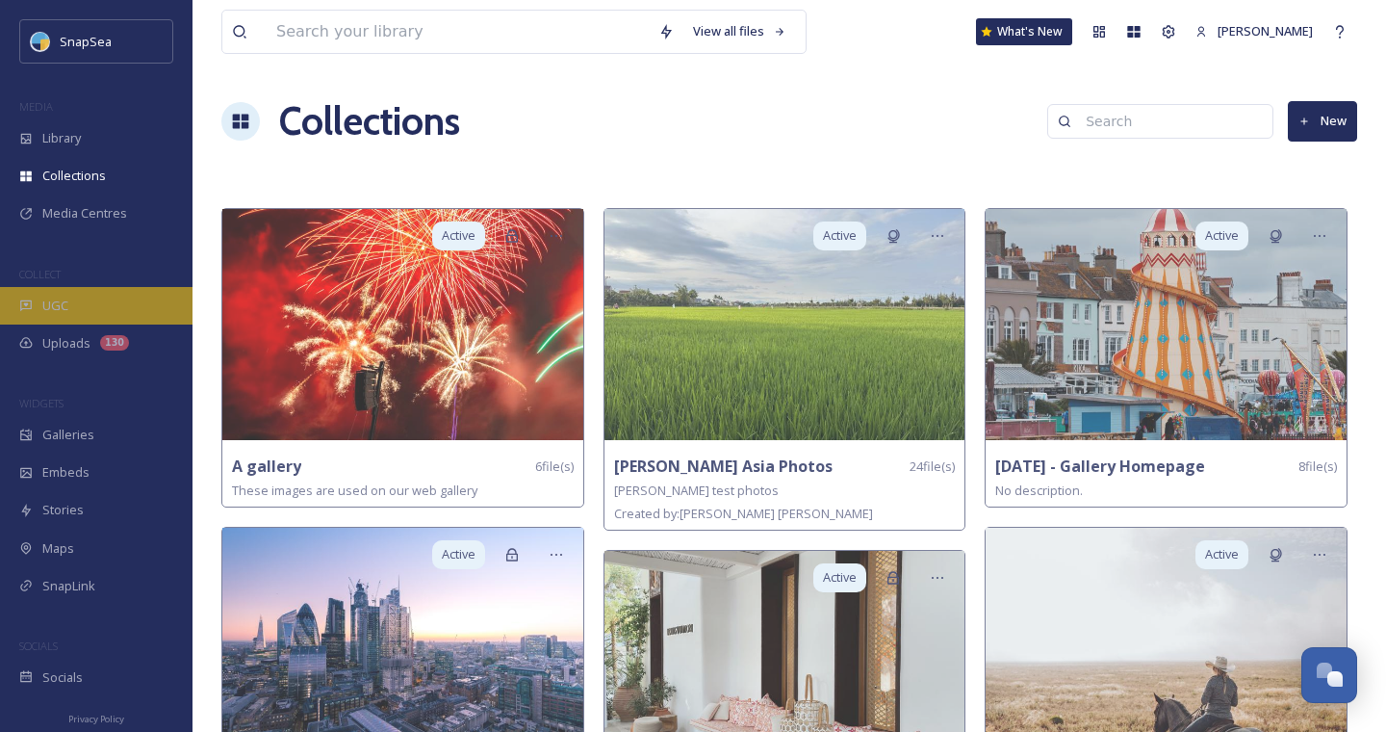
click at [63, 296] on span "UGC" at bounding box center [55, 305] width 26 height 18
